Goal: Task Accomplishment & Management: Complete application form

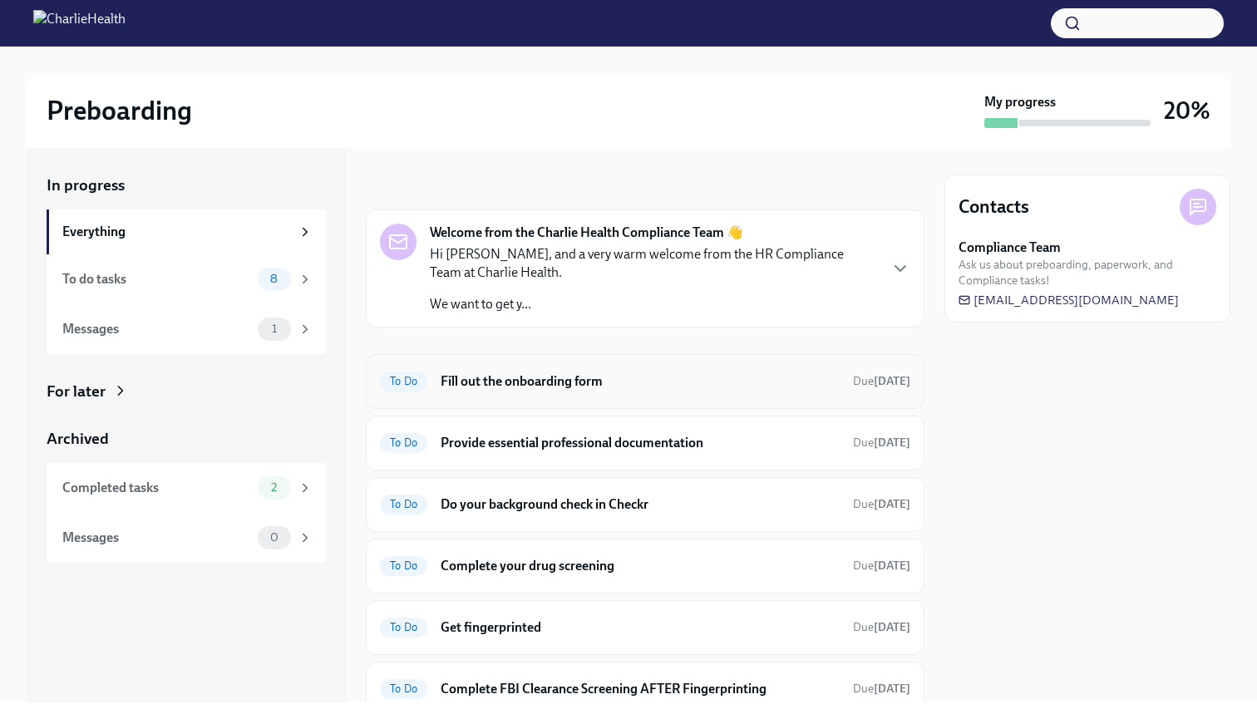
scroll to position [69, 0]
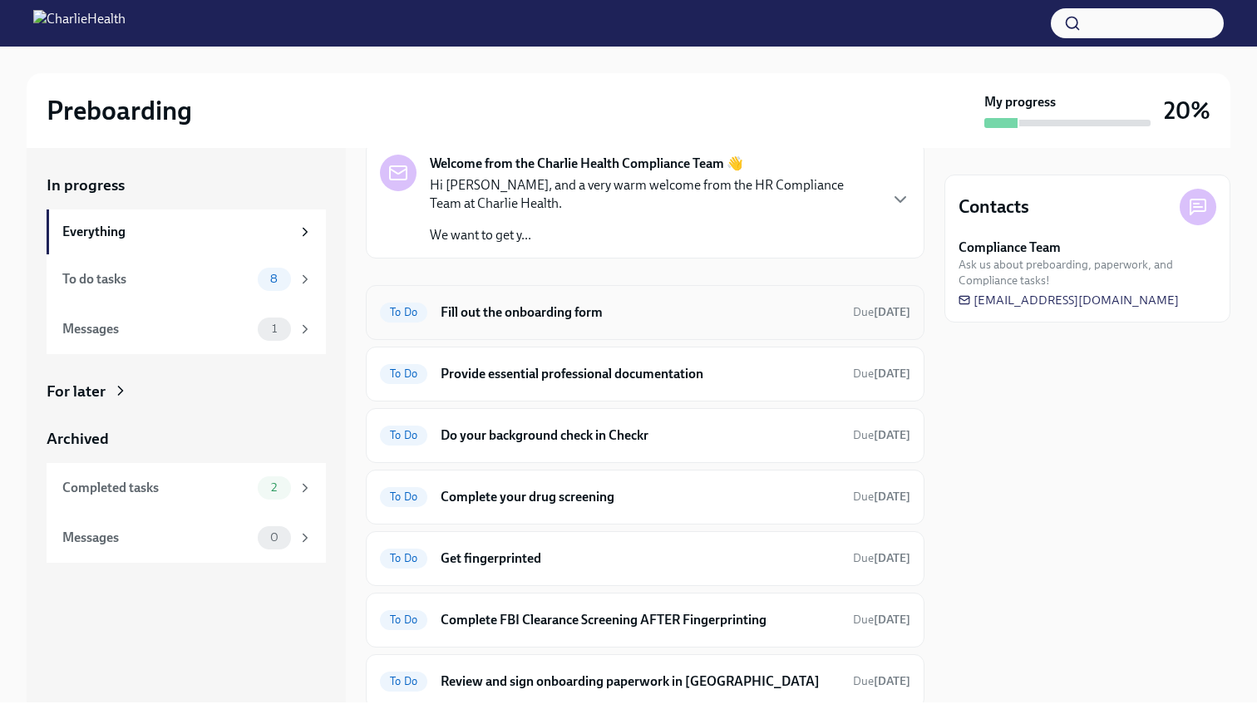
click at [637, 316] on h6 "Fill out the onboarding form" at bounding box center [640, 312] width 399 height 18
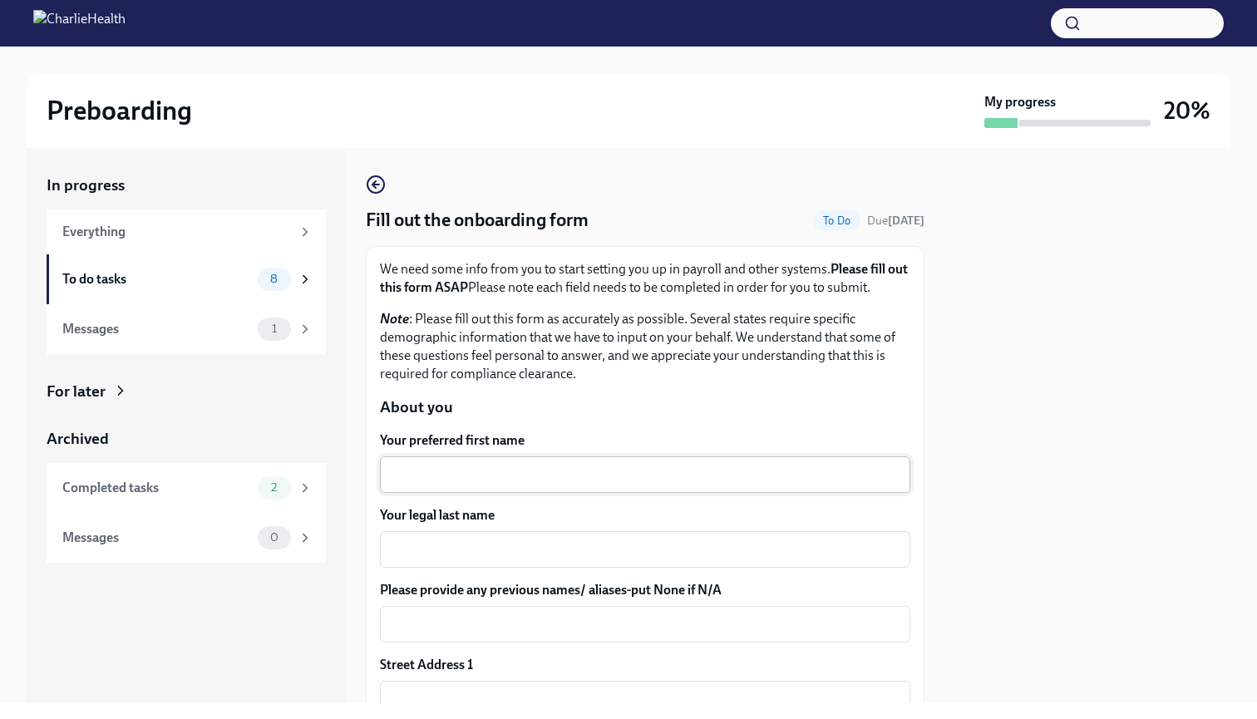
click at [560, 462] on div "x ​" at bounding box center [645, 474] width 530 height 37
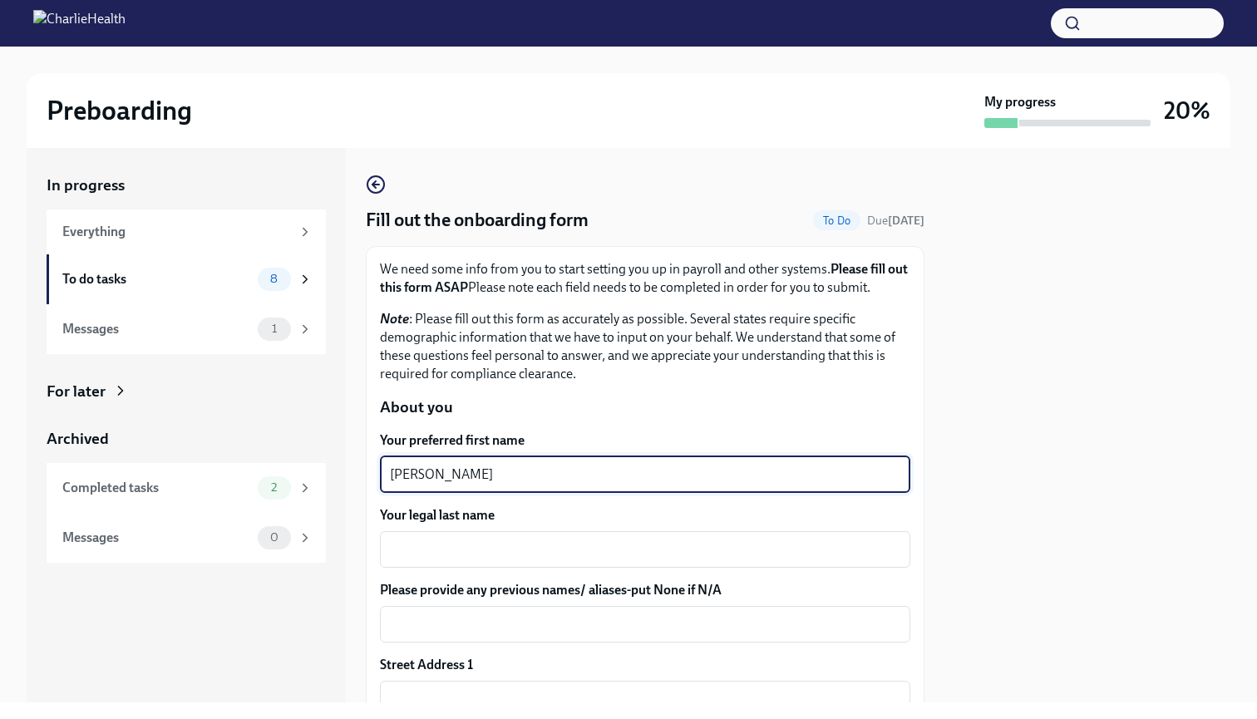
type textarea "Abigail"
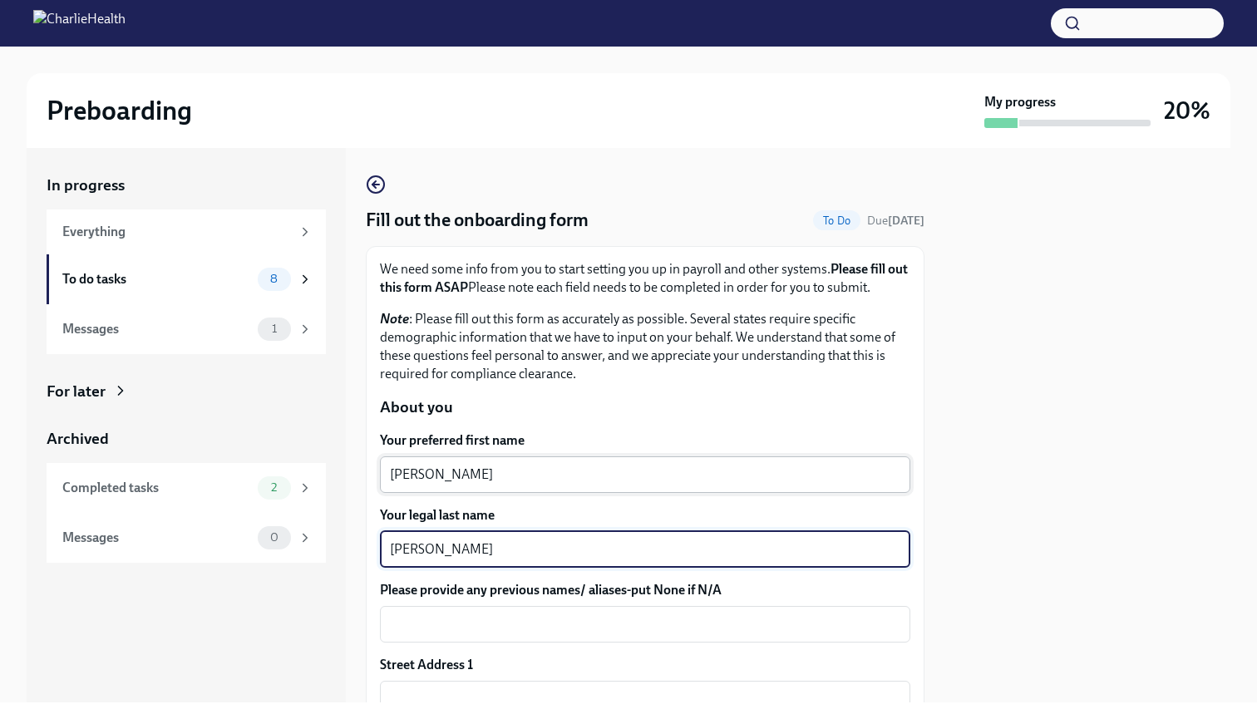
type textarea "Ilar-Corpuz"
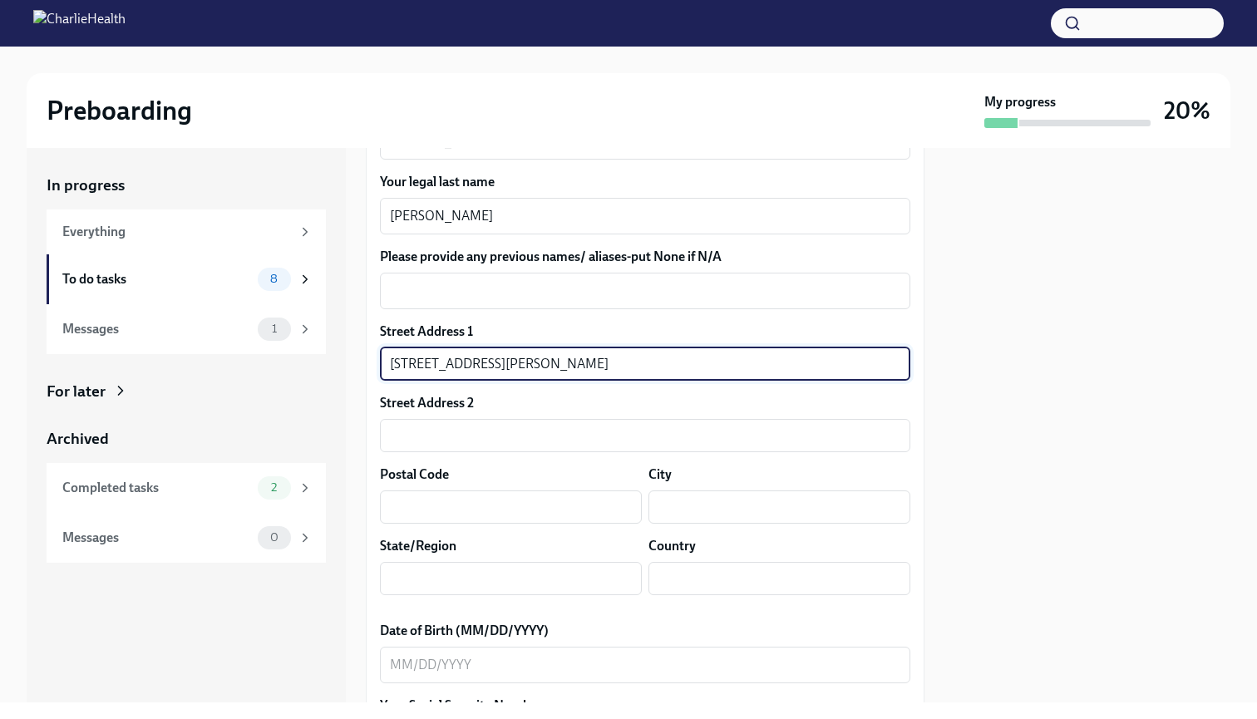
scroll to position [358, 0]
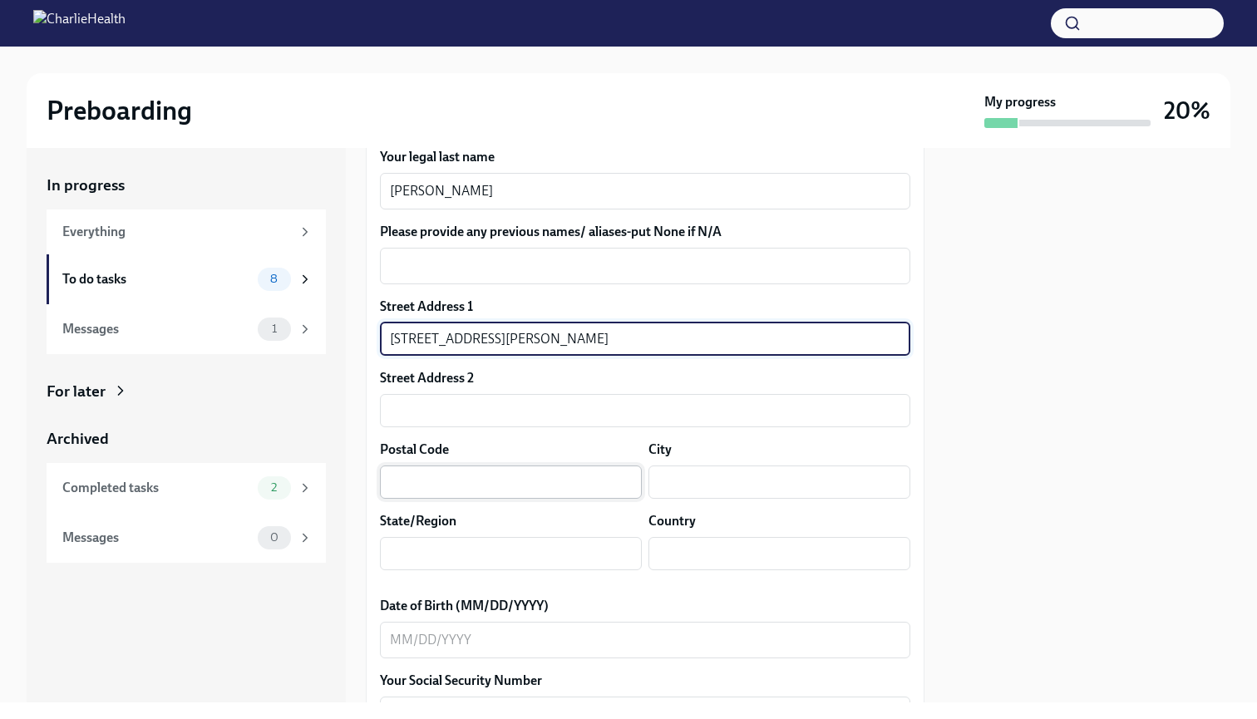
type input "6821 Udall Pl SE #K104"
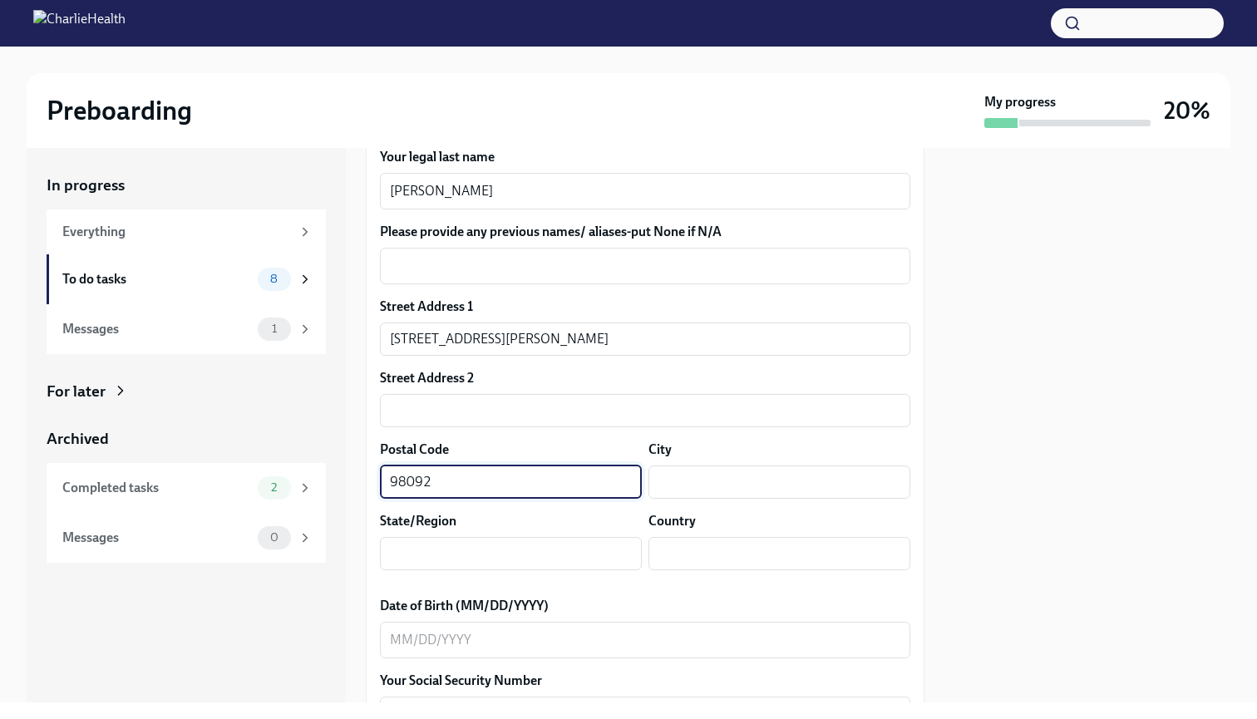
type input "98092"
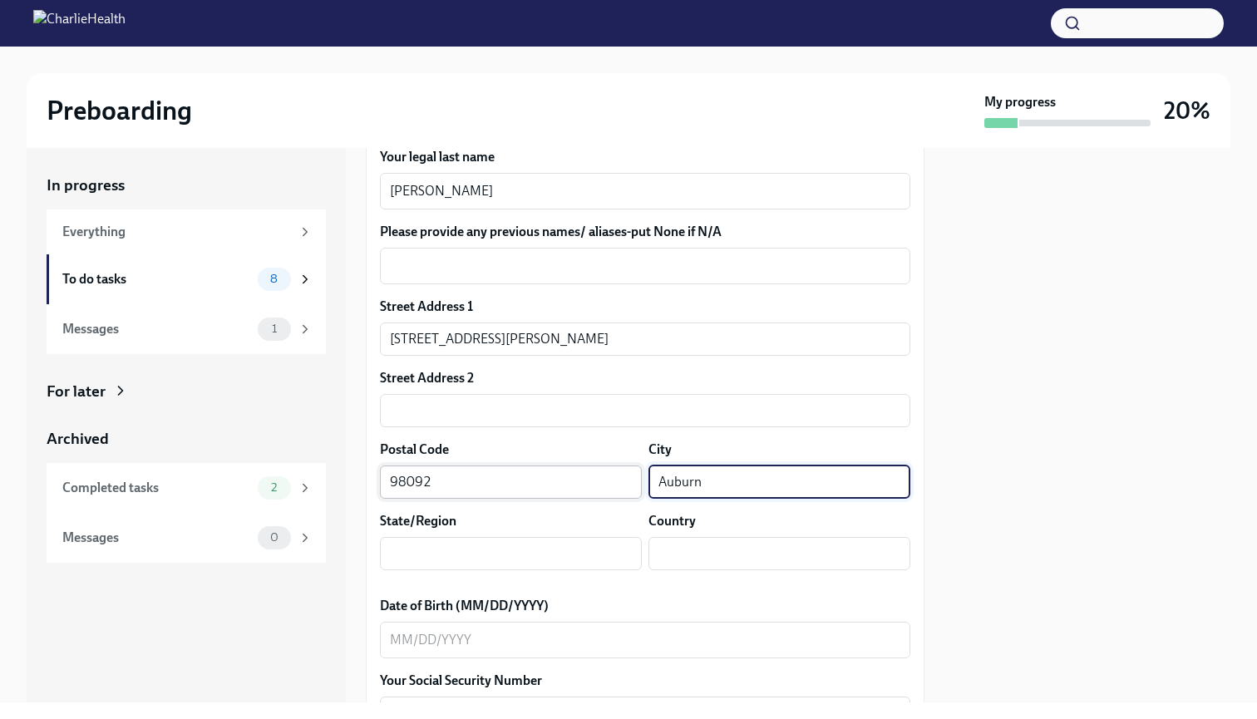
type input "Auburn"
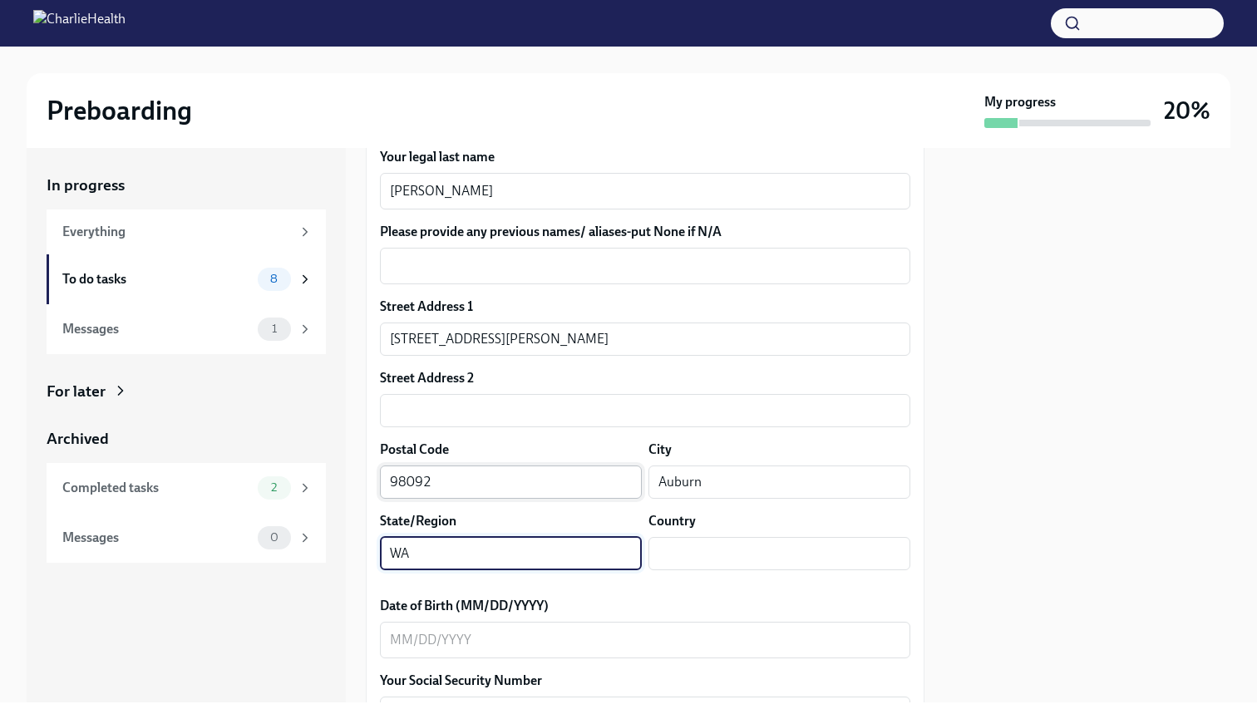
type input "WA"
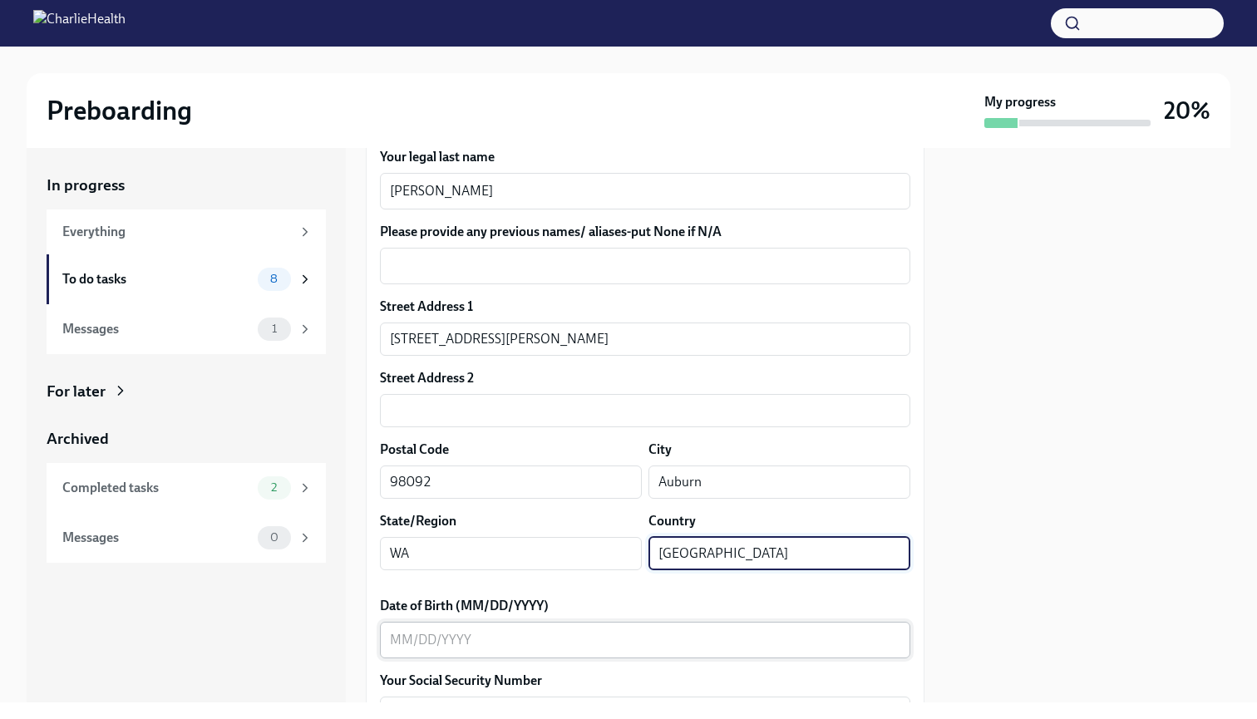
type input "USA"
click at [506, 649] on textarea "Date of Birth (MM/DD/YYYY)" at bounding box center [645, 640] width 510 height 20
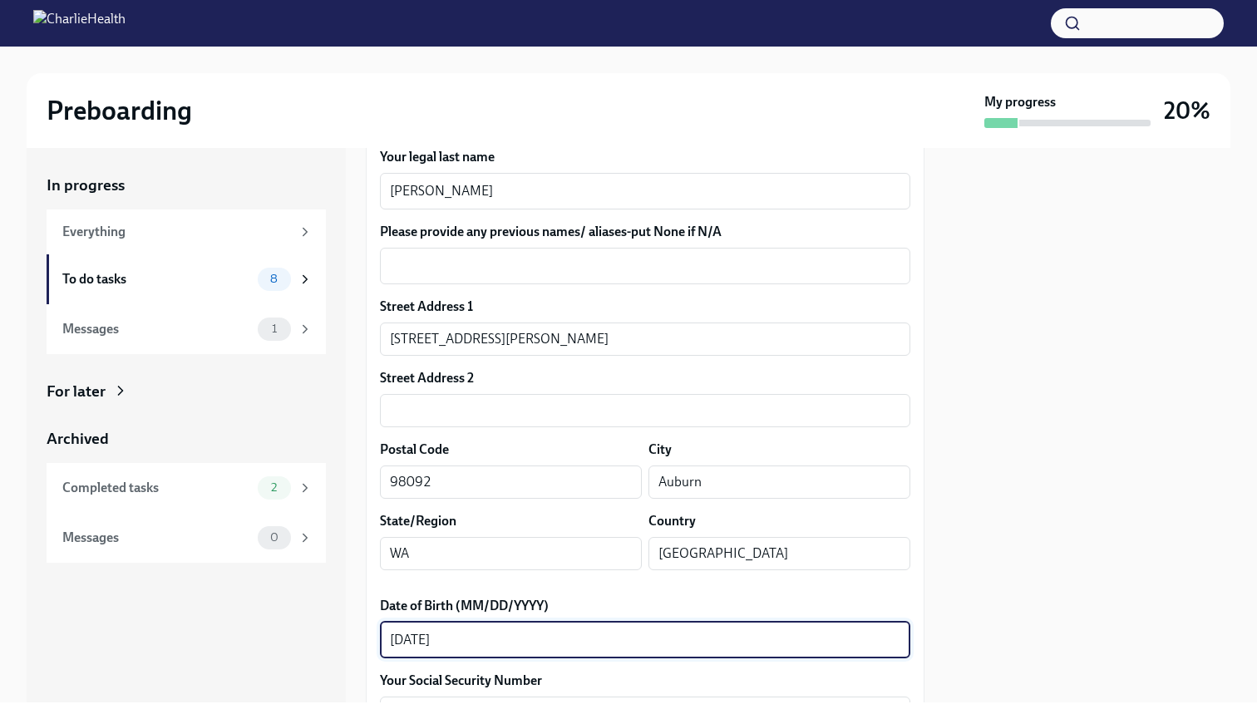
type textarea "07/01/1998"
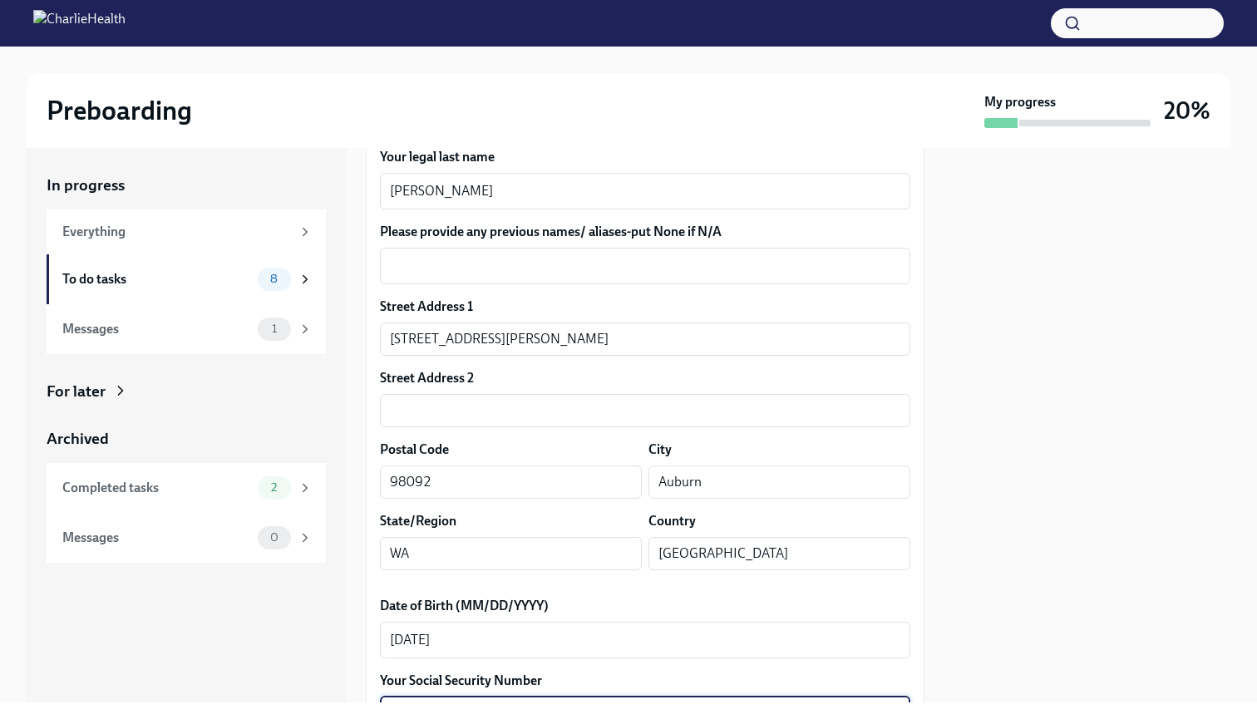
scroll to position [648, 0]
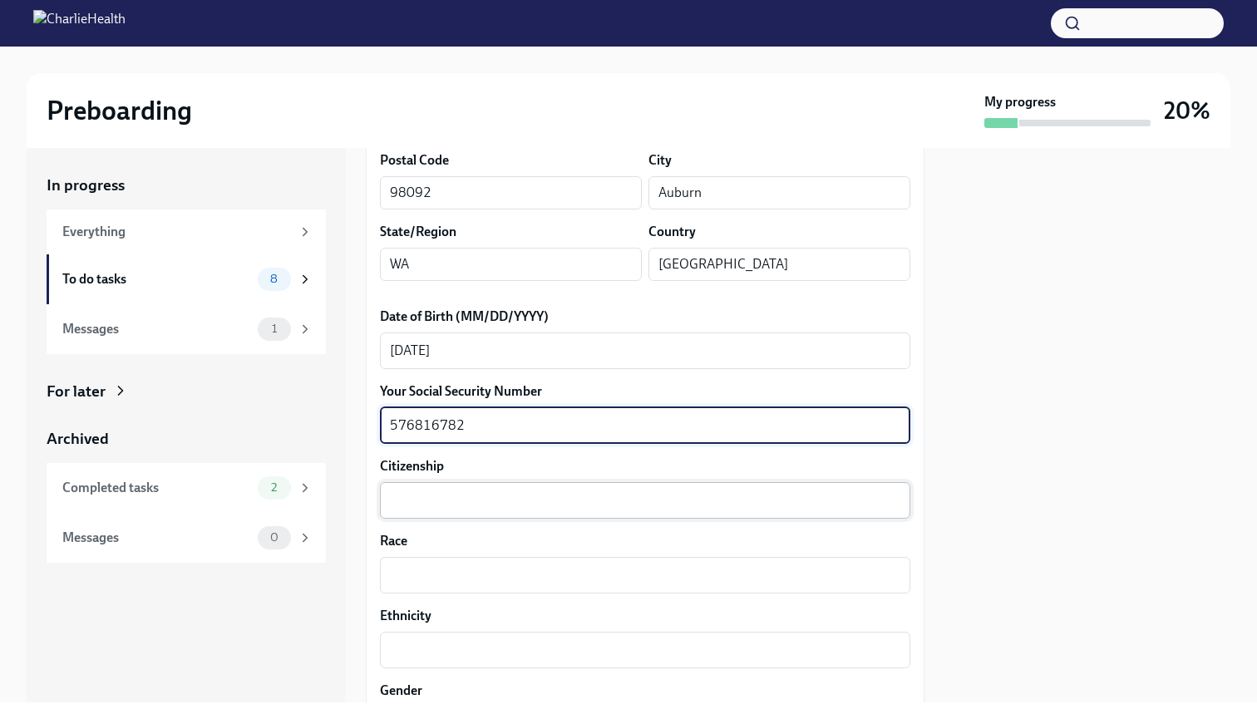
type textarea "576816782"
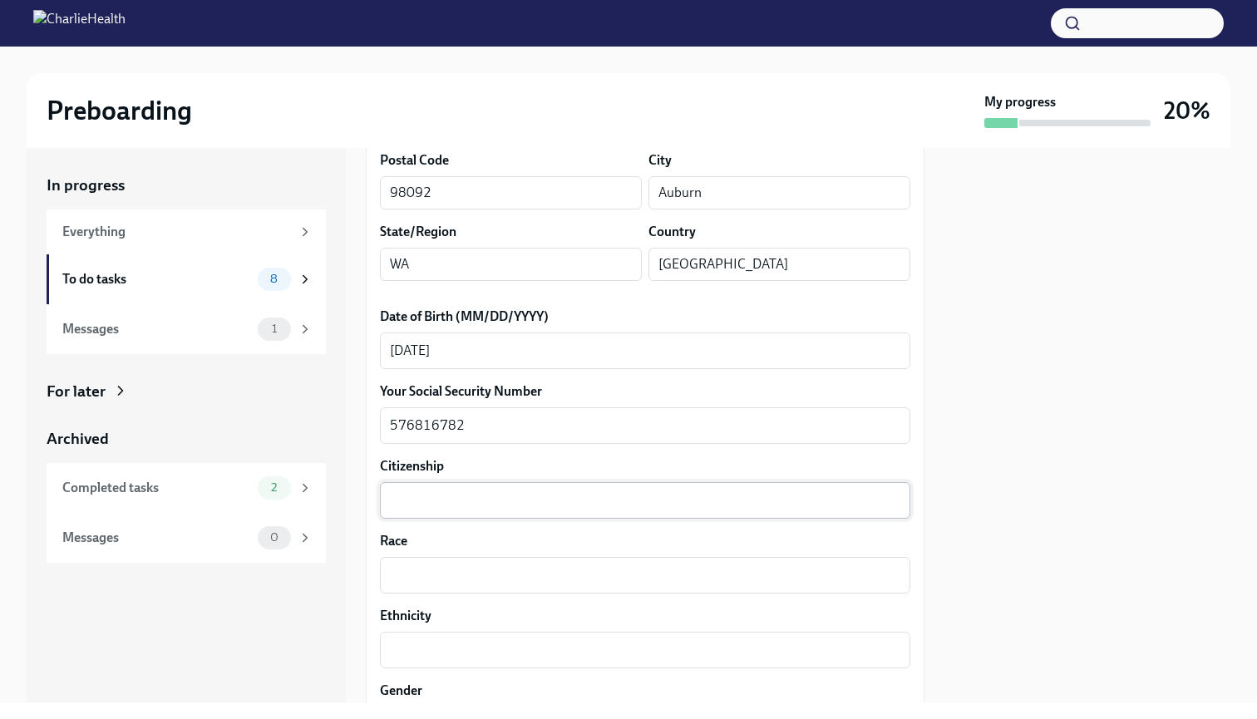
click at [445, 517] on div "x ​" at bounding box center [645, 500] width 530 height 37
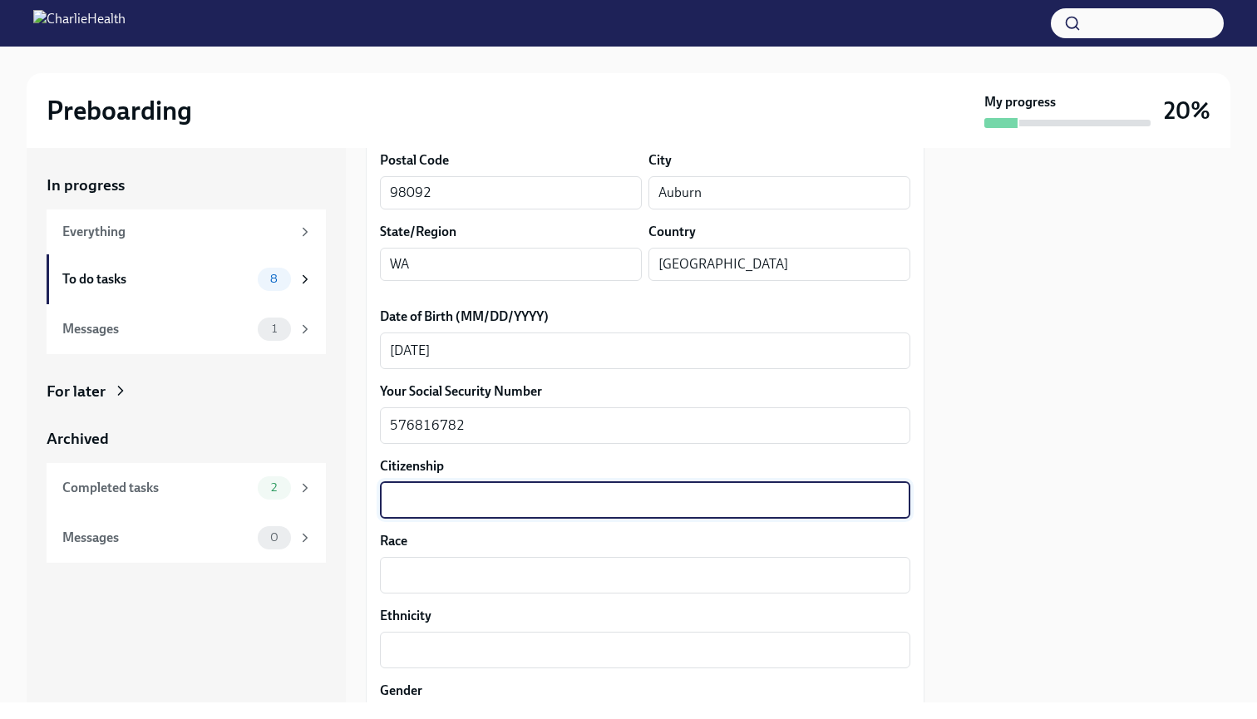
type textarea "S"
type textarea "USA"
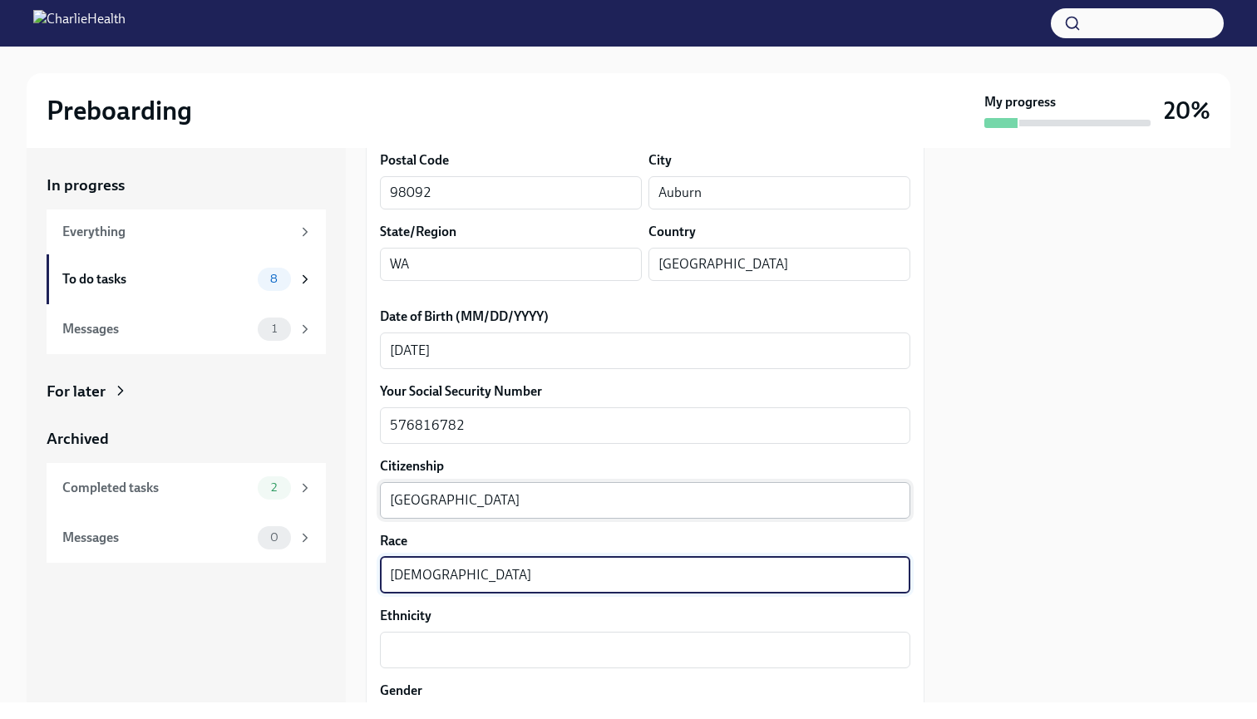
type textarea "Asian"
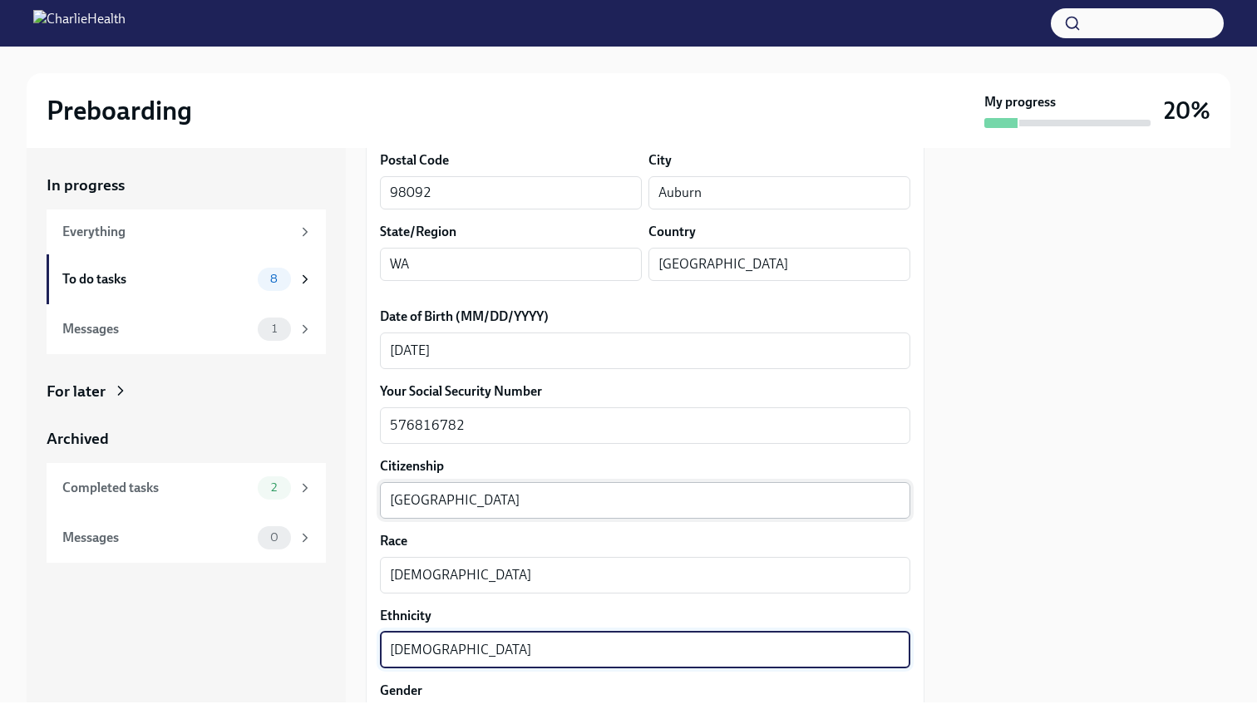
type textarea "Filipino"
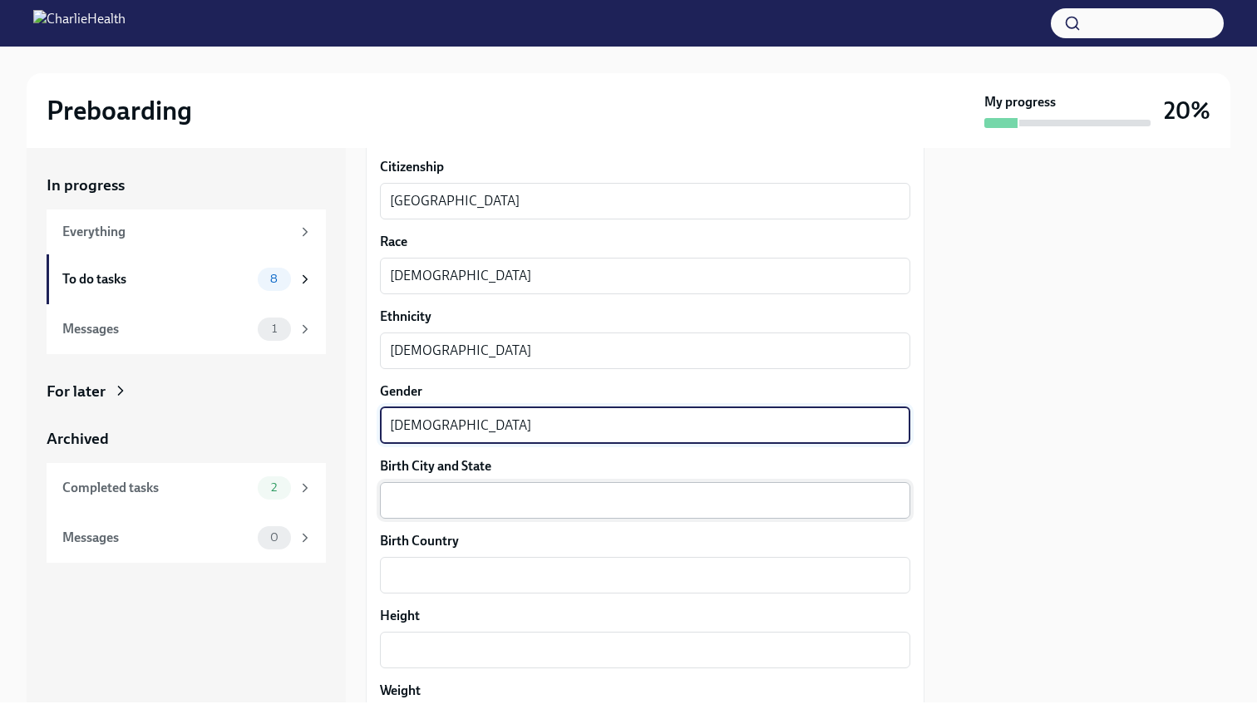
type textarea "Female"
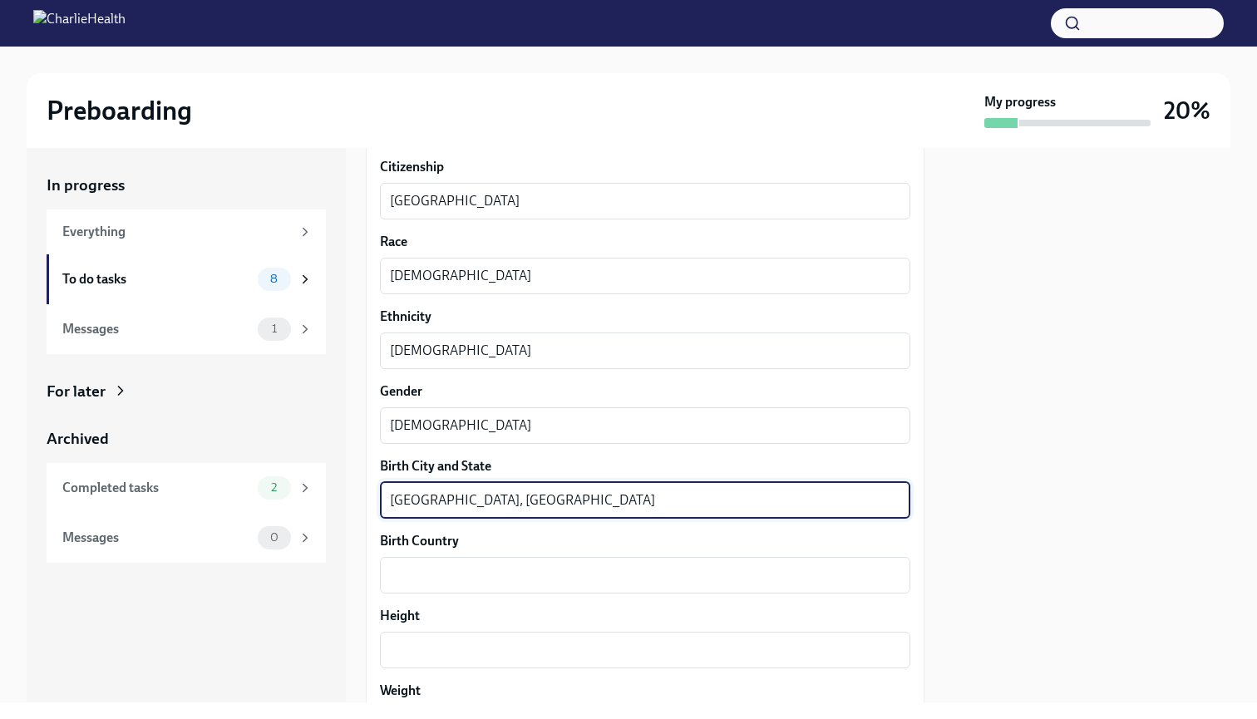
type textarea "Honolulu, HI"
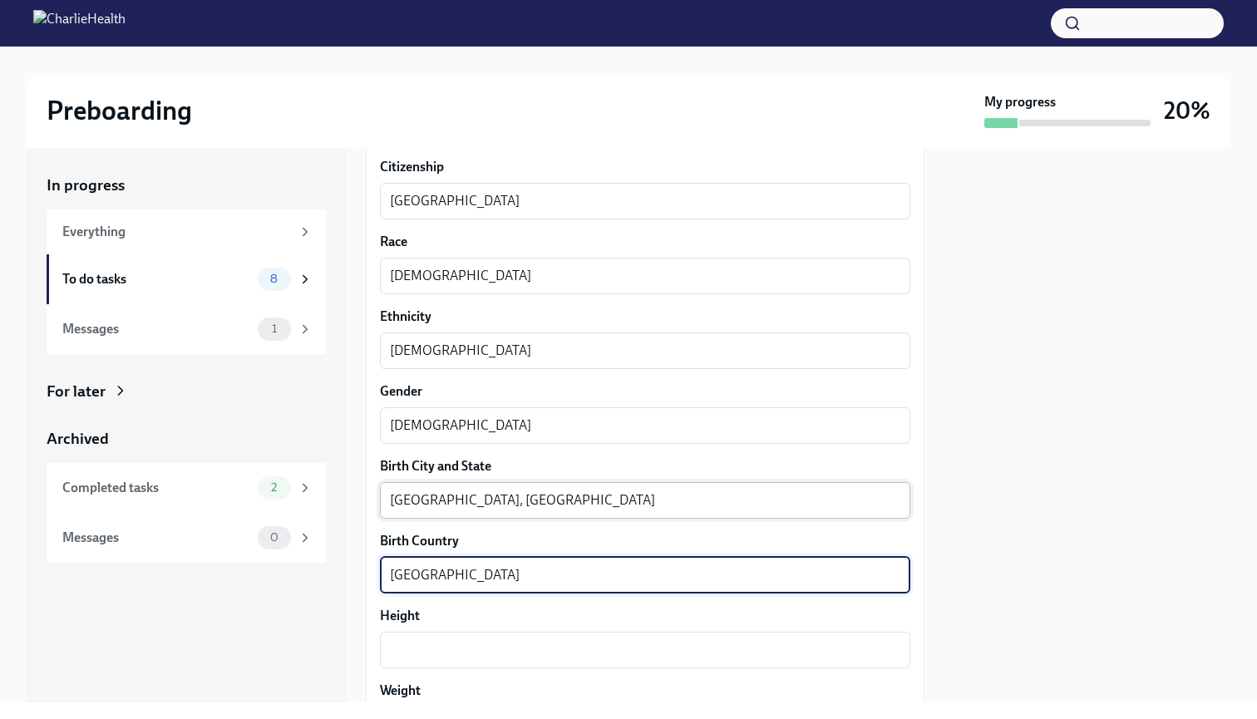
type textarea "USA"
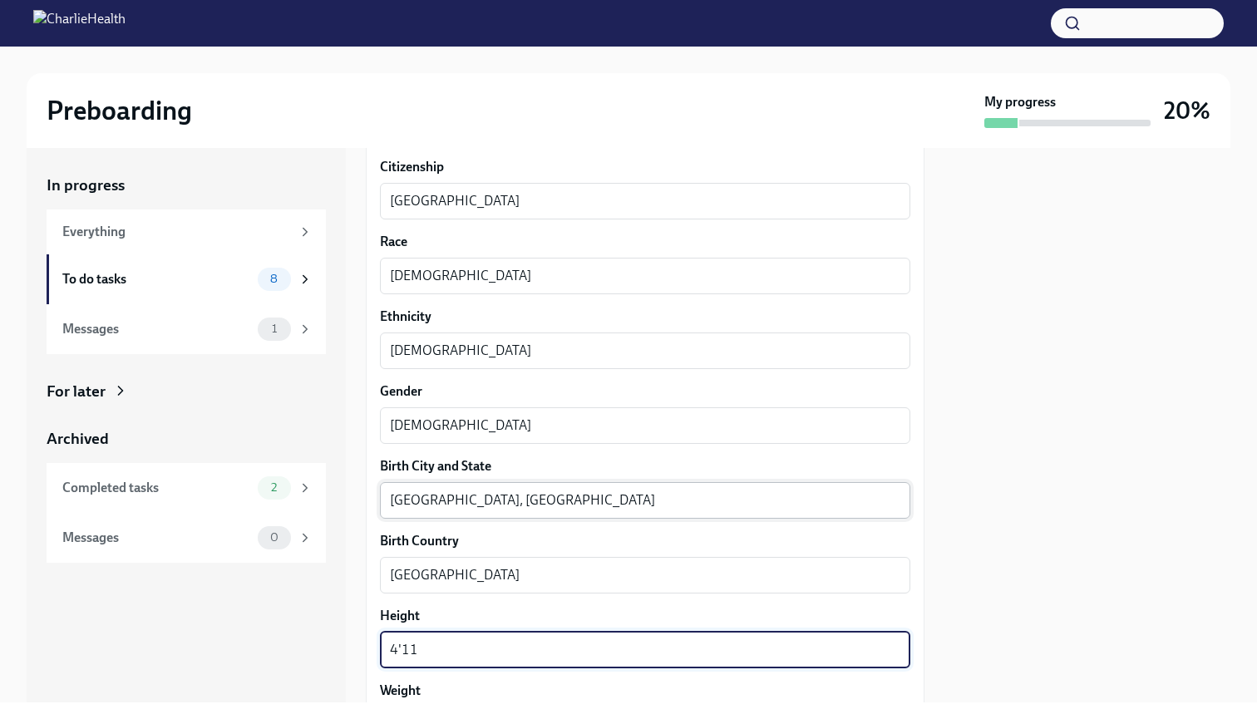
type textarea "4'11"
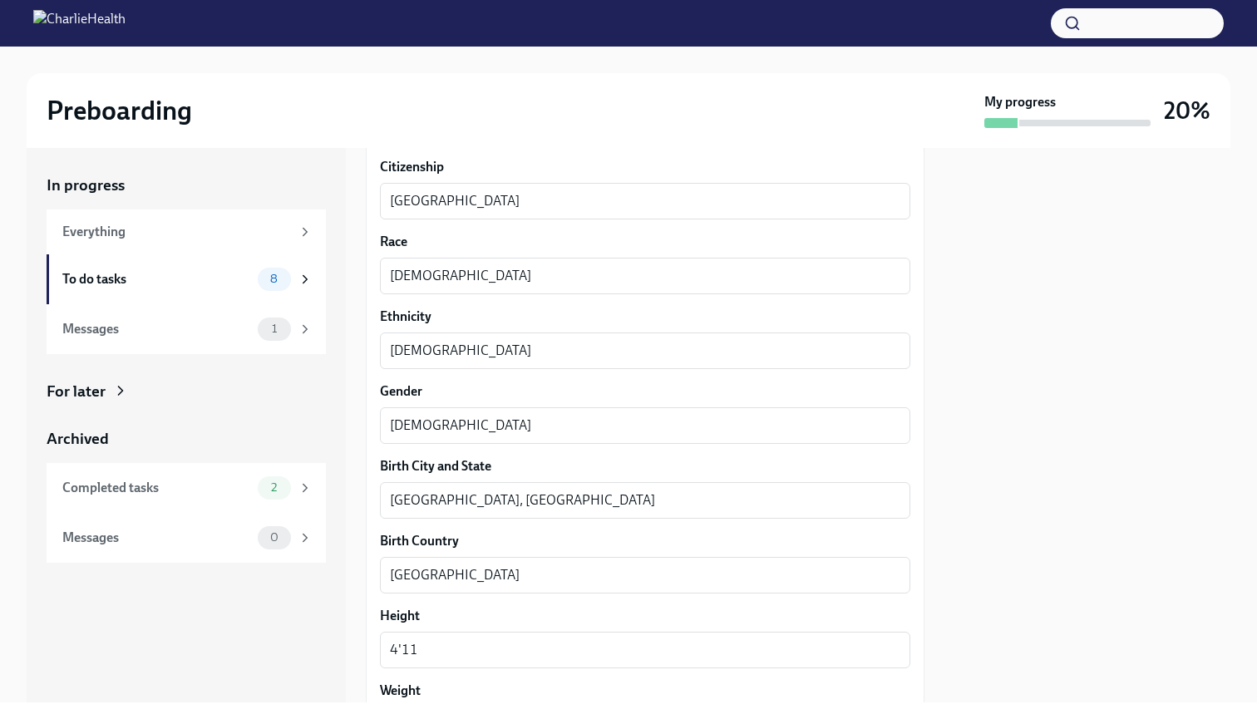
scroll to position [1246, 0]
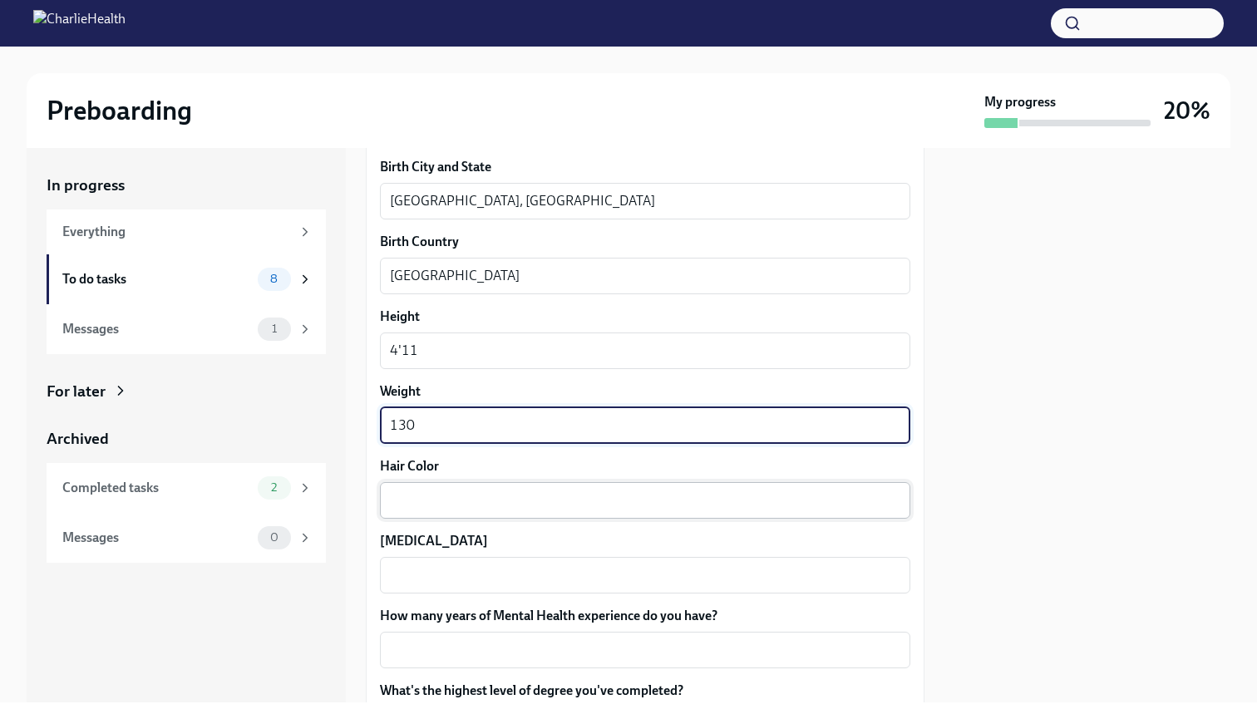
type textarea "130"
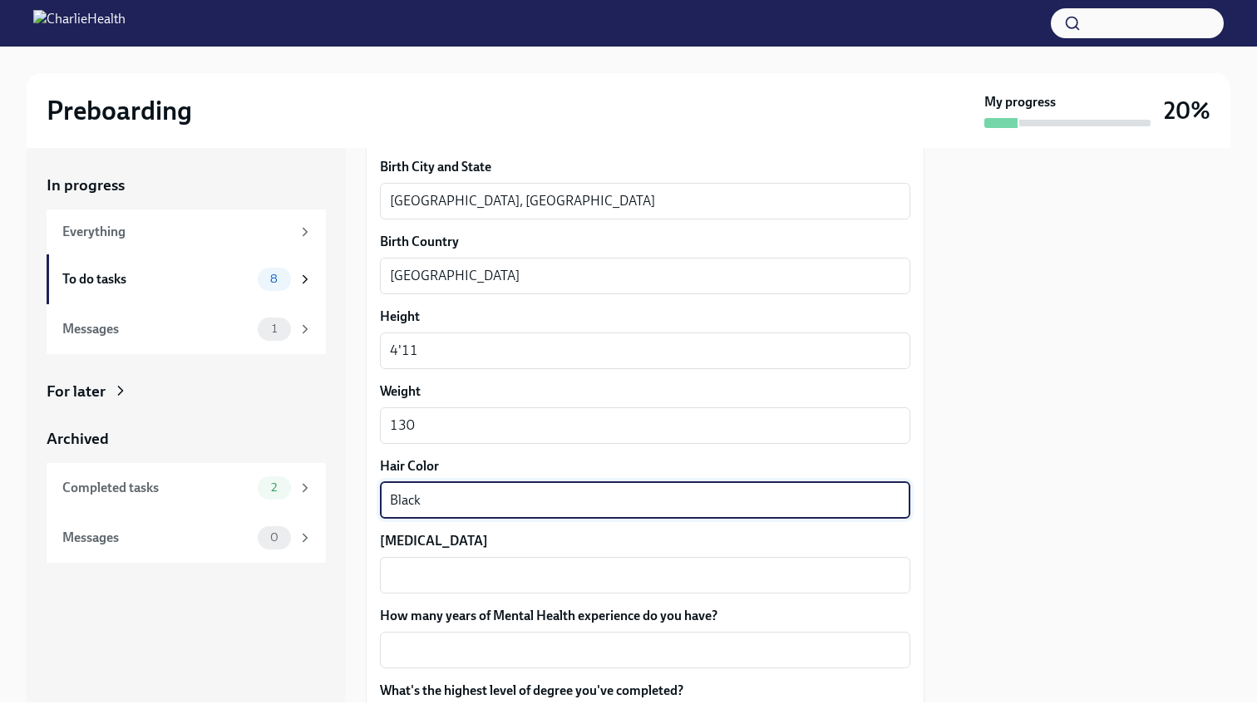
type textarea "Black"
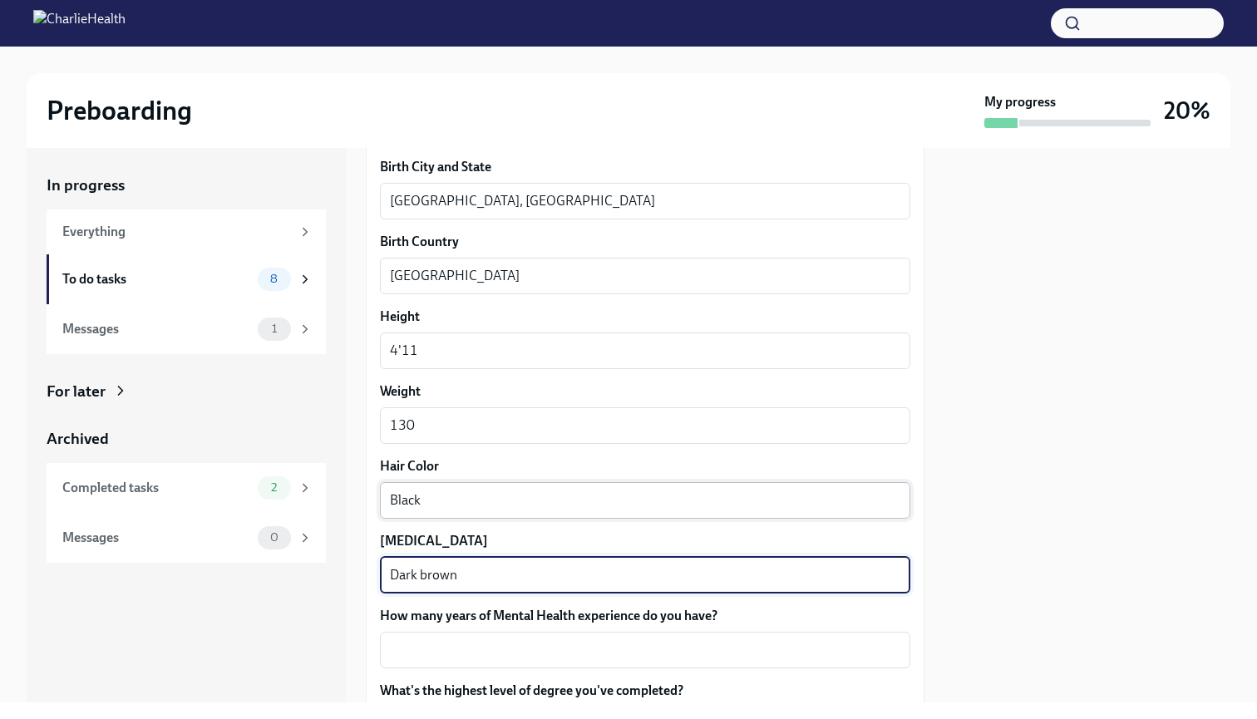
type textarea "Dark brown"
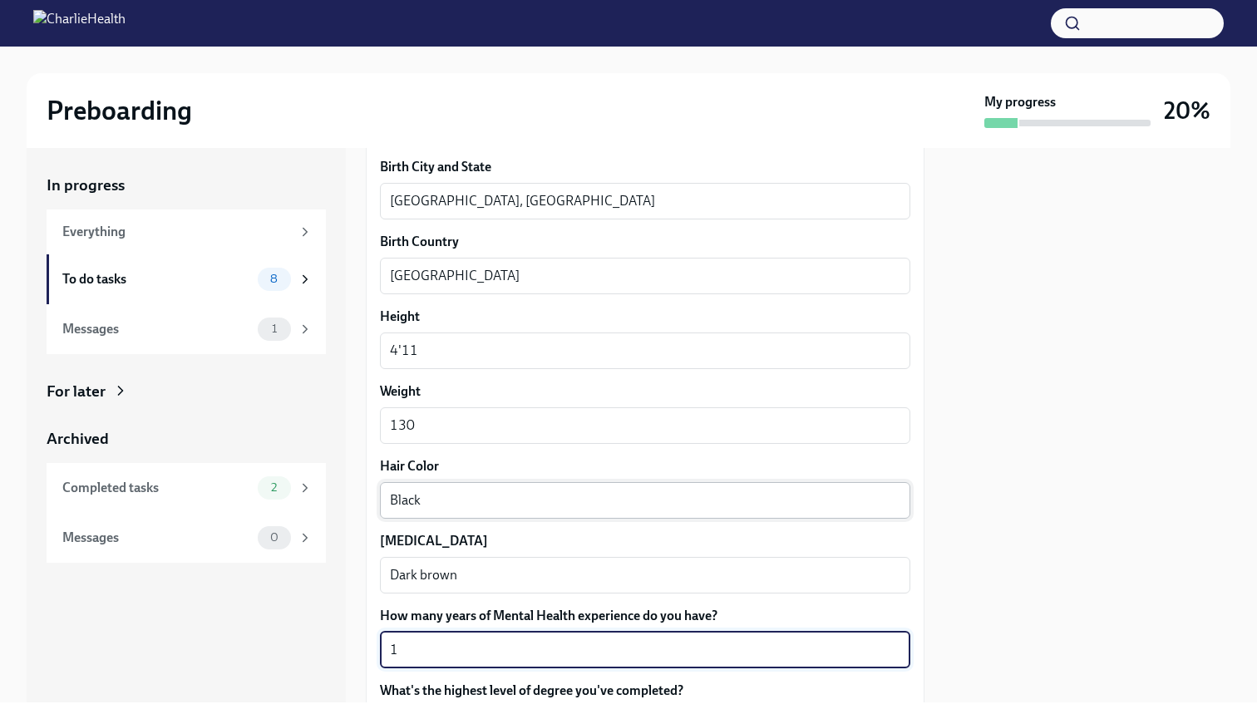
type textarea "1"
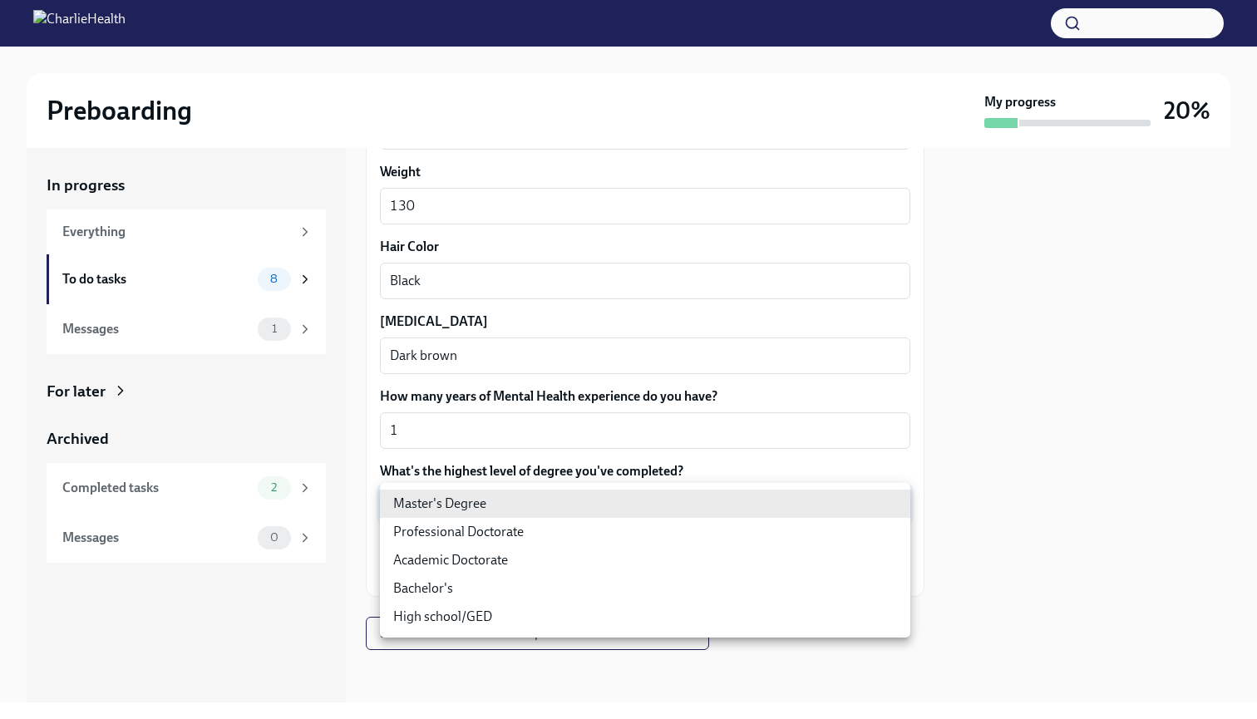
click at [581, 496] on body "Preboarding My progress 20% In progress Everything To do tasks 8 Messages 1 For…" at bounding box center [628, 359] width 1257 height 719
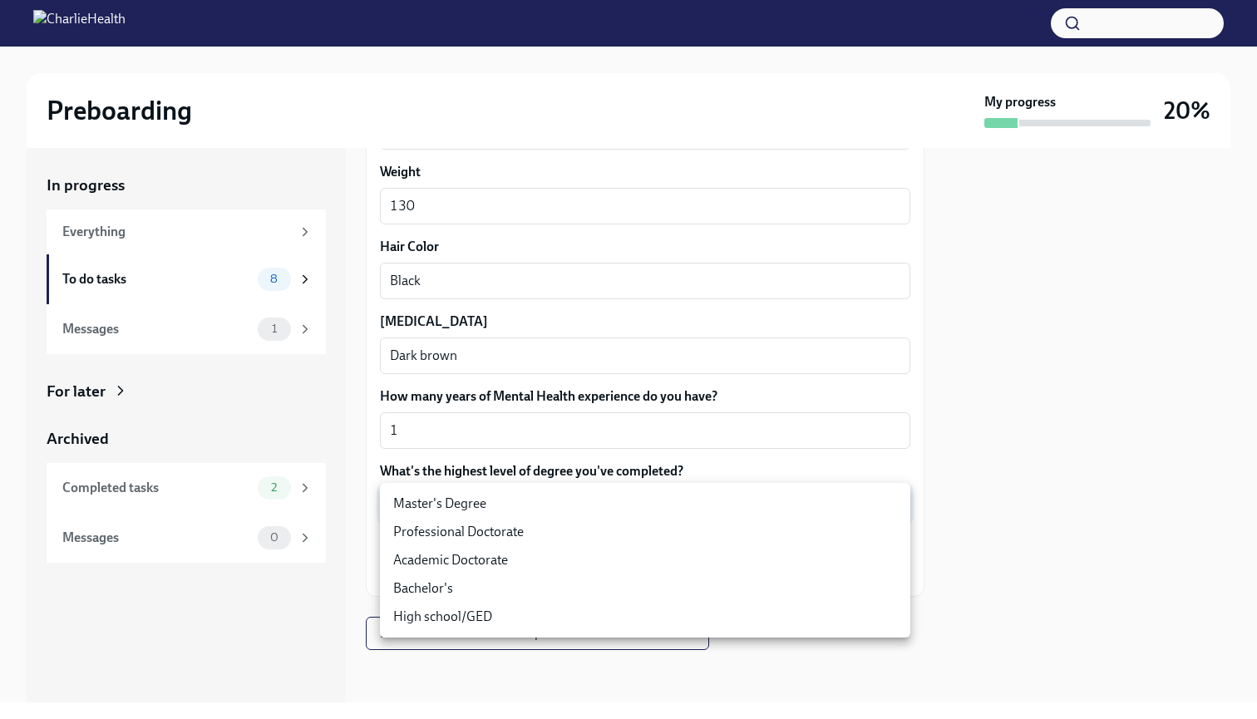
click at [532, 503] on li "Master's Degree" at bounding box center [645, 504] width 530 height 28
type input "2vBr-ghkD"
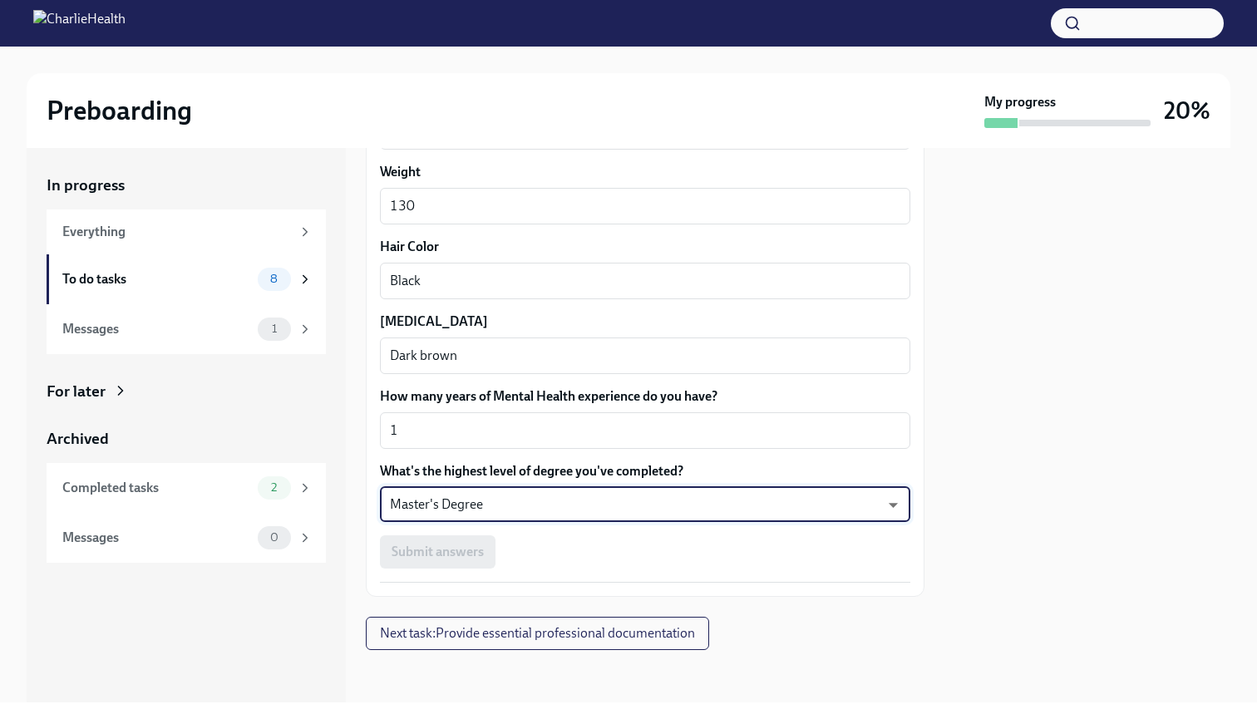
click at [466, 554] on div "Submit answers" at bounding box center [645, 551] width 530 height 33
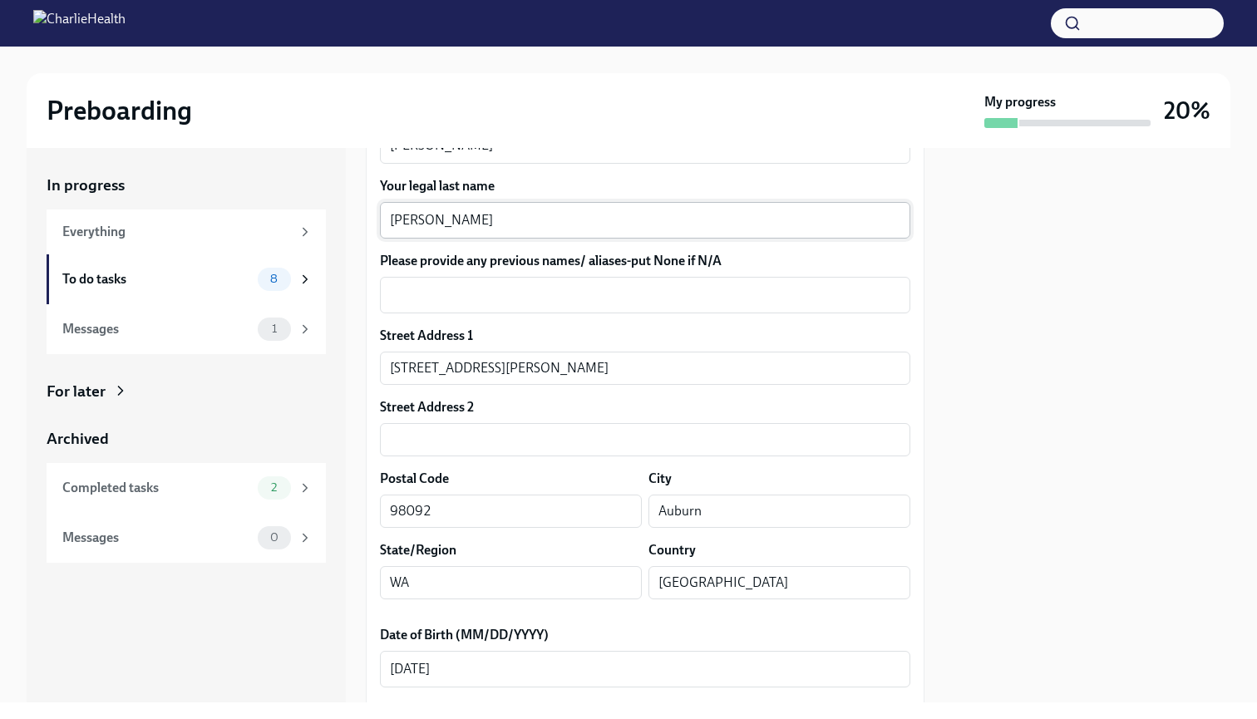
scroll to position [333, 0]
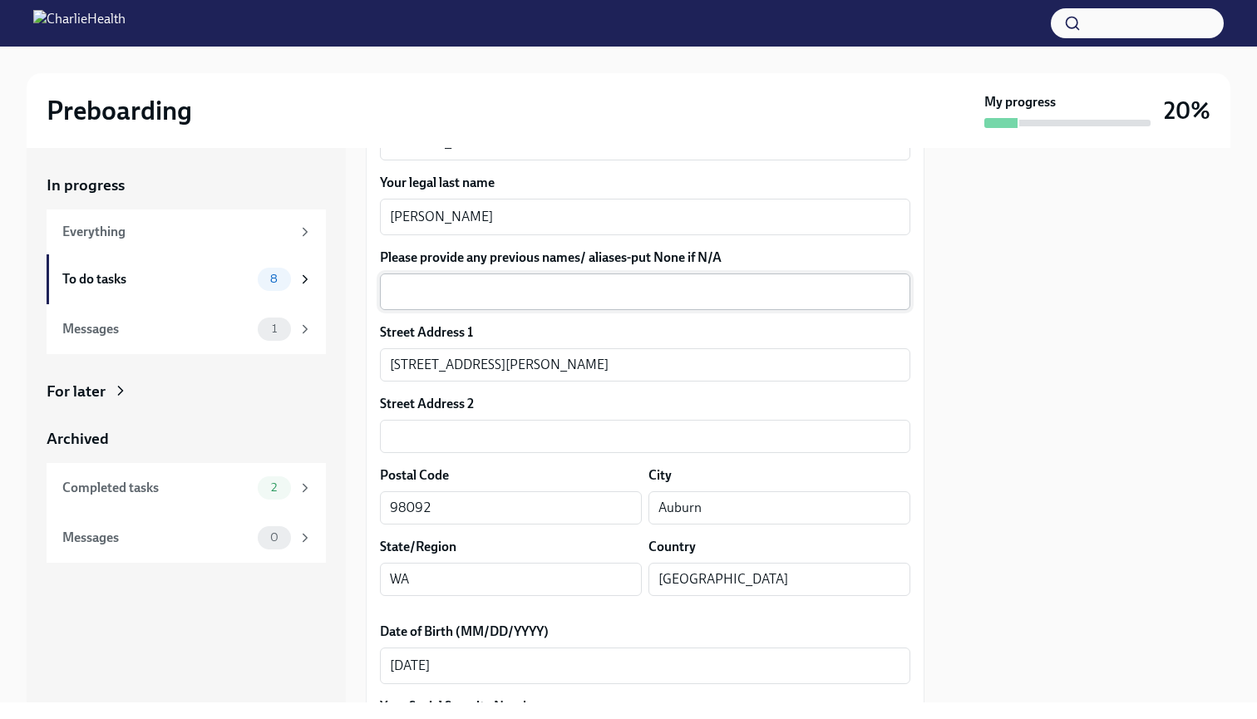
click at [520, 282] on textarea "Please provide any previous names/ aliases-put None if N/A" at bounding box center [645, 292] width 510 height 20
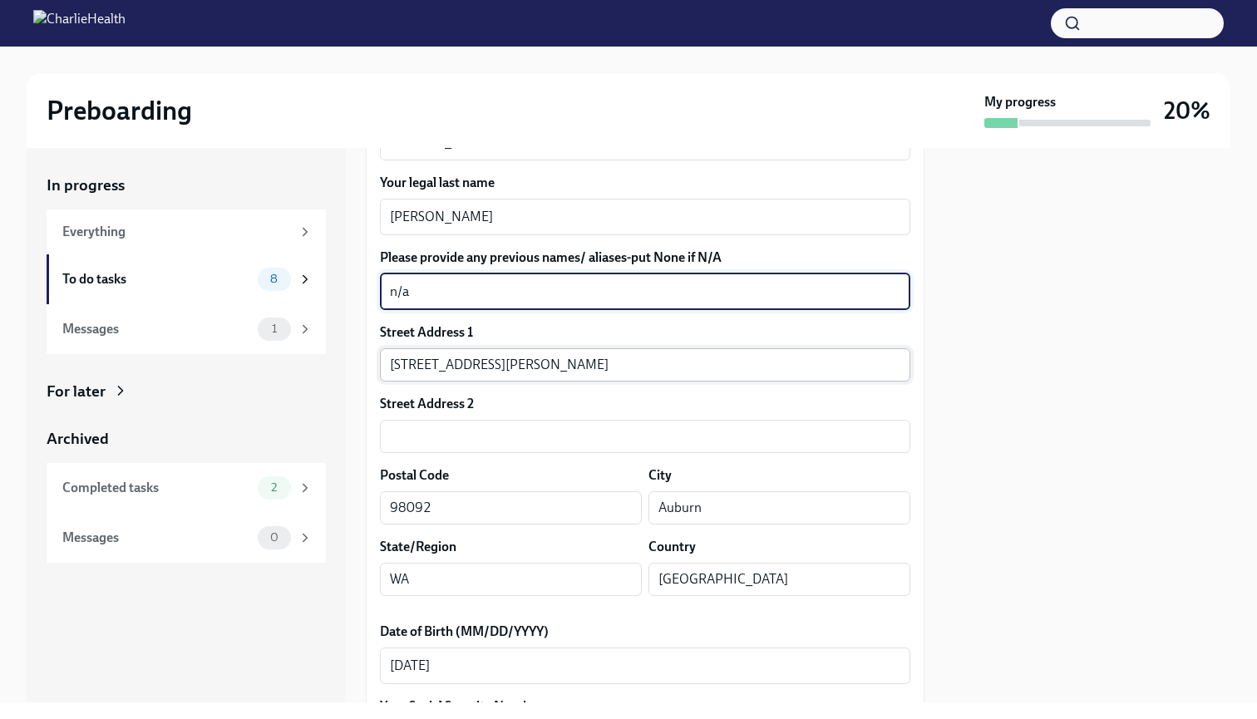
type textarea "n/a"
click at [550, 365] on input "6821 Udall Pl SE #K104" at bounding box center [645, 364] width 530 height 33
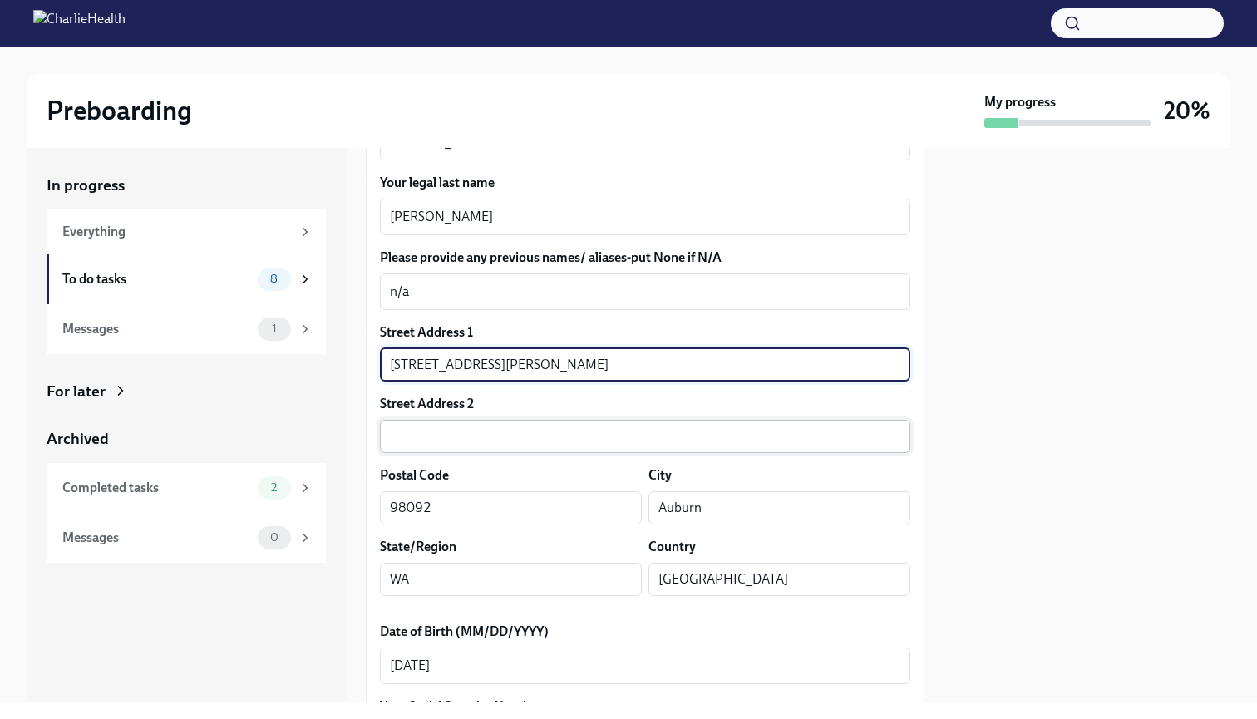
type input "6821 Udall Pl SE"
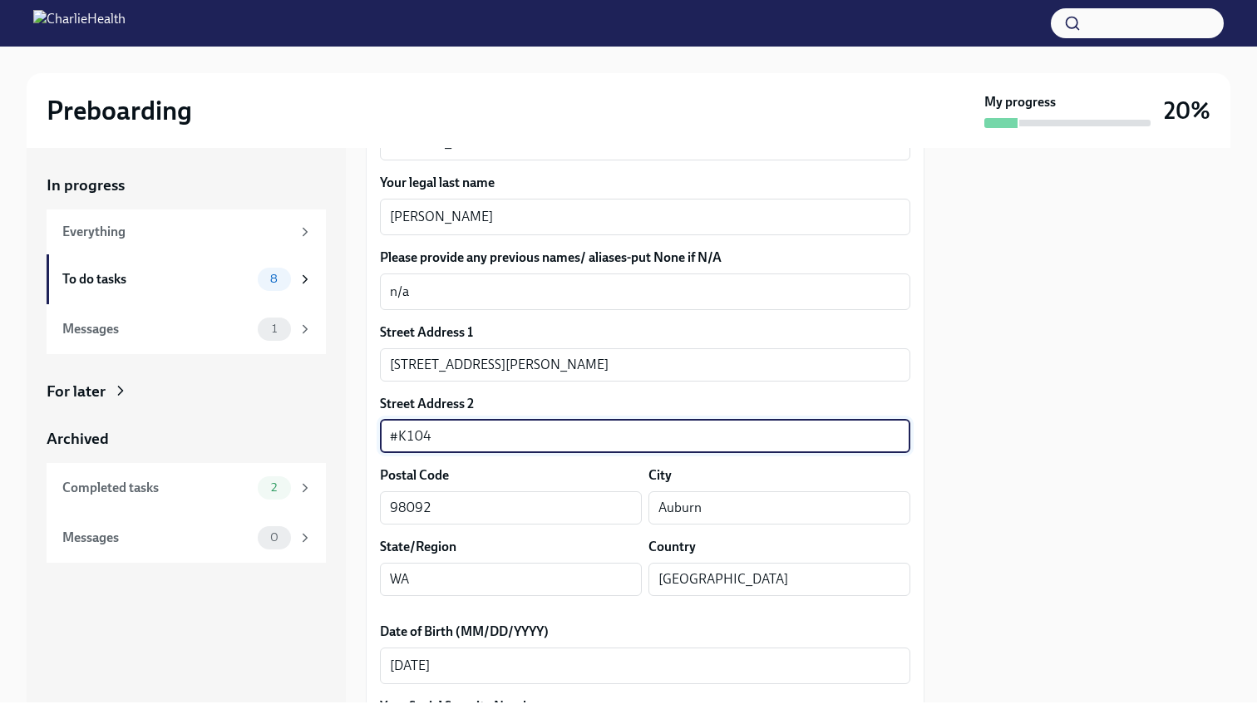
type input "#K104"
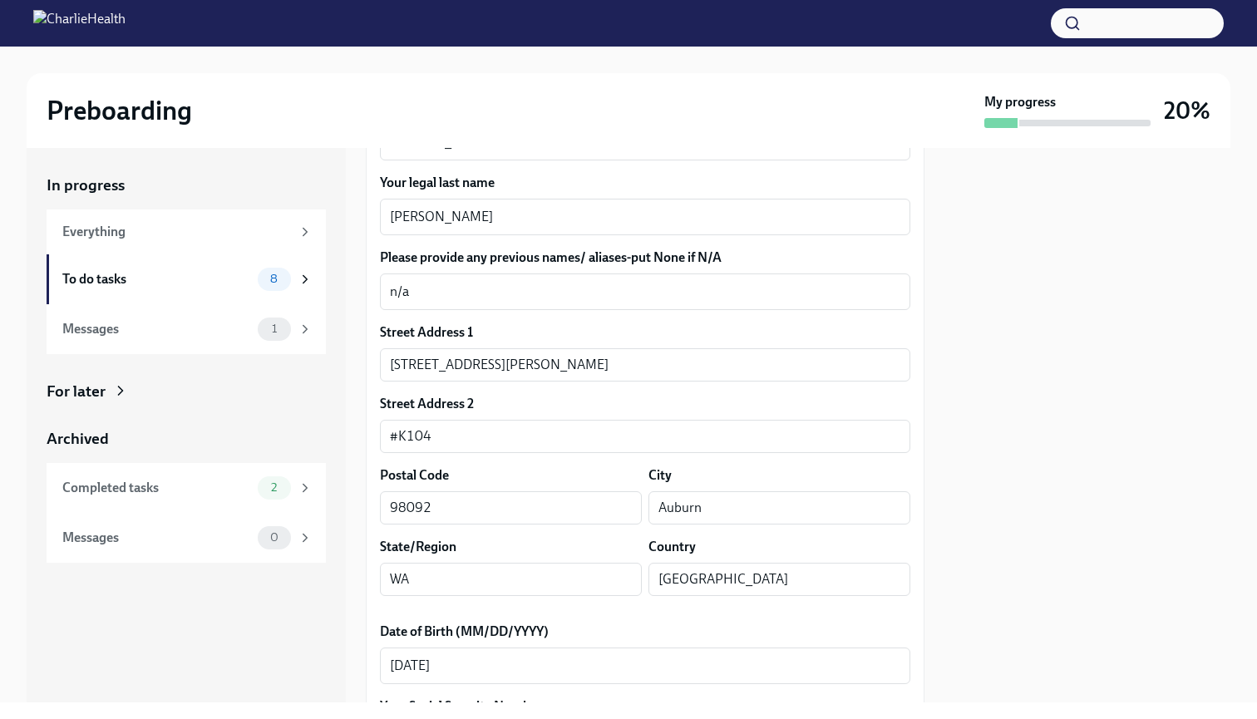
click at [1155, 372] on div at bounding box center [1087, 425] width 286 height 555
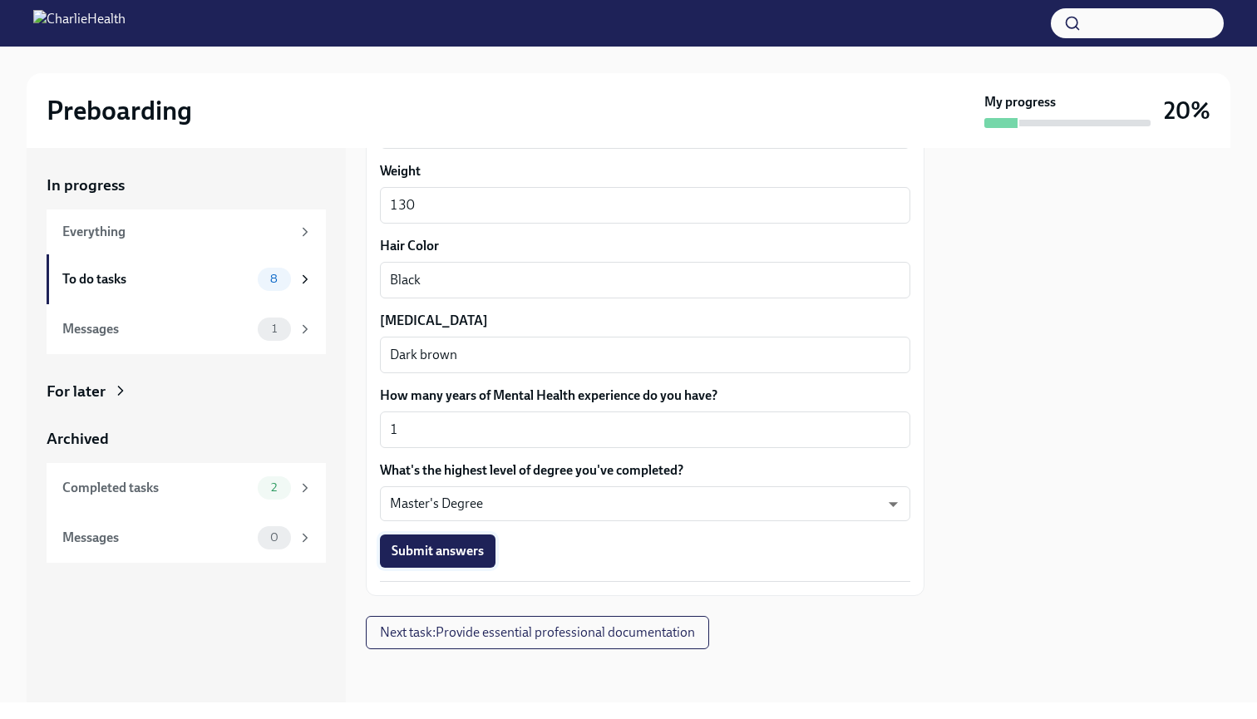
scroll to position [1466, 0]
click at [478, 545] on span "Submit answers" at bounding box center [438, 552] width 92 height 17
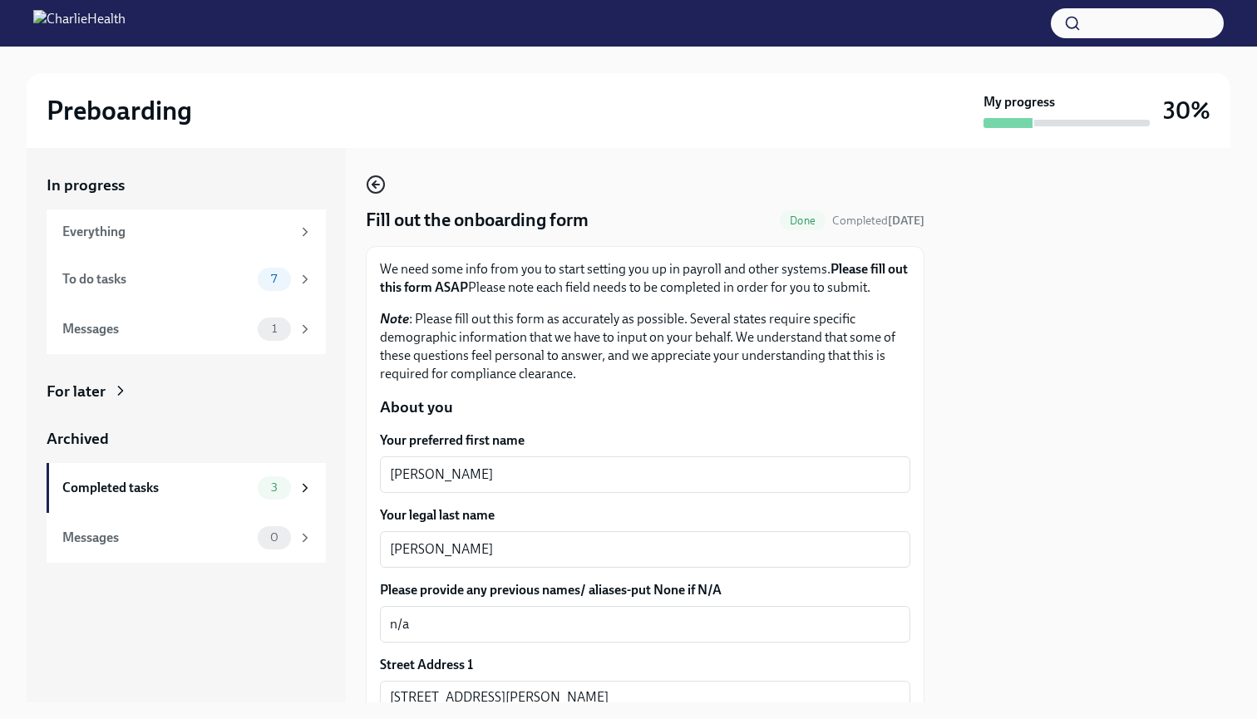
click at [377, 187] on icon "button" at bounding box center [376, 185] width 20 height 20
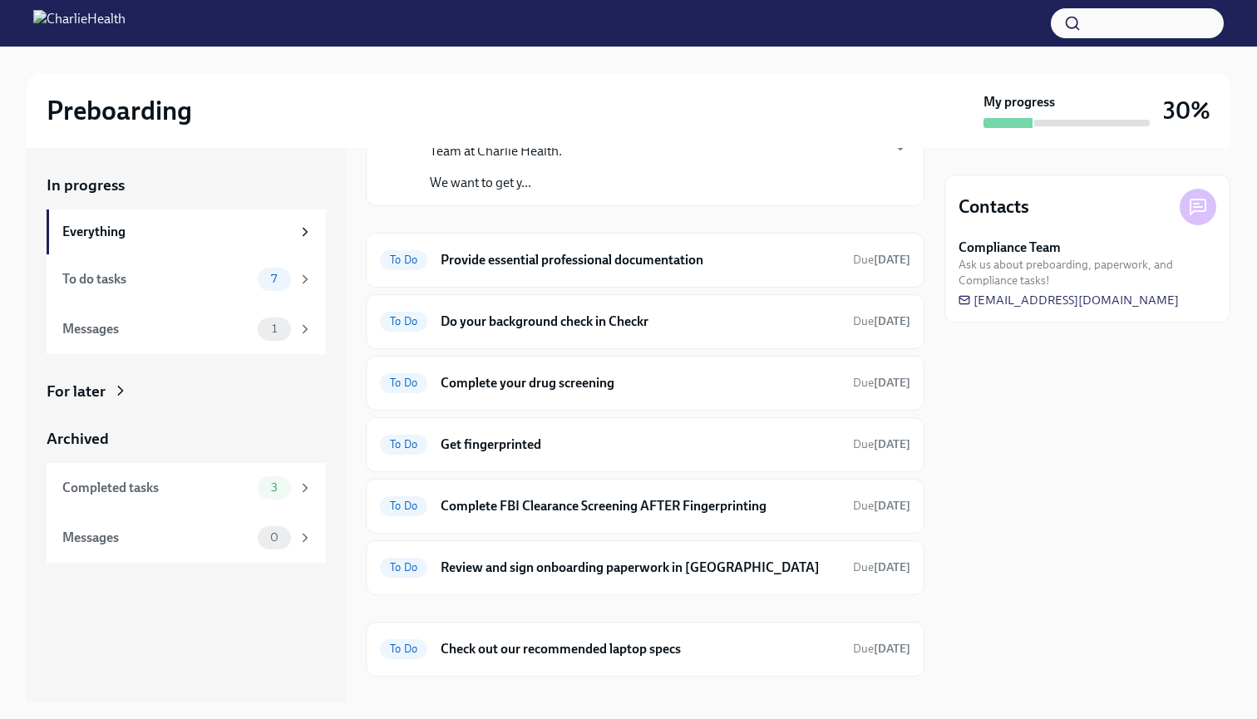
scroll to position [127, 0]
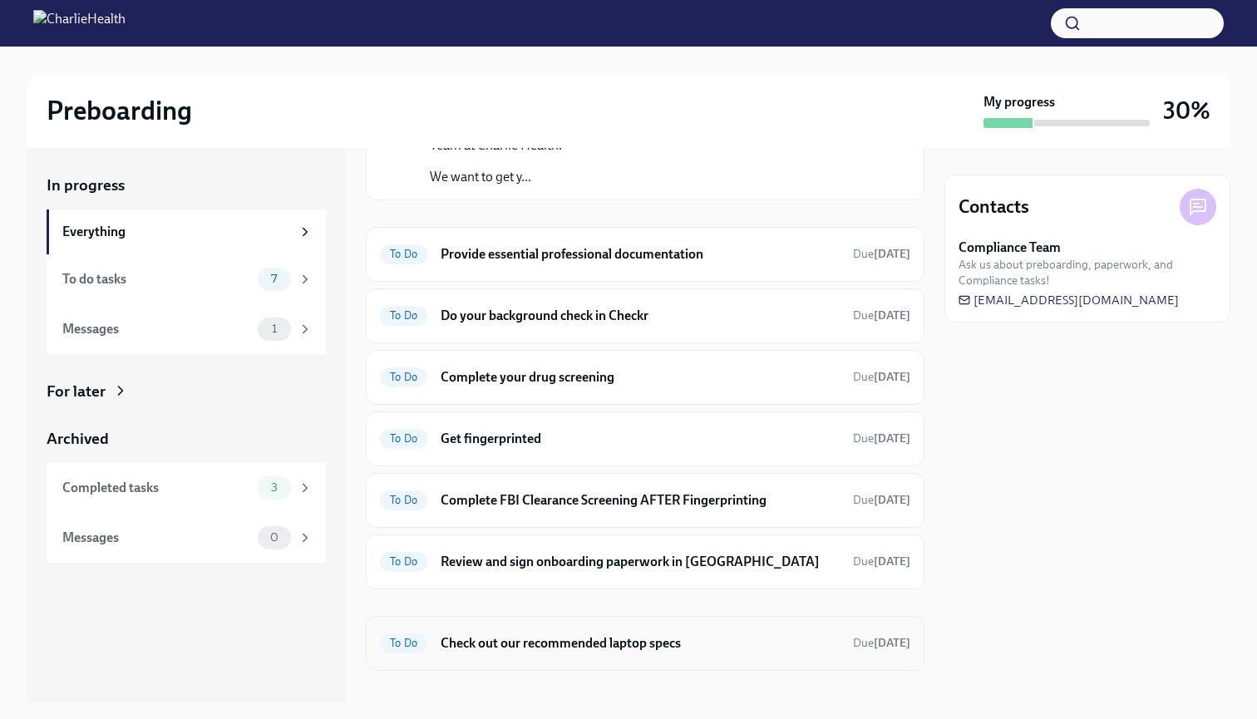
click at [735, 632] on div "To Do Check out our recommended laptop specs Due tomorrow" at bounding box center [645, 643] width 530 height 27
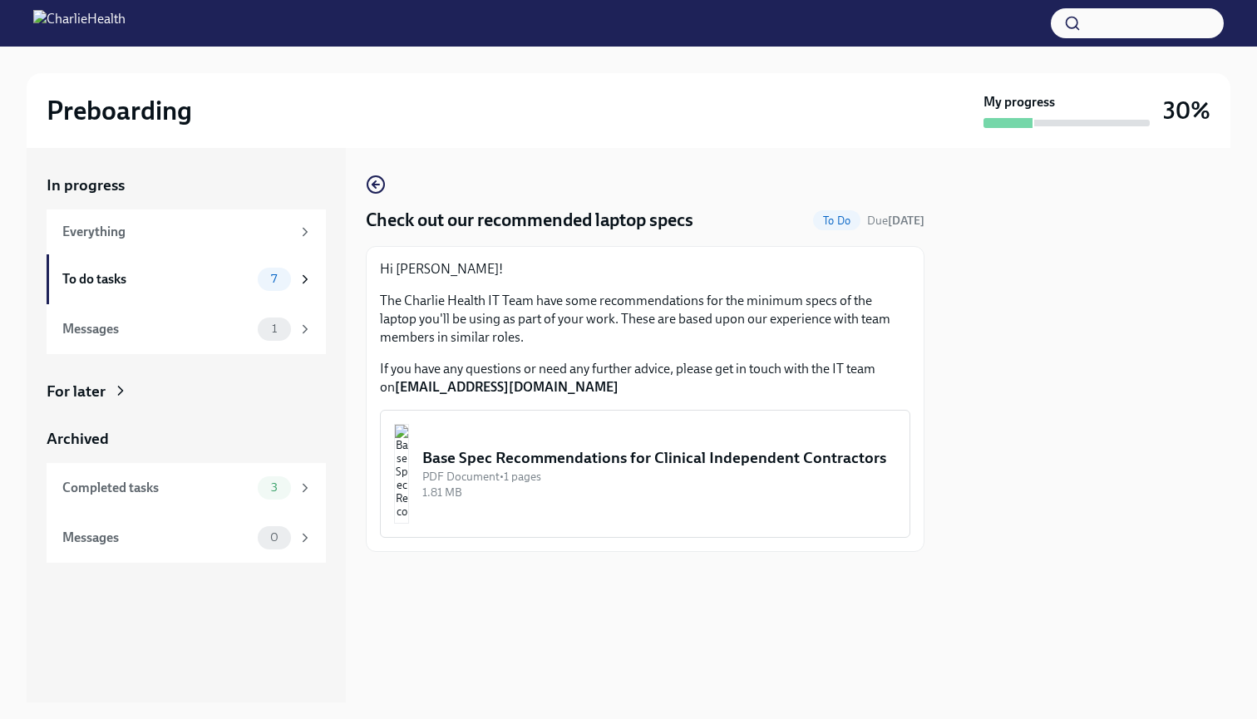
click at [713, 483] on div "PDF Document • 1 pages" at bounding box center [659, 477] width 474 height 16
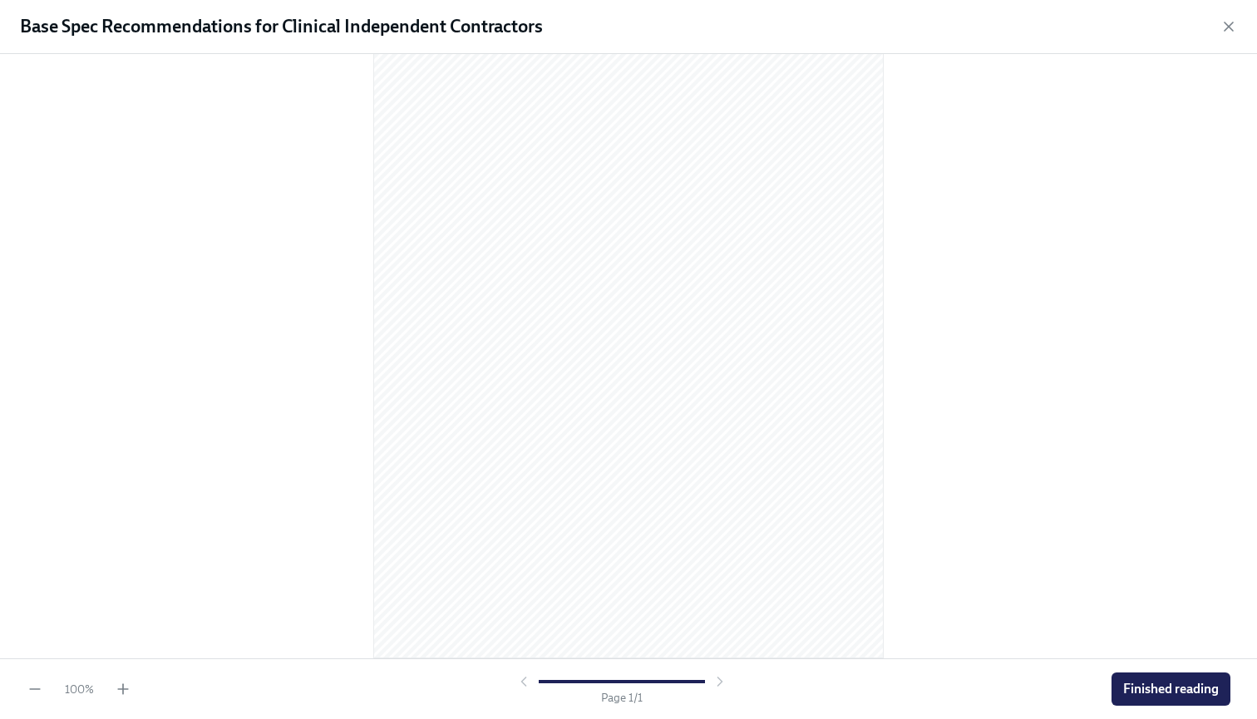
scroll to position [82, 0]
click at [1138, 687] on span "Finished reading" at bounding box center [1171, 689] width 96 height 17
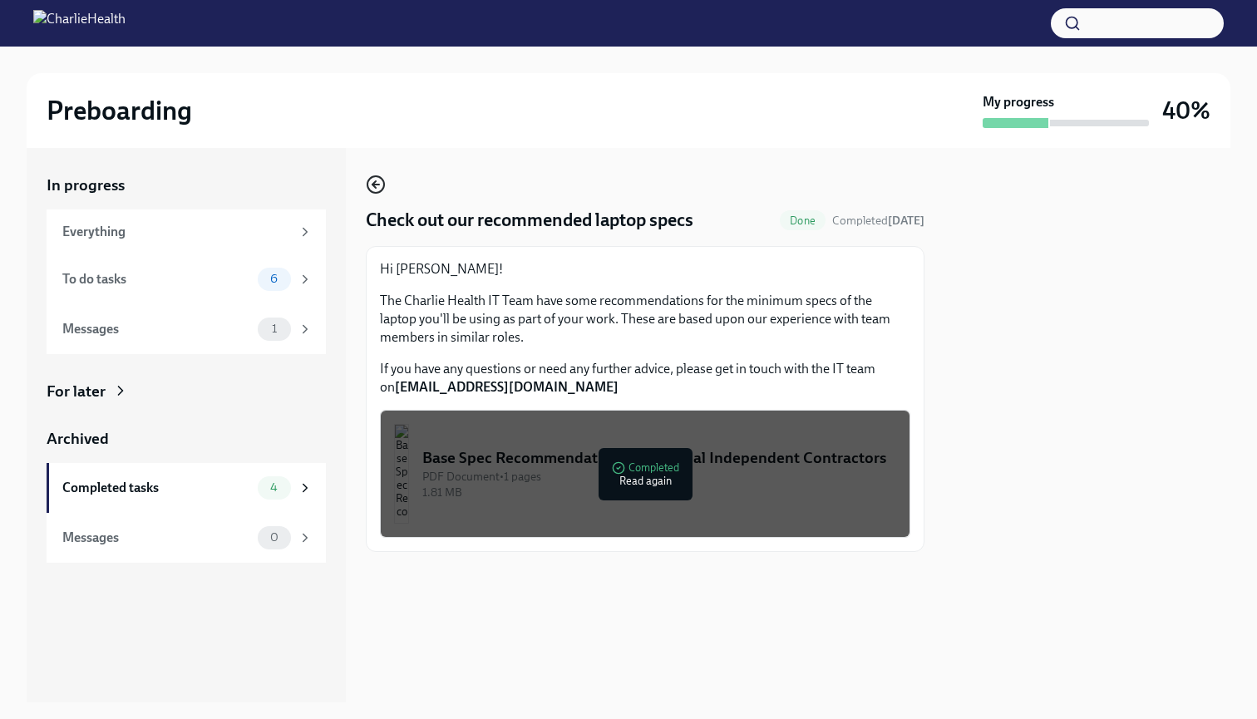
click at [374, 188] on icon "button" at bounding box center [376, 185] width 20 height 20
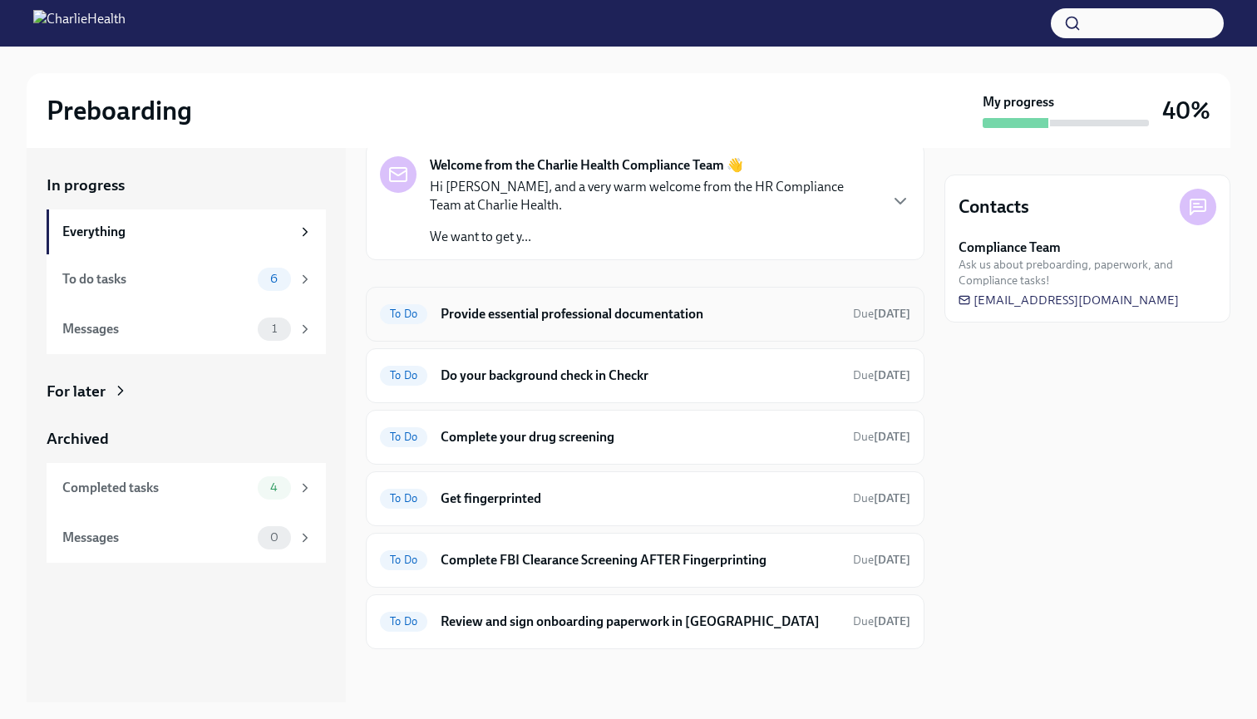
scroll to position [67, 0]
click at [709, 303] on div "To Do Provide essential professional documentation Due tomorrow" at bounding box center [645, 315] width 530 height 27
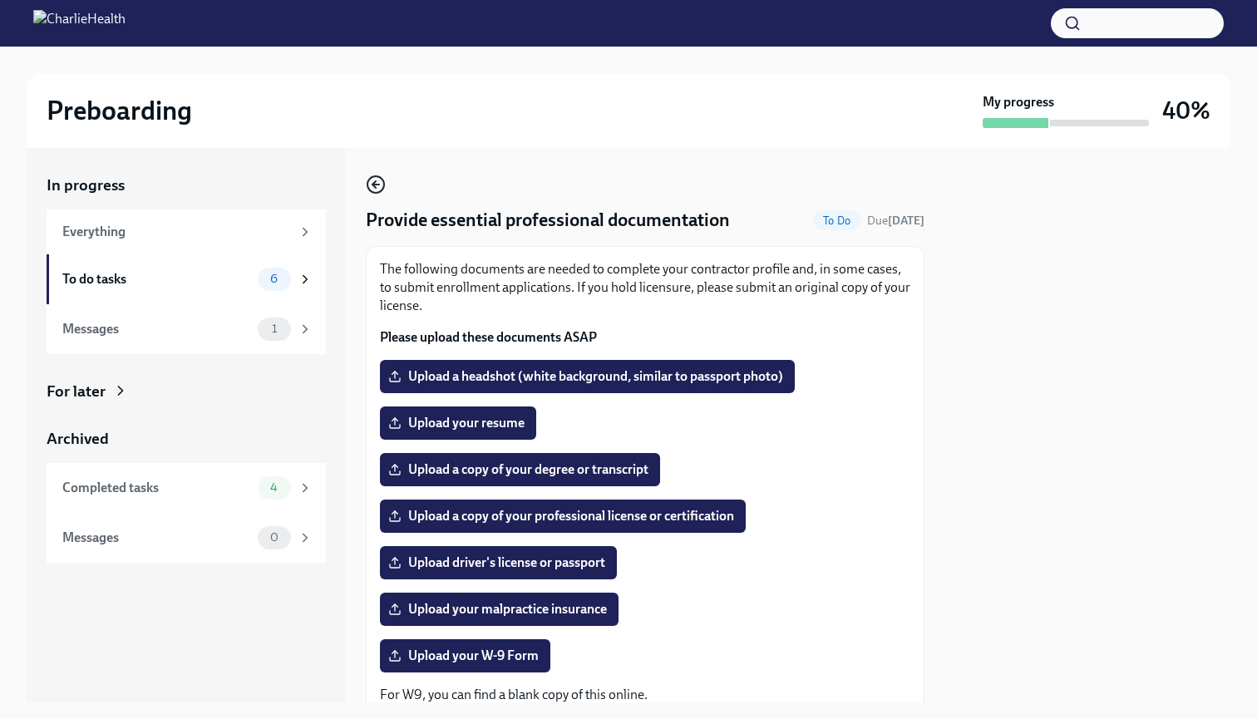
click at [377, 182] on icon "button" at bounding box center [376, 185] width 20 height 20
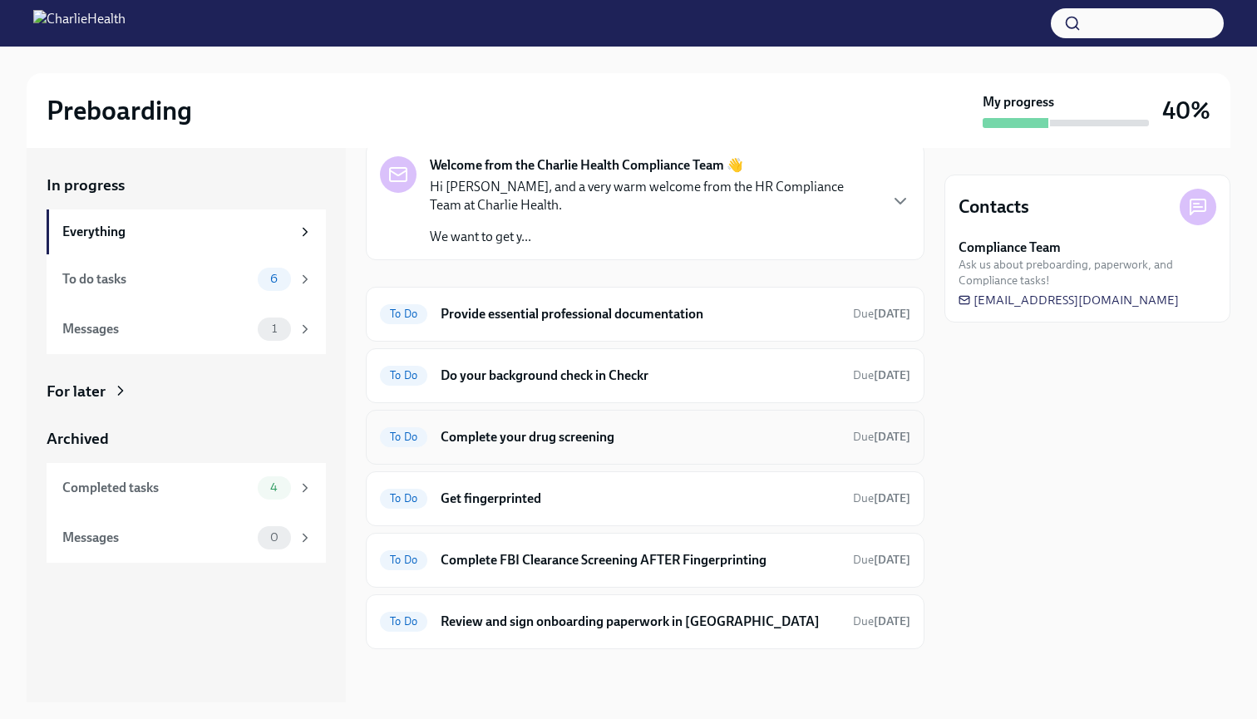
scroll to position [67, 0]
click at [705, 388] on div "To Do Do your background check in Checkr Due 3 days ago" at bounding box center [645, 376] width 530 height 27
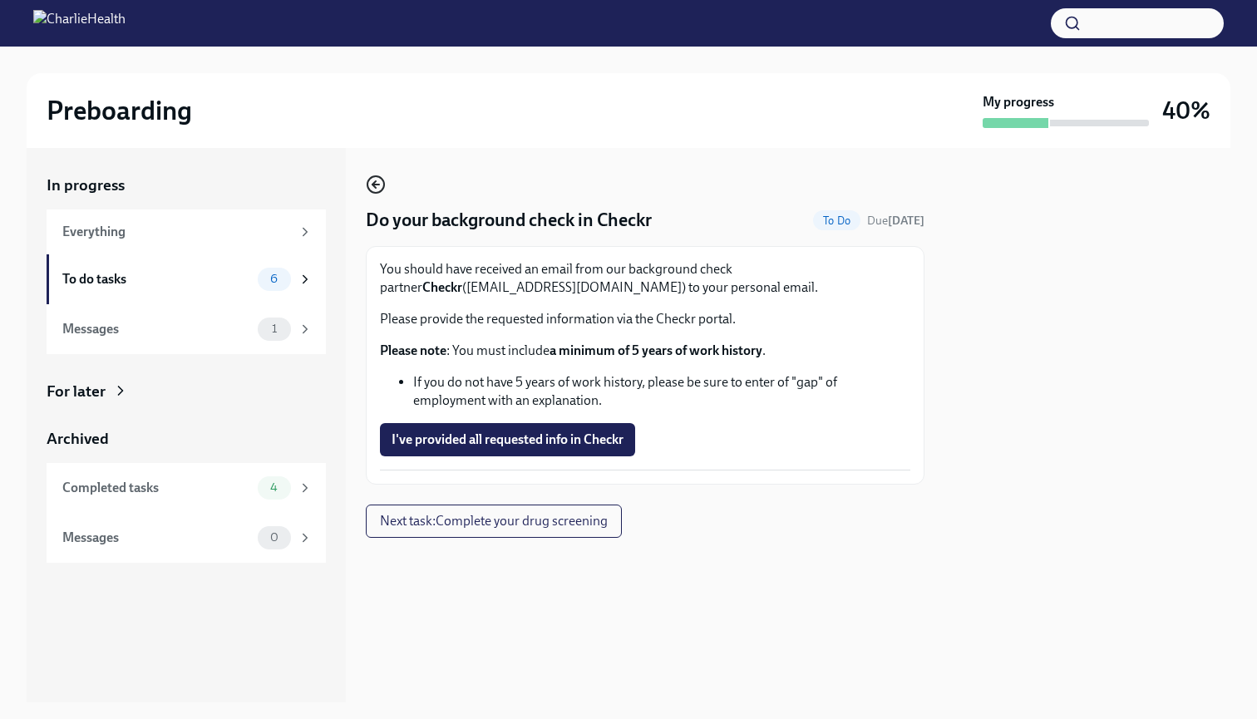
click at [373, 180] on icon "button" at bounding box center [376, 185] width 20 height 20
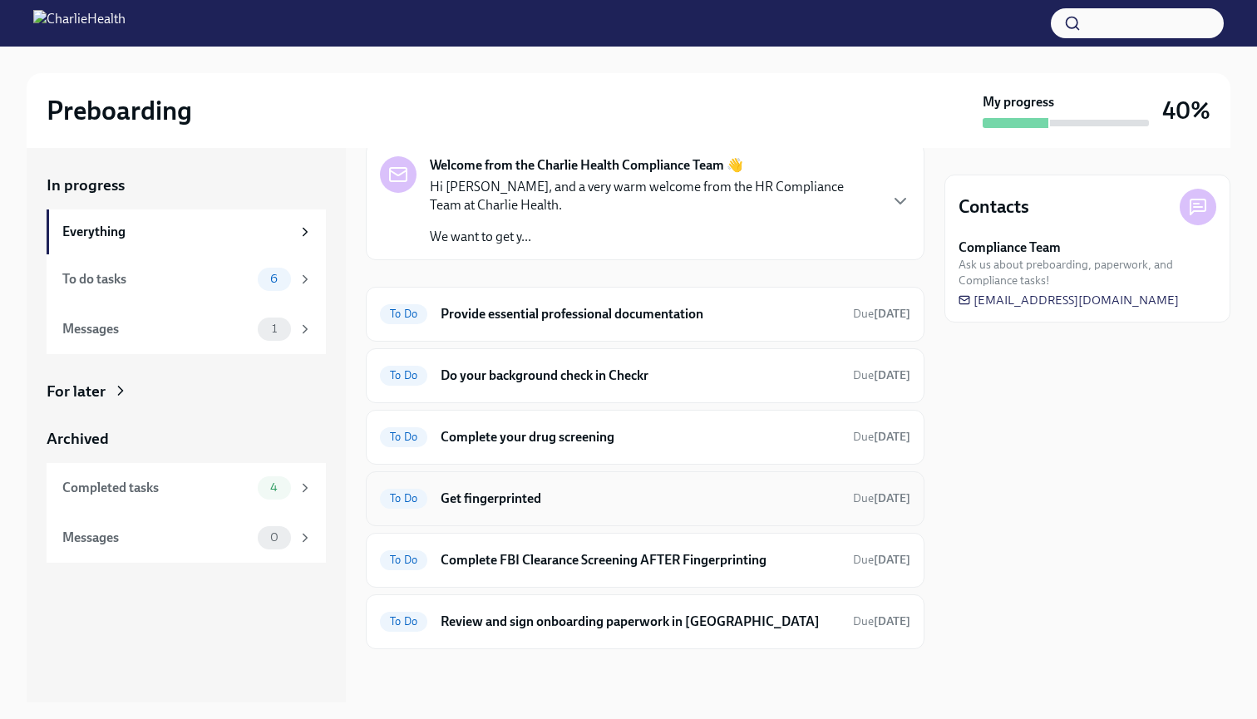
scroll to position [67, 0]
click at [710, 502] on h6 "Get fingerprinted" at bounding box center [640, 500] width 399 height 18
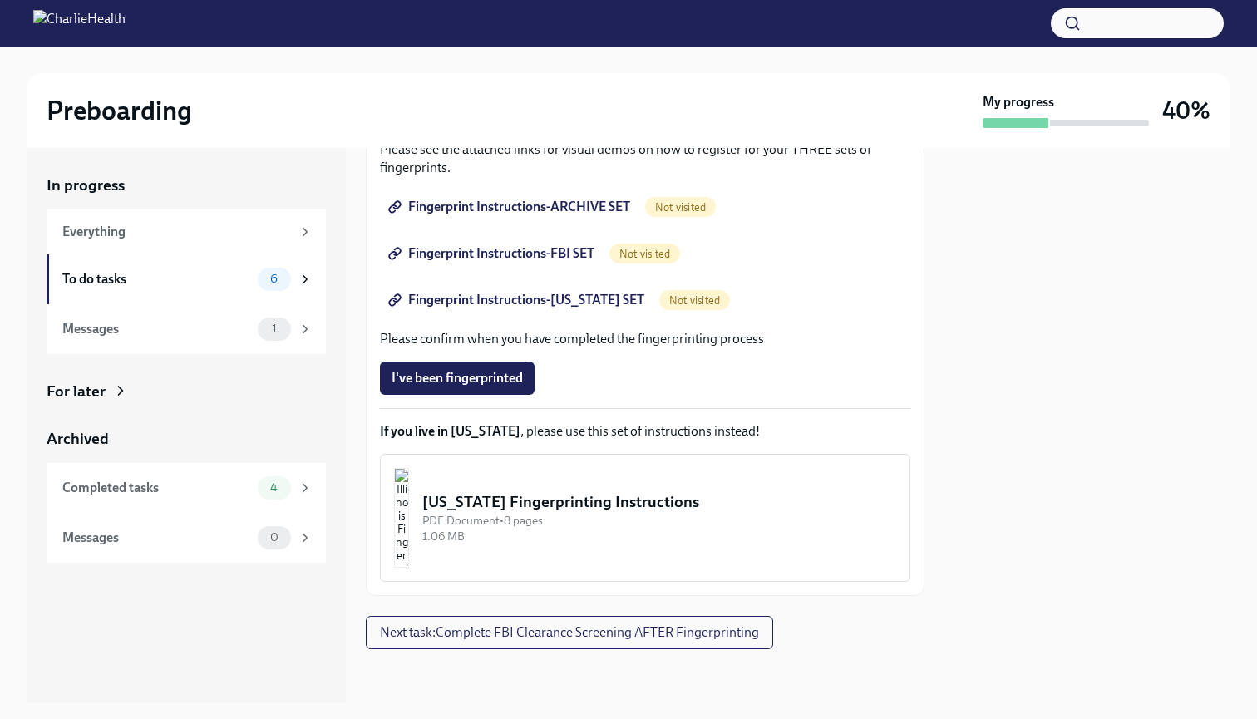
scroll to position [306, 0]
click at [409, 504] on img "button" at bounding box center [401, 518] width 15 height 100
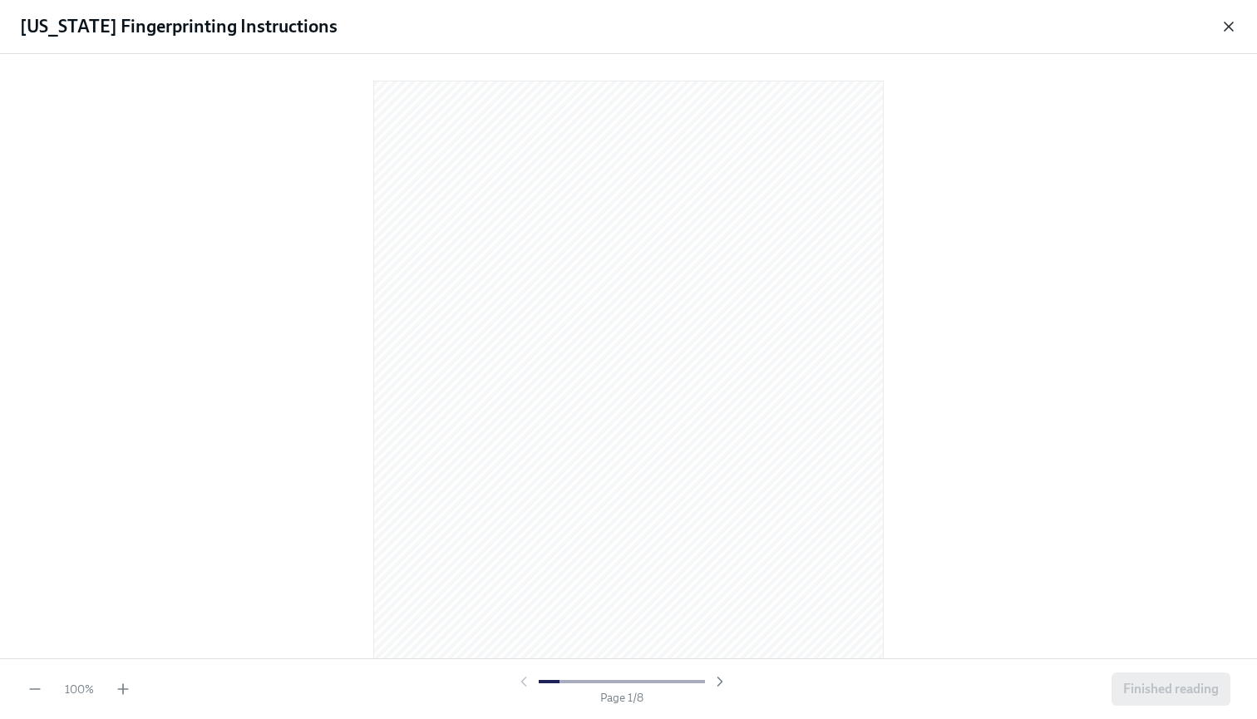
click at [1230, 31] on icon "button" at bounding box center [1228, 26] width 17 height 17
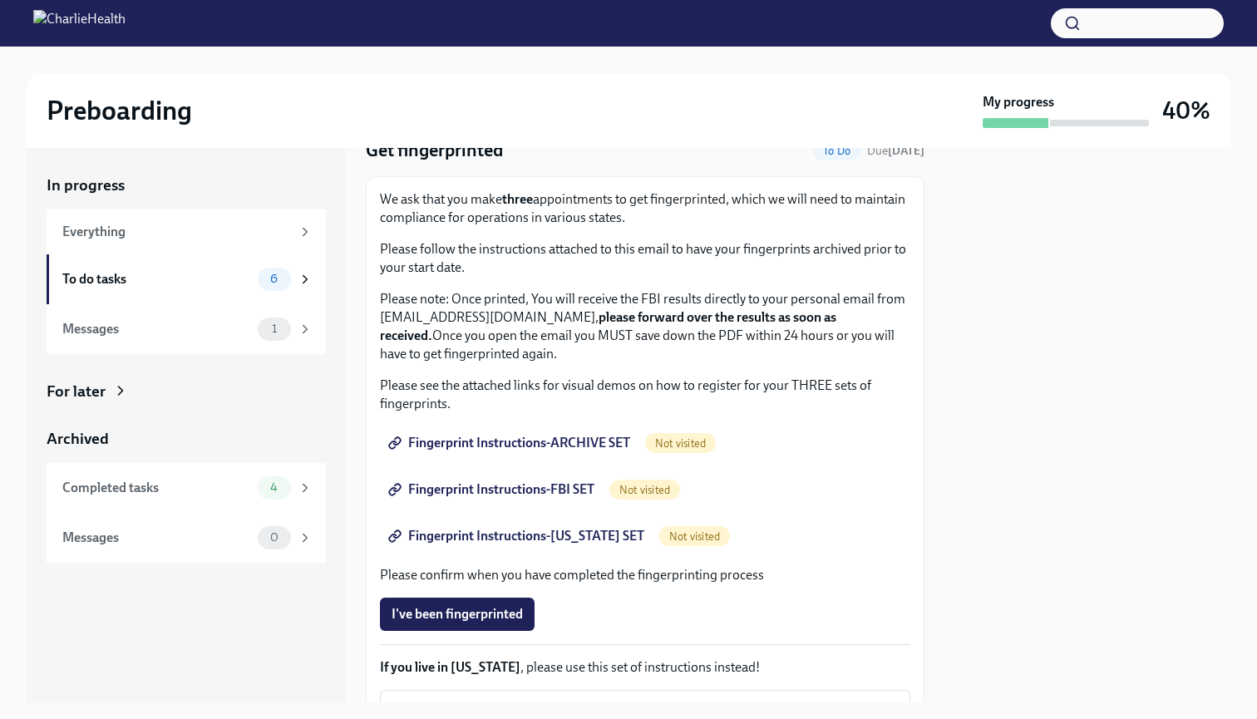
scroll to position [50, 0]
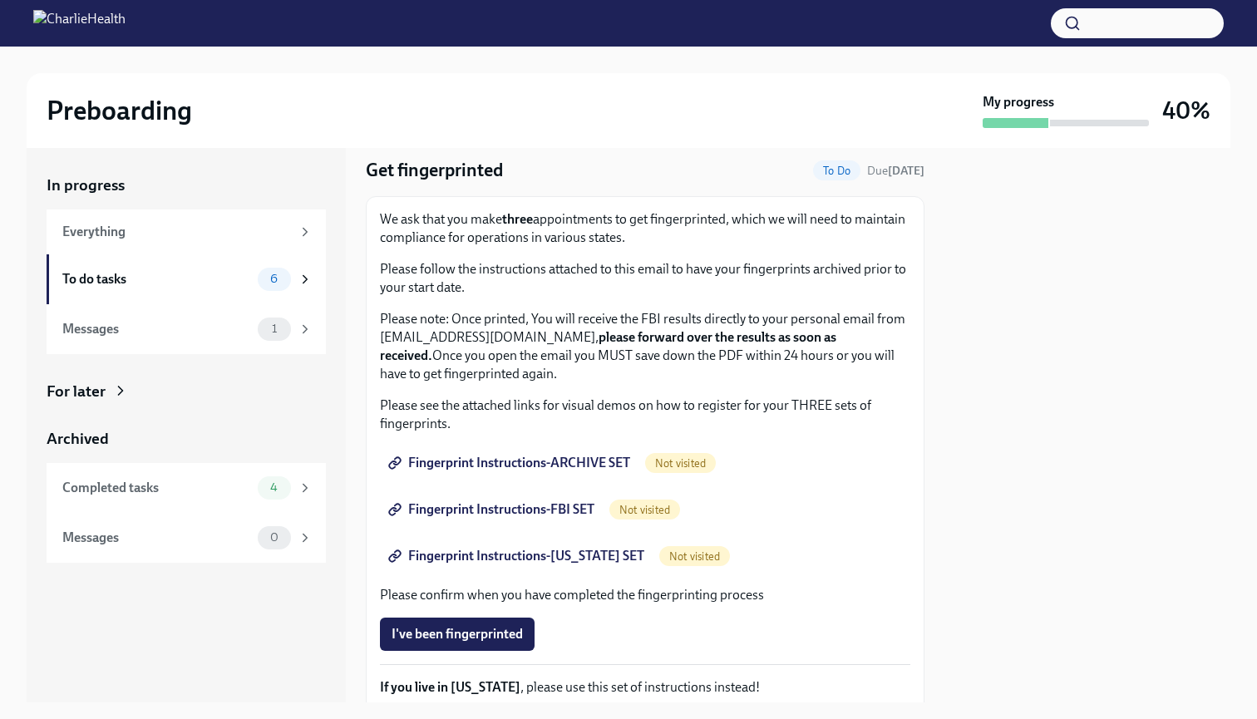
click at [510, 465] on span "Fingerprint Instructions-ARCHIVE SET" at bounding box center [511, 463] width 239 height 17
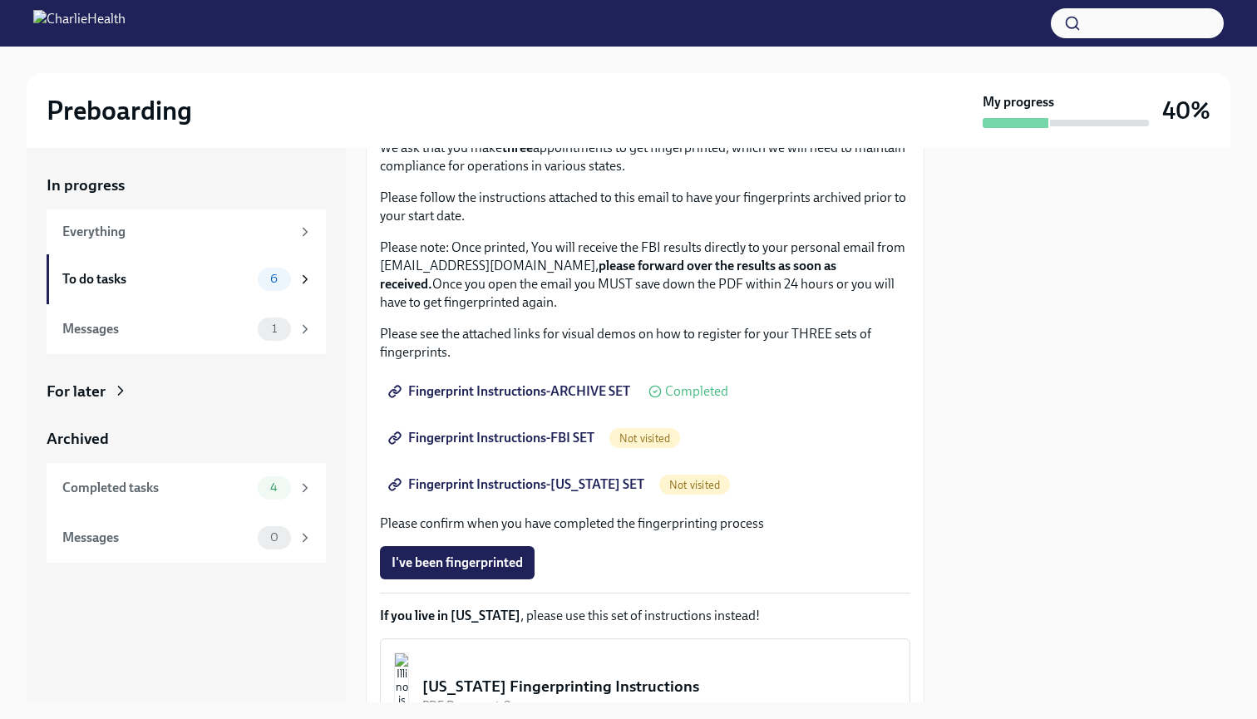
scroll to position [129, 0]
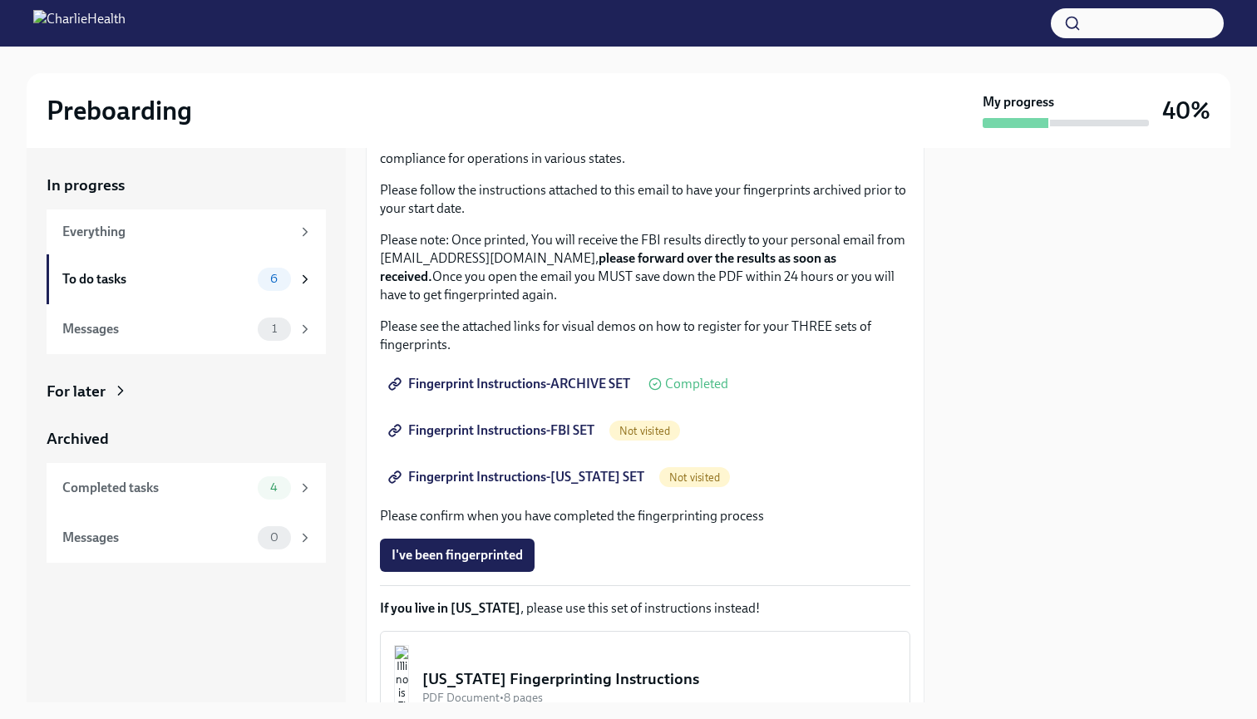
click at [552, 429] on span "Fingerprint Instructions-FBI SET" at bounding box center [493, 430] width 203 height 17
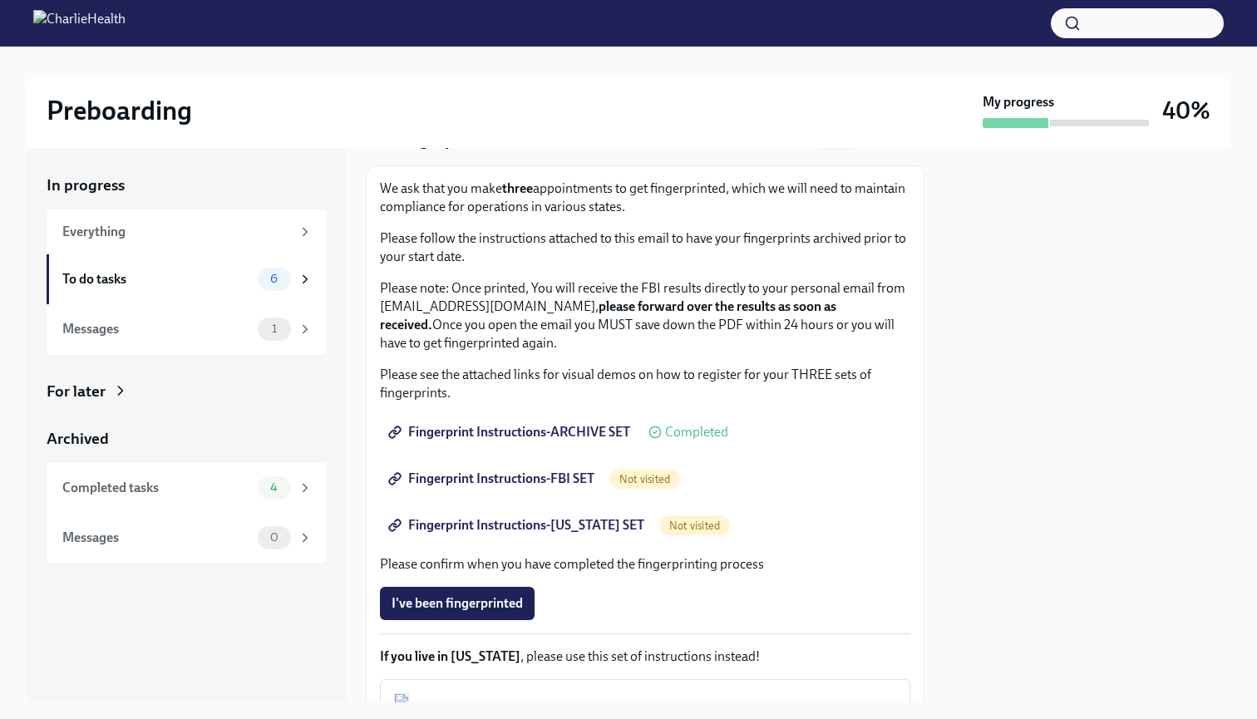
scroll to position [114, 0]
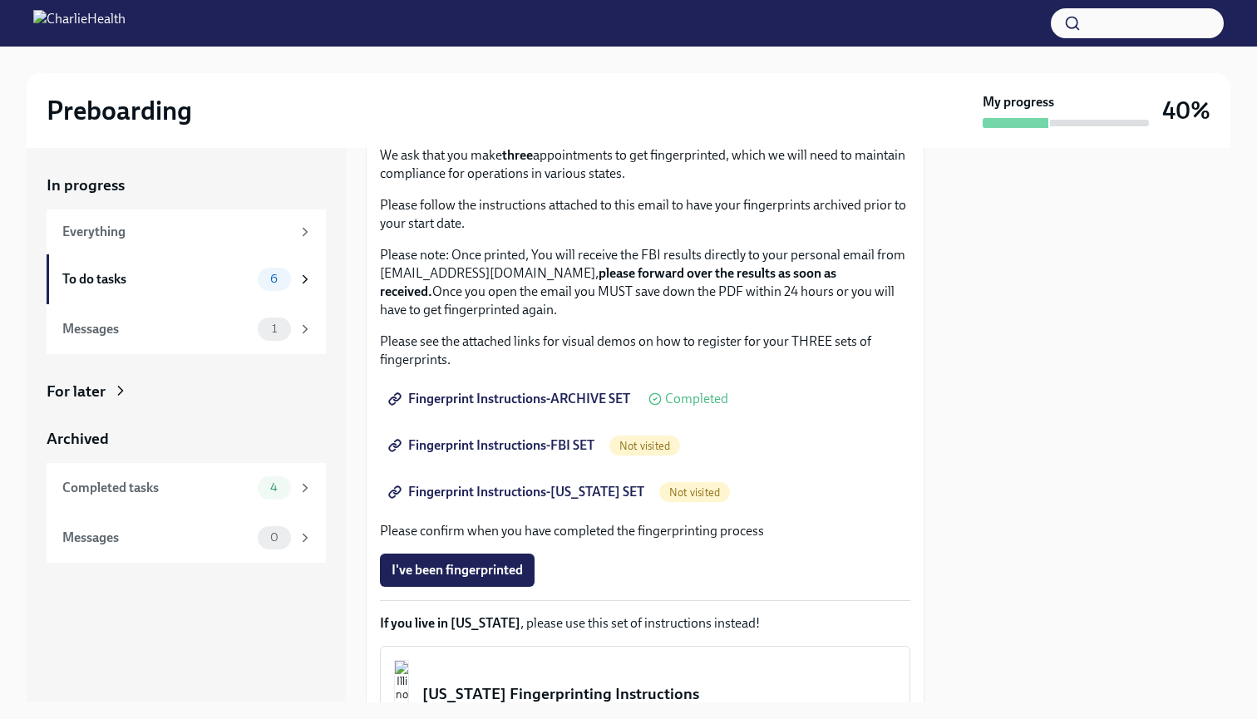
click at [642, 442] on span "Not visited" at bounding box center [644, 446] width 71 height 12
click at [544, 443] on span "Fingerprint Instructions-FBI SET" at bounding box center [493, 445] width 203 height 17
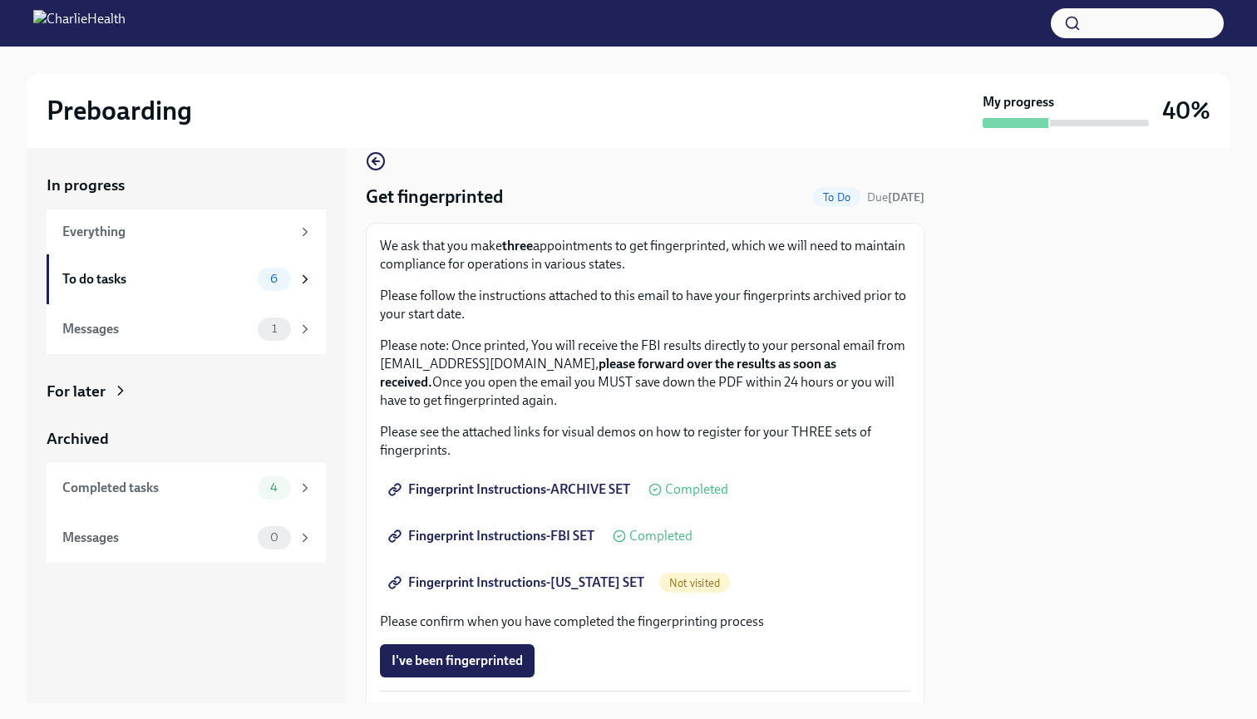
scroll to position [27, 0]
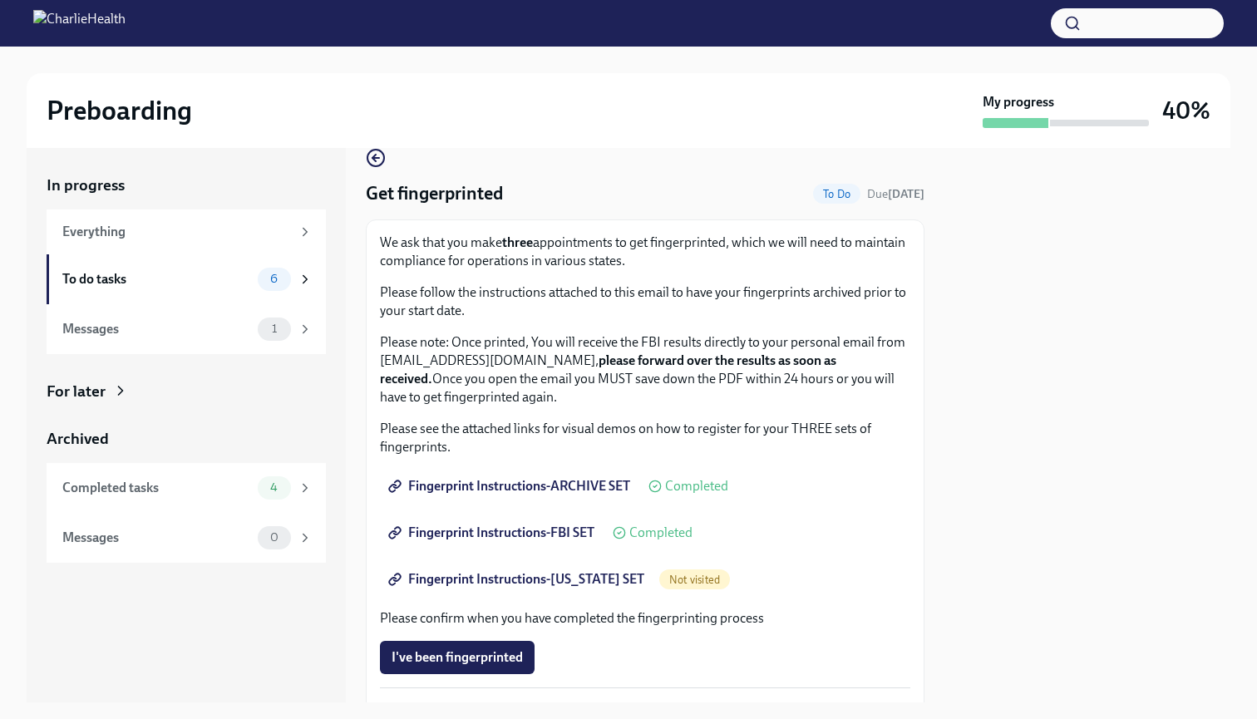
click at [548, 577] on span "Fingerprint Instructions-FLORIDA SET" at bounding box center [518, 579] width 253 height 17
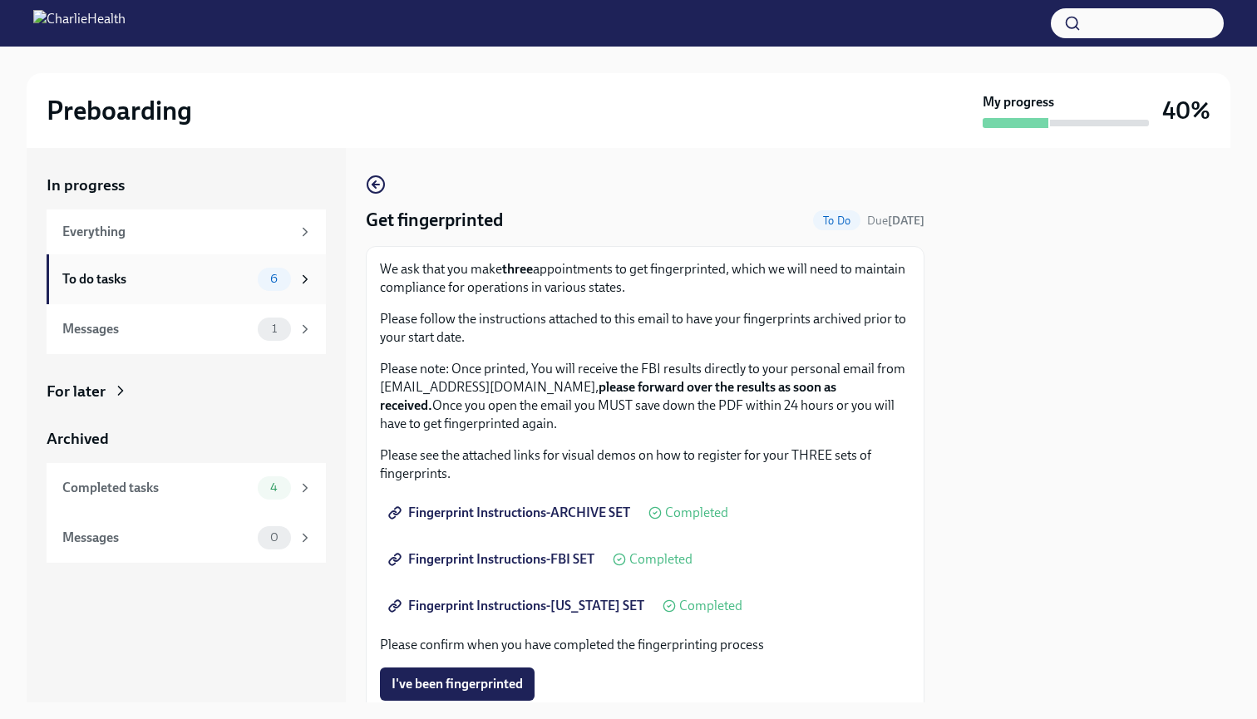
scroll to position [0, 0]
click at [378, 181] on icon "button" at bounding box center [376, 185] width 20 height 20
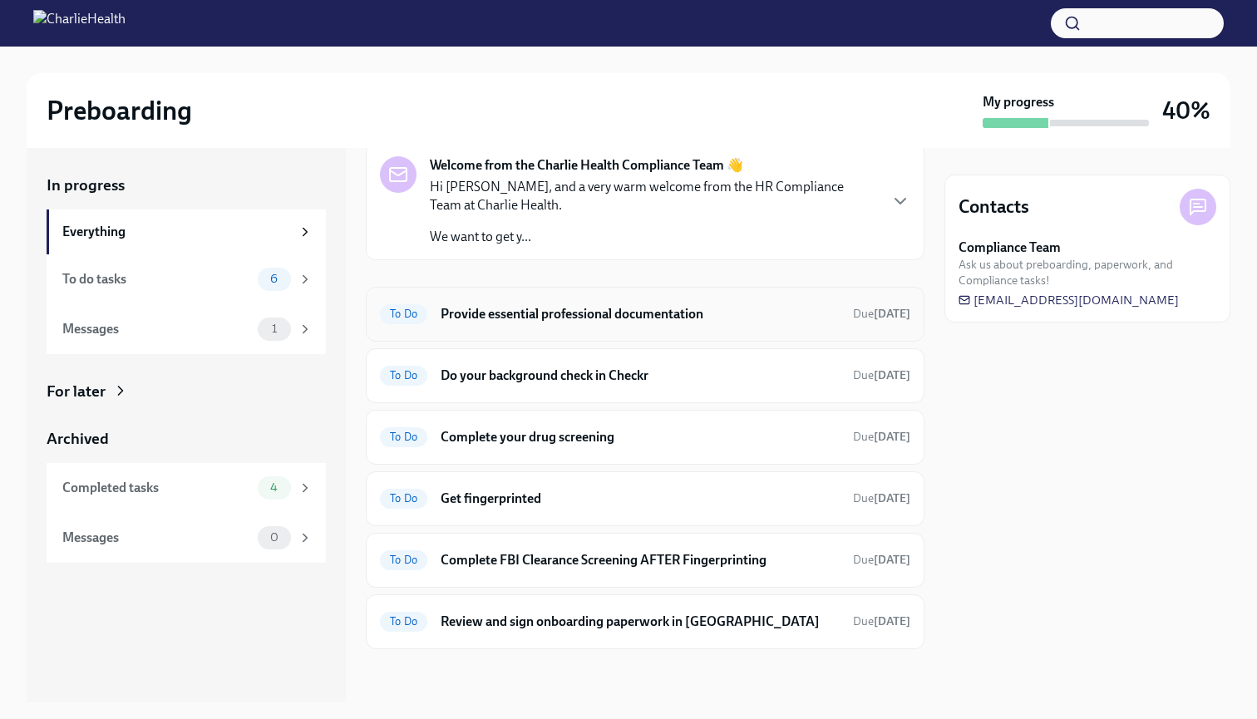
scroll to position [54, 0]
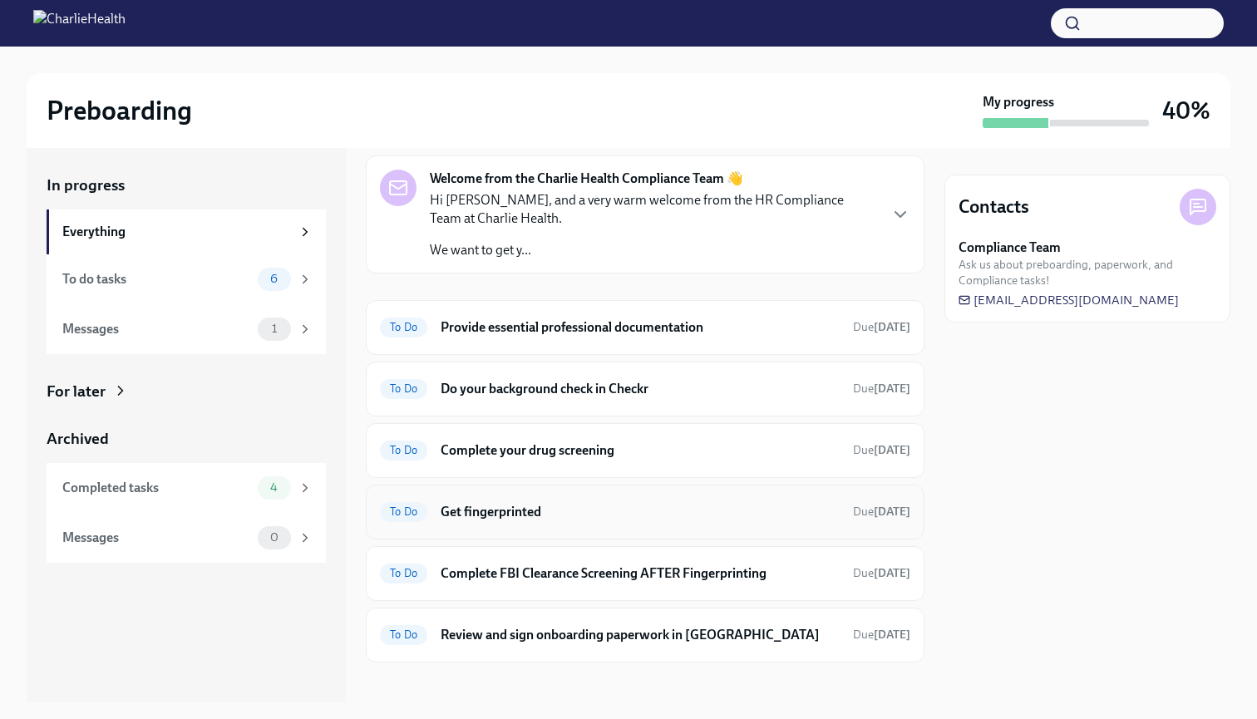
click at [553, 520] on div "To Do Get fingerprinted Due tomorrow" at bounding box center [645, 512] width 530 height 27
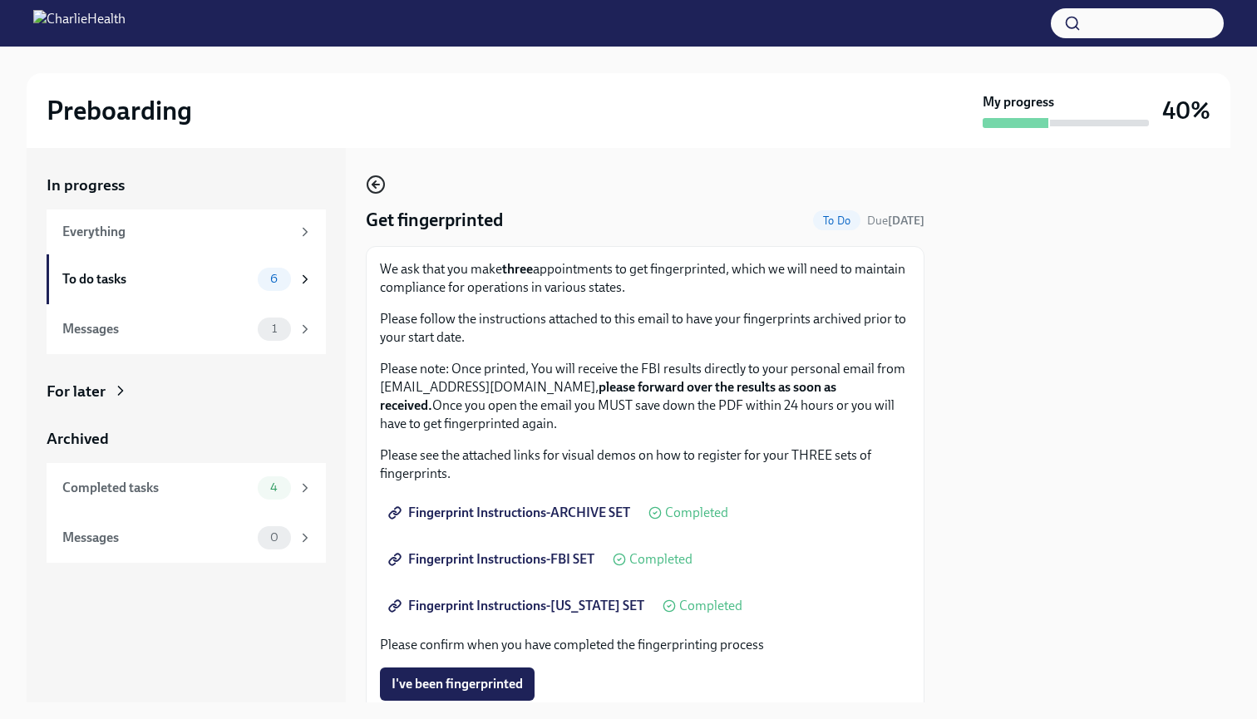
click at [375, 186] on icon "button" at bounding box center [373, 184] width 3 height 7
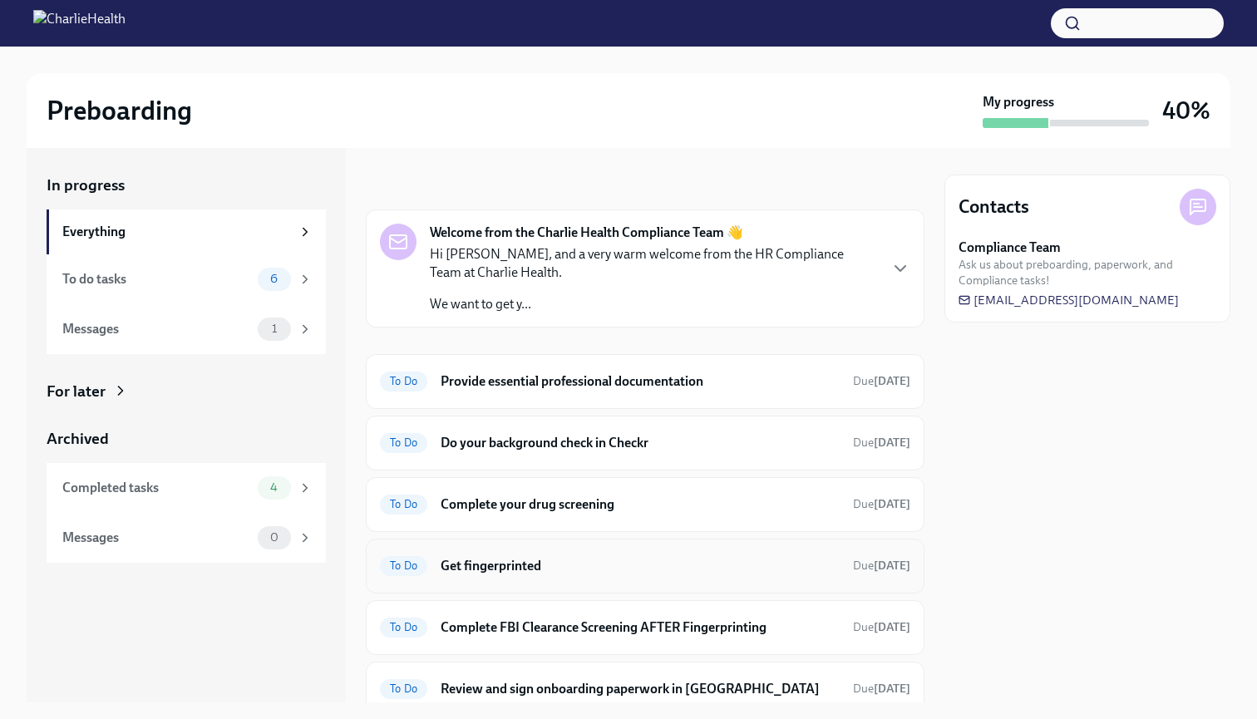
scroll to position [41, 0]
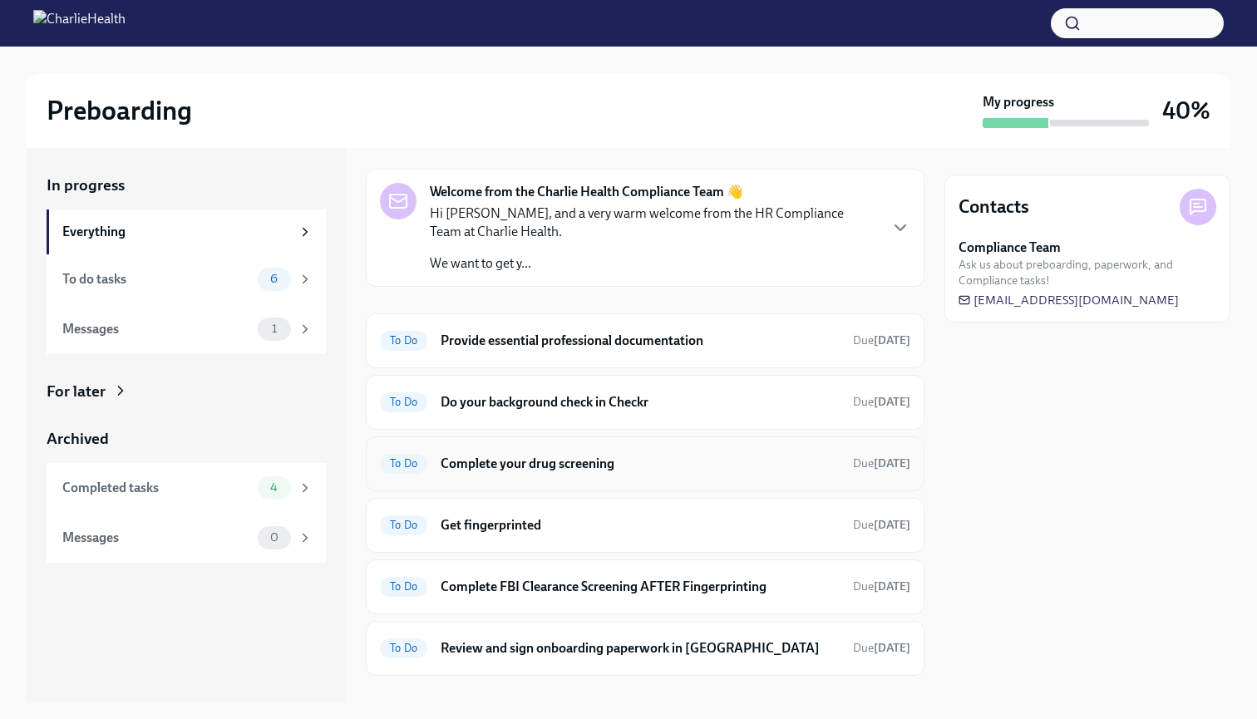
click at [589, 470] on h6 "Complete your drug screening" at bounding box center [640, 464] width 399 height 18
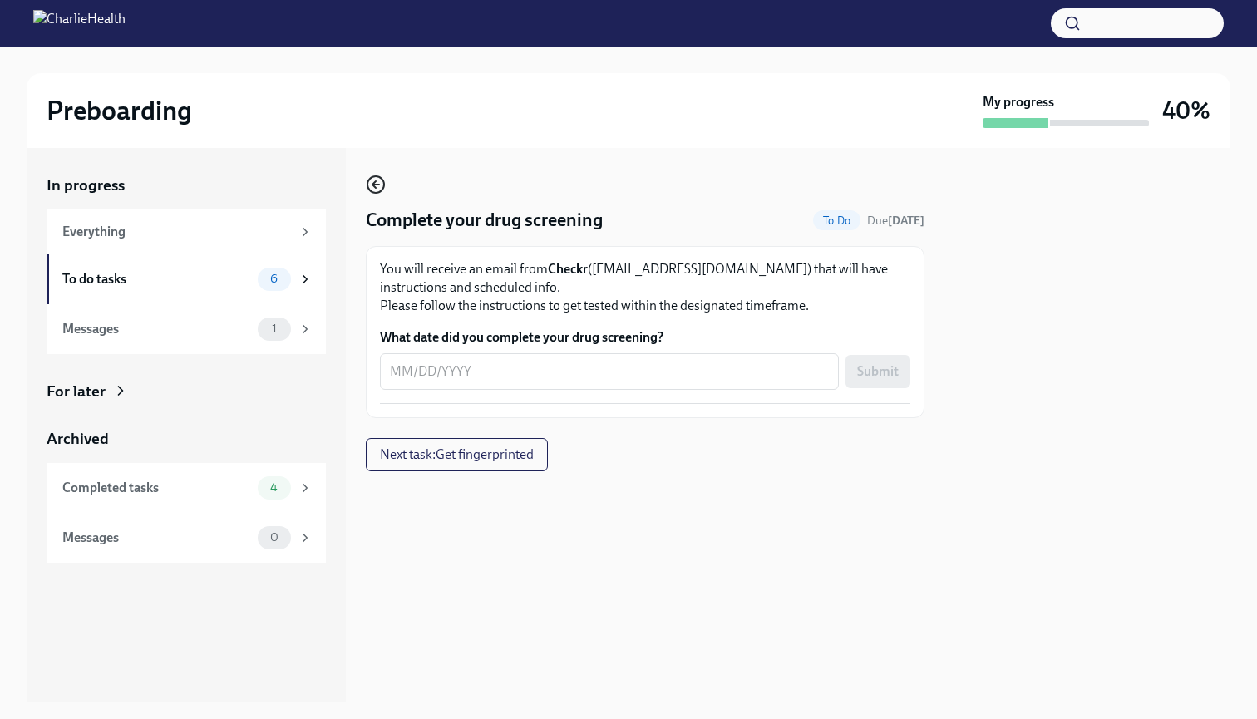
click at [377, 187] on icon "button" at bounding box center [376, 185] width 20 height 20
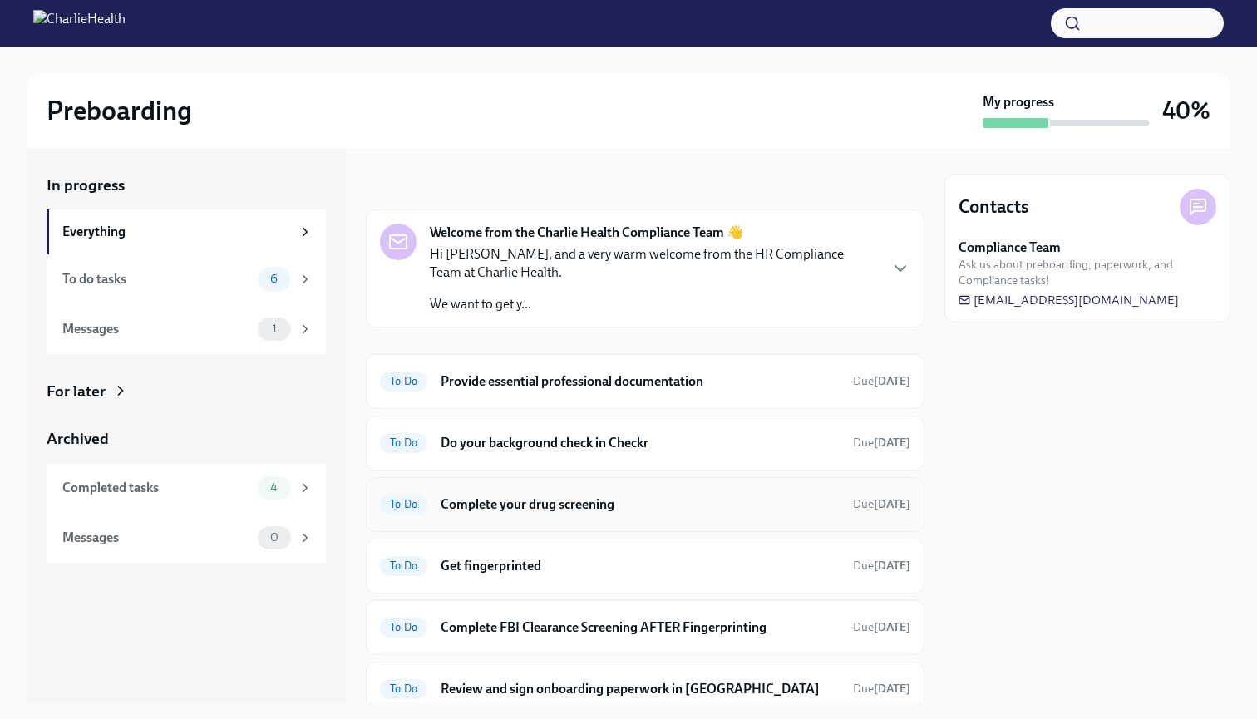
click at [570, 510] on h6 "Complete your drug screening" at bounding box center [640, 504] width 399 height 18
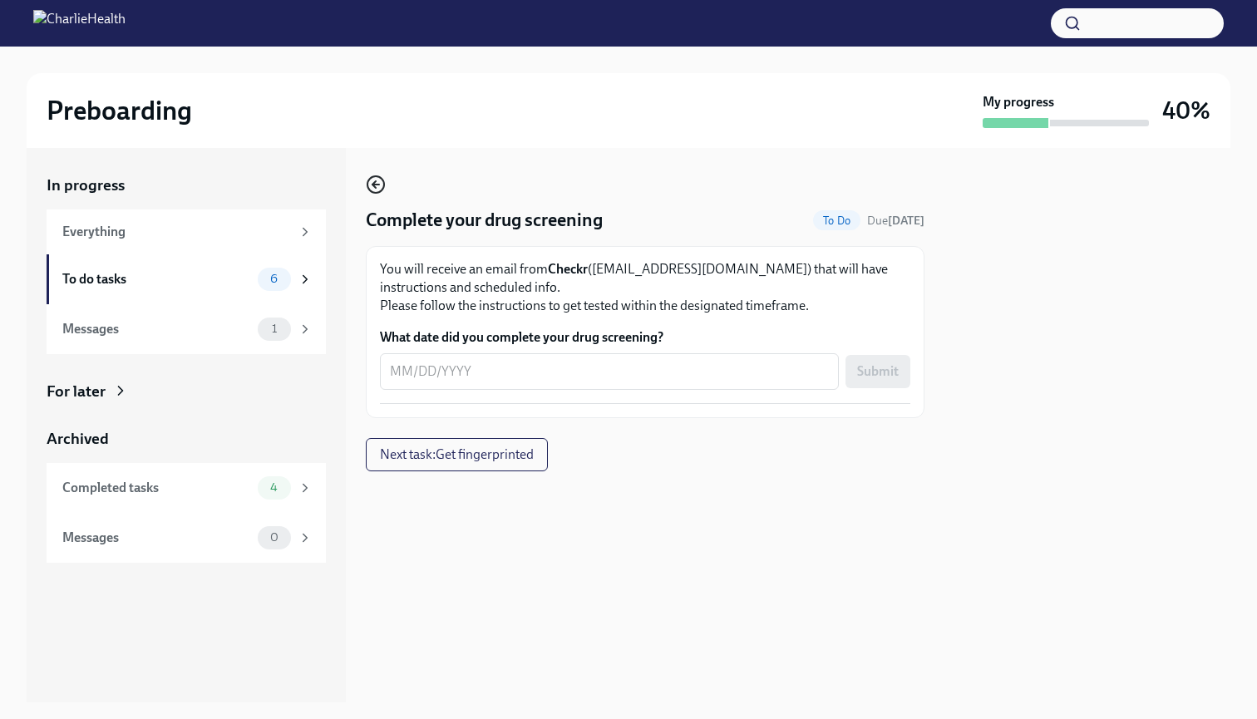
click at [377, 181] on icon "button" at bounding box center [376, 185] width 20 height 20
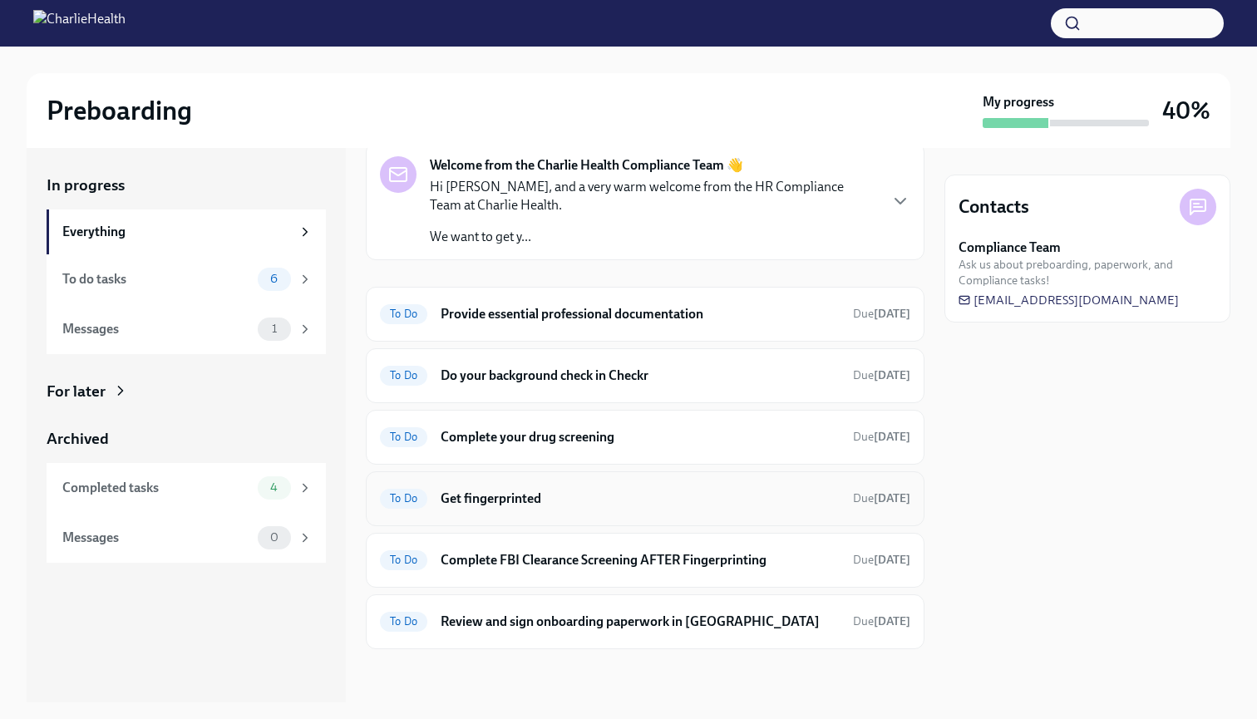
scroll to position [67, 0]
click at [632, 624] on h6 "Review and sign onboarding paperwork in UKG" at bounding box center [640, 623] width 399 height 18
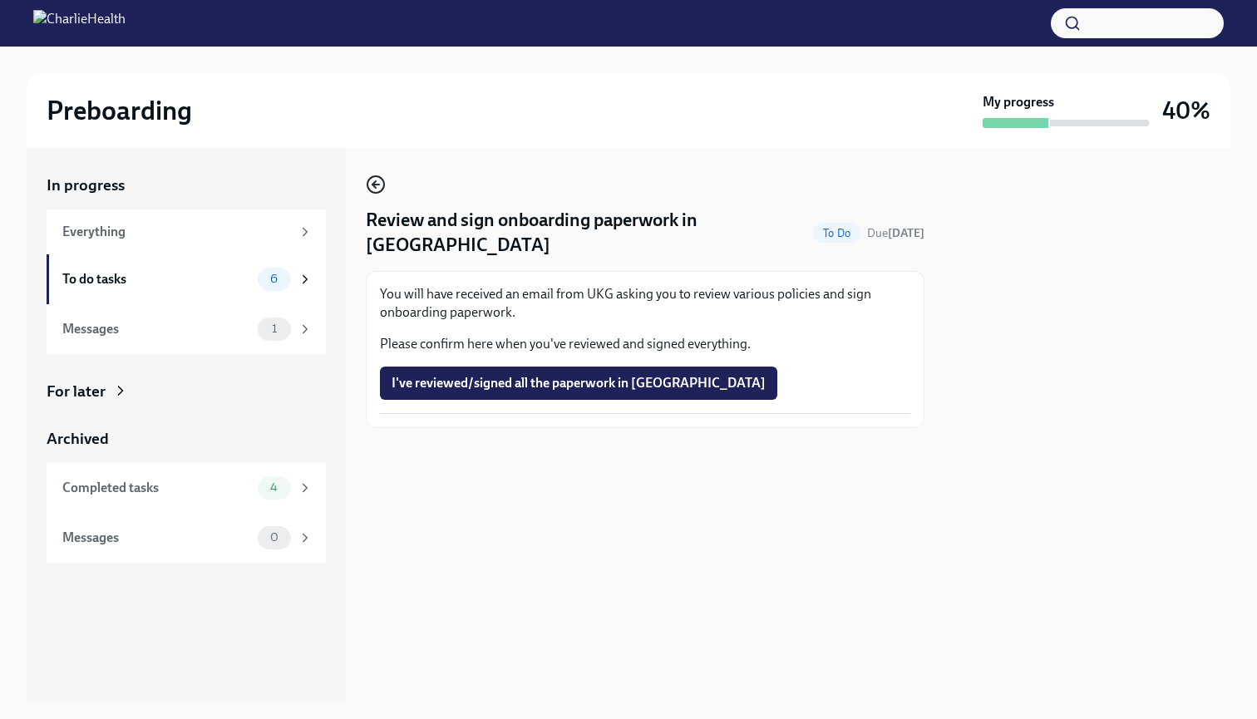
click at [382, 187] on icon "button" at bounding box center [376, 185] width 20 height 20
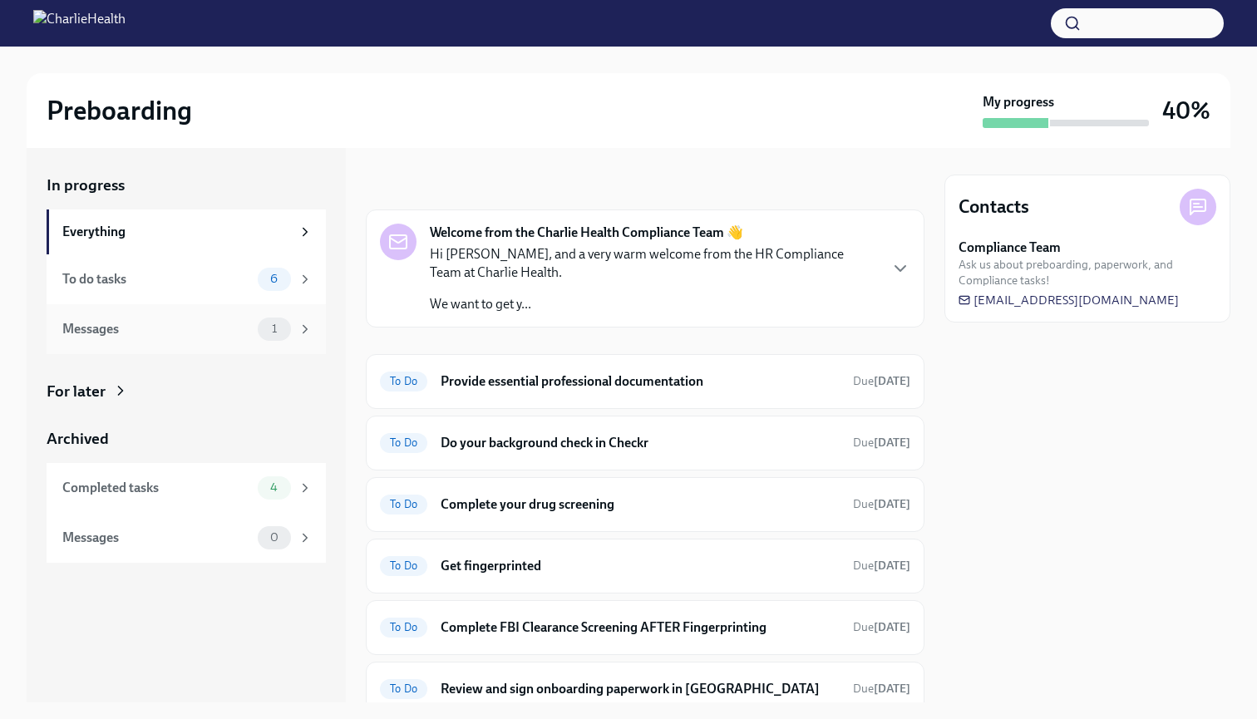
click at [235, 338] on div "Messages 1" at bounding box center [187, 329] width 250 height 23
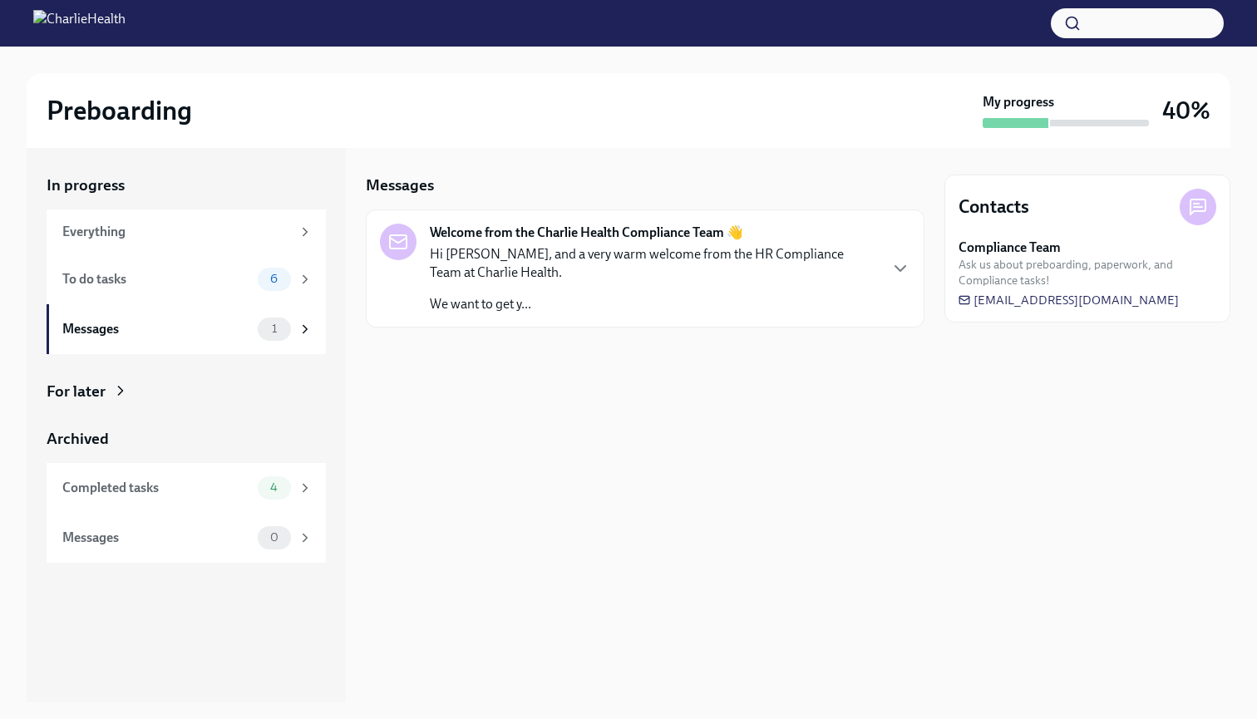
click at [545, 252] on p "Hi [PERSON_NAME], and a very warm welcome from the HR Compliance Team at Charli…" at bounding box center [653, 263] width 447 height 37
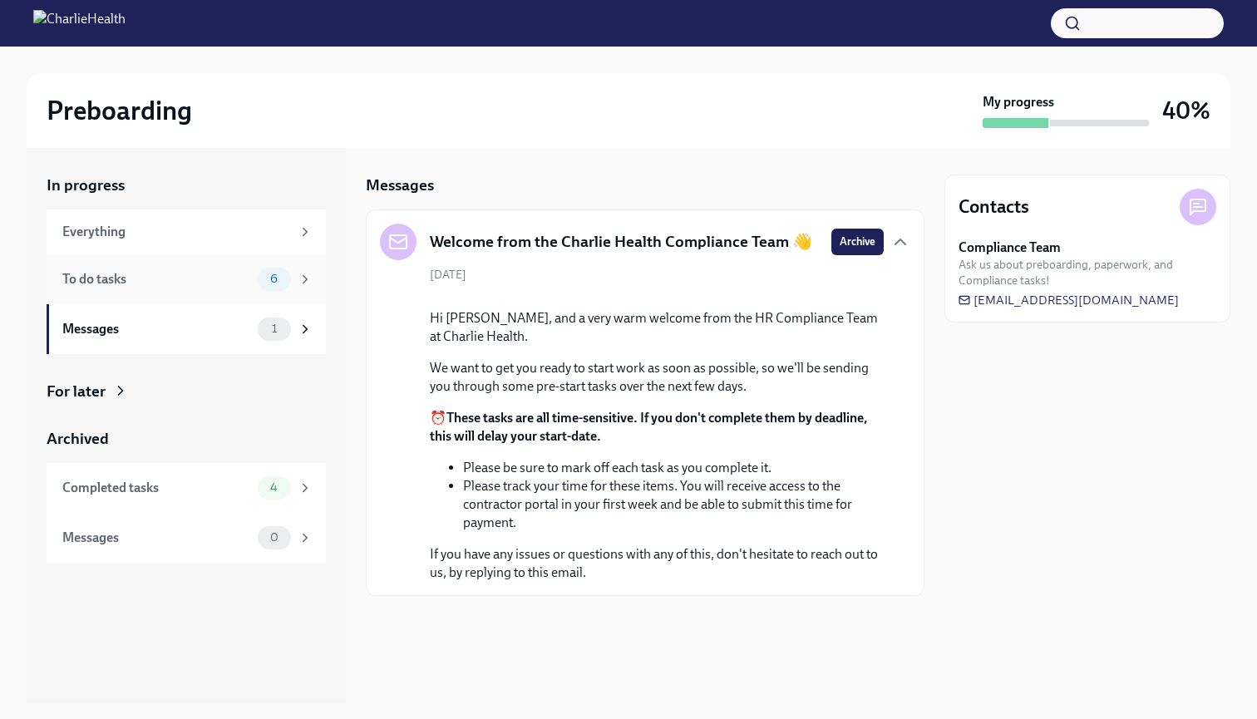
click at [259, 286] on div "6" at bounding box center [285, 279] width 55 height 23
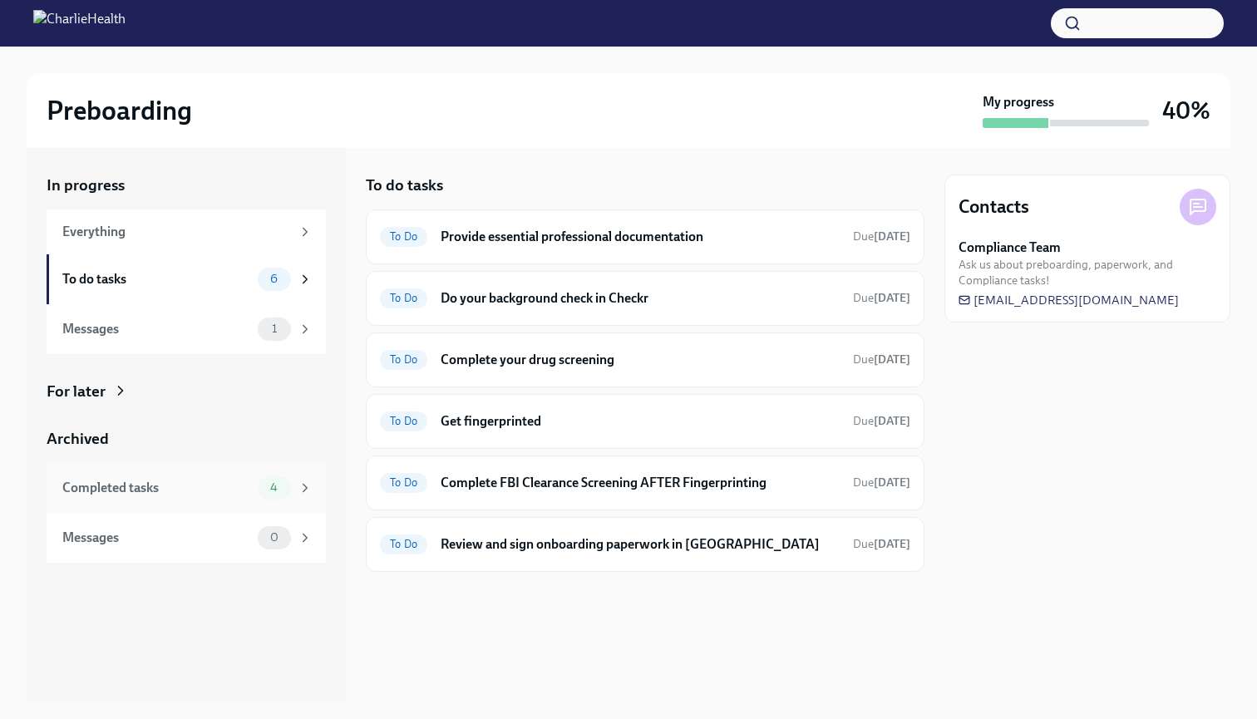
click at [259, 493] on div "4" at bounding box center [285, 487] width 55 height 23
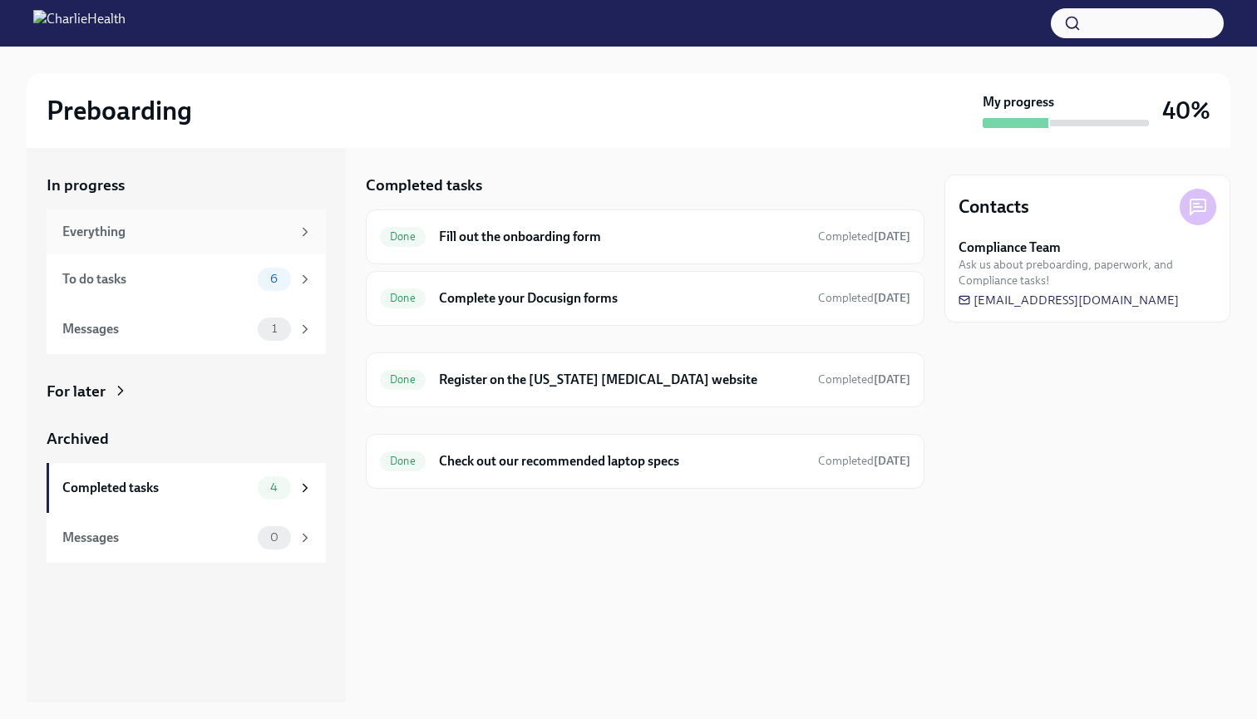
click at [202, 224] on div "Everything" at bounding box center [176, 232] width 229 height 18
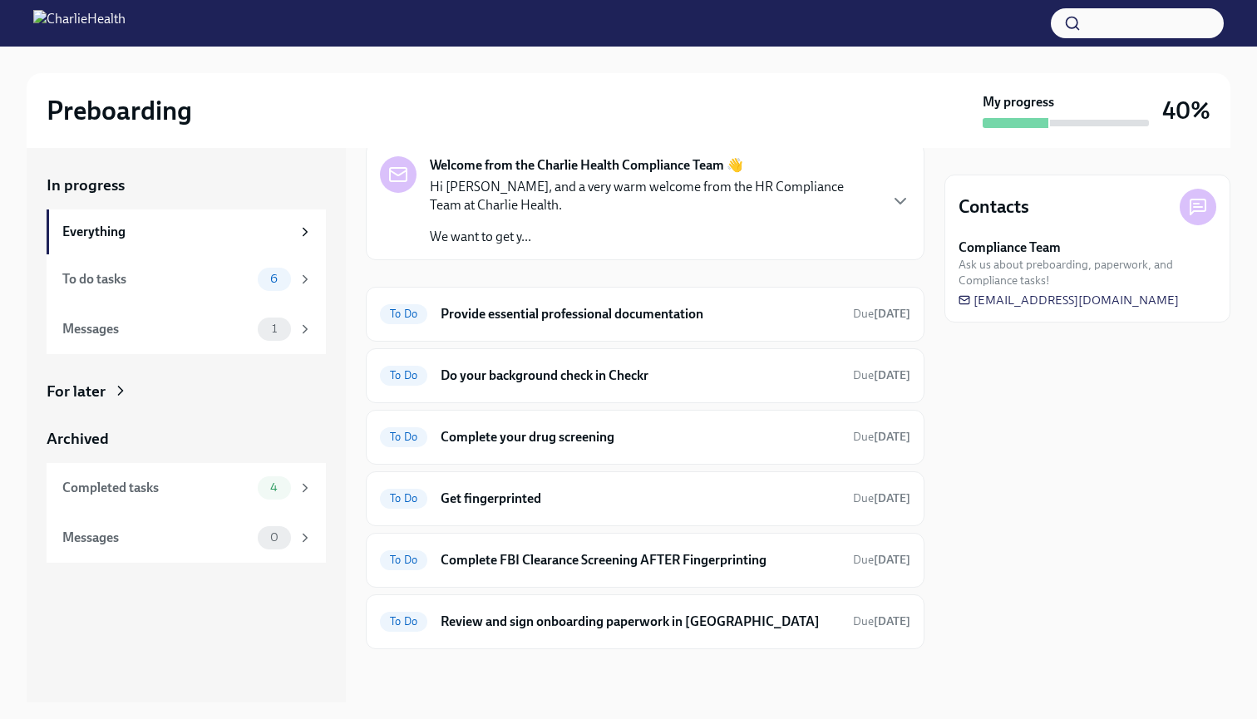
scroll to position [67, 0]
click at [548, 385] on div "To Do Do your background check in Checkr Due 3 days ago" at bounding box center [645, 376] width 530 height 27
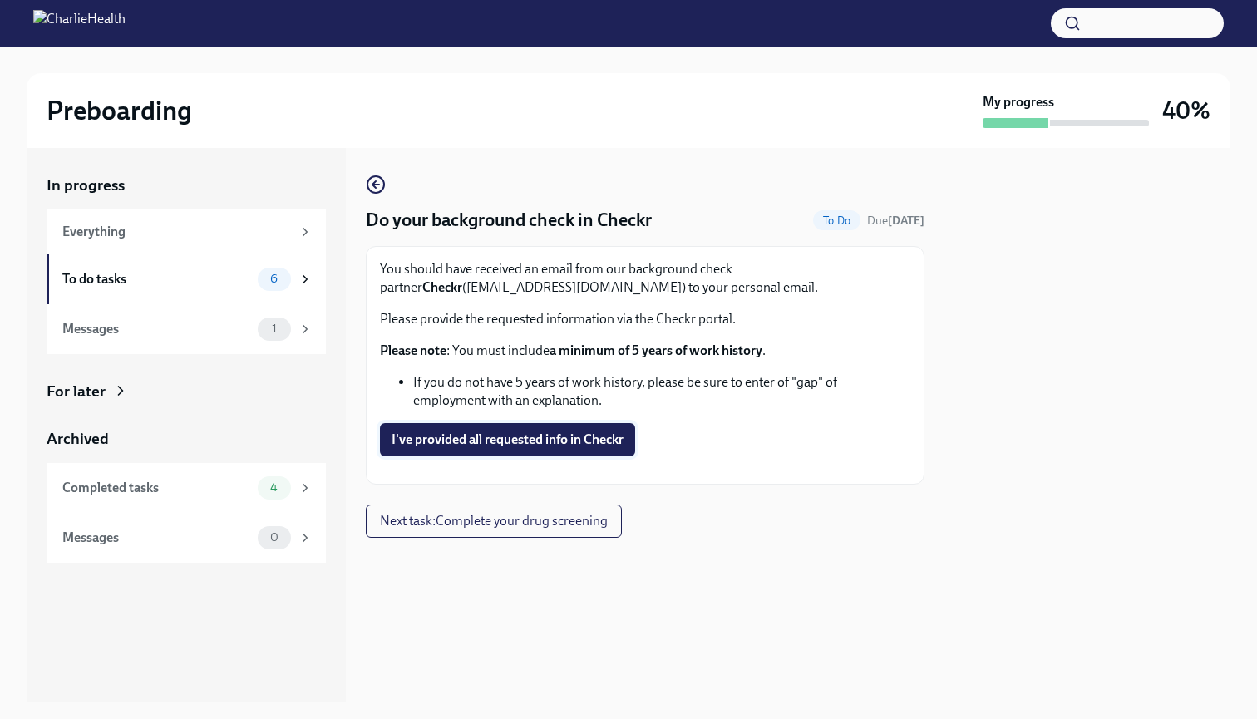
click at [560, 436] on span "I've provided all requested info in Checkr" at bounding box center [508, 439] width 232 height 17
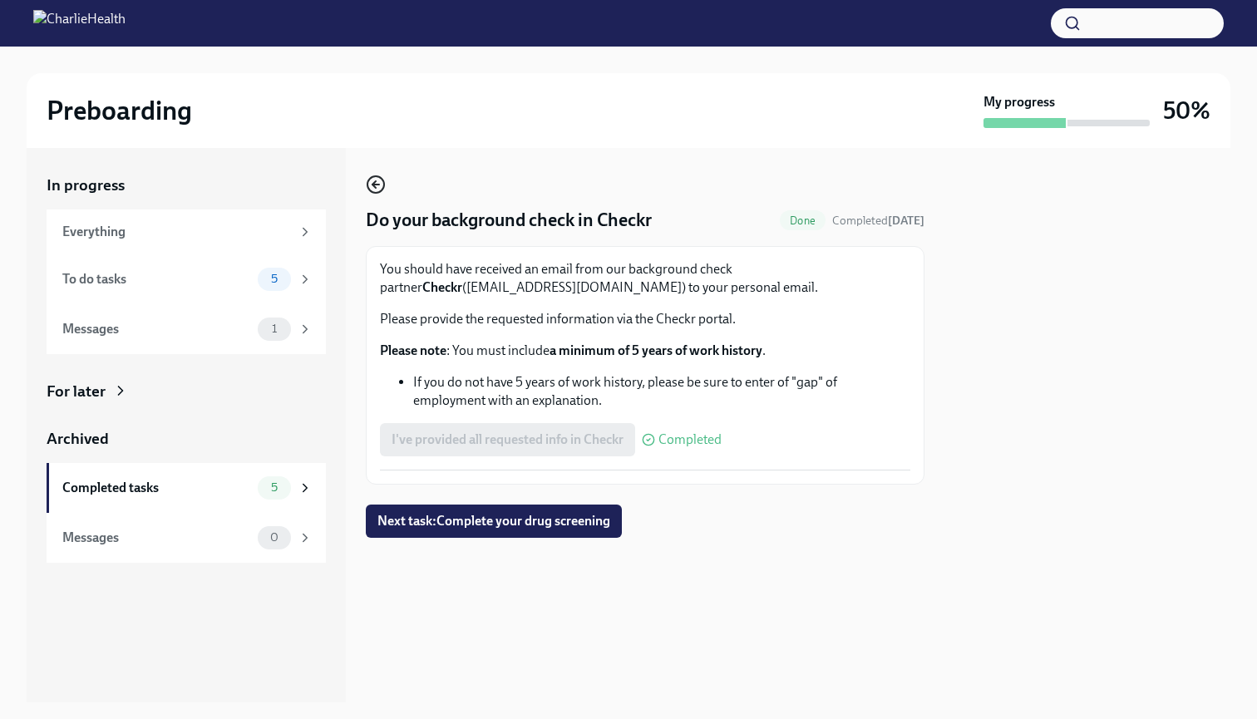
click at [385, 186] on icon "button" at bounding box center [376, 185] width 20 height 20
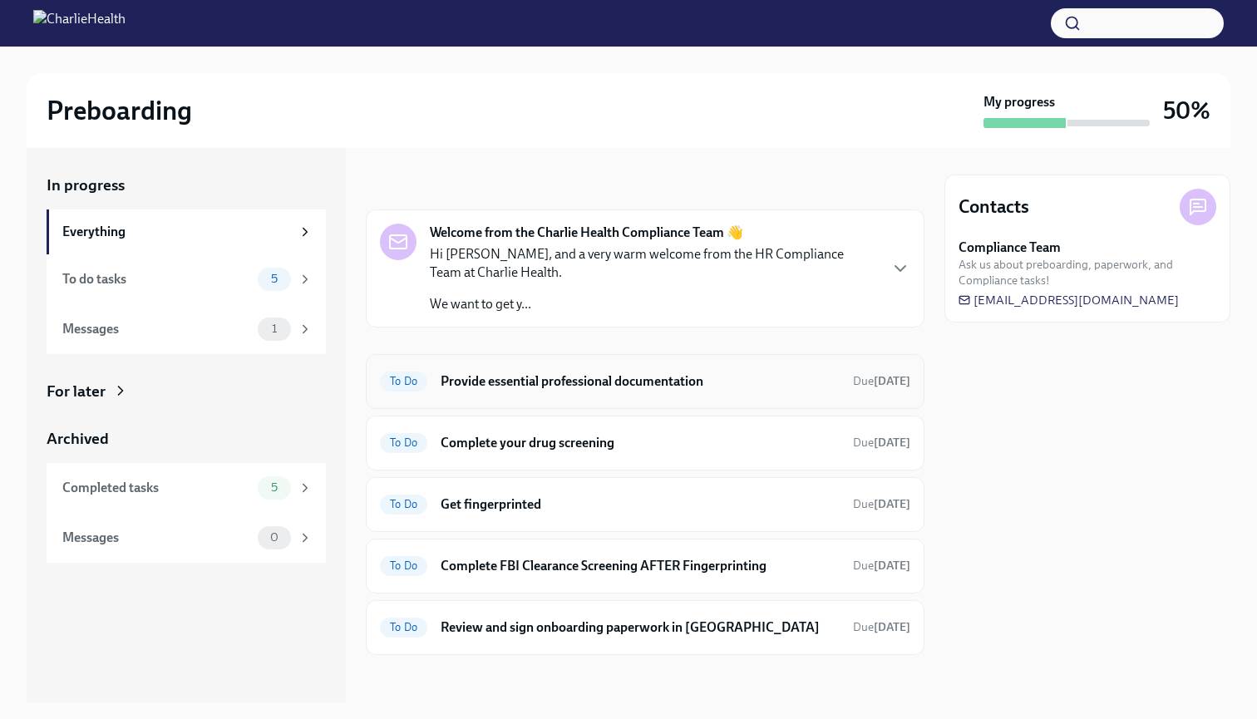
click at [665, 389] on h6 "Provide essential professional documentation" at bounding box center [640, 381] width 399 height 18
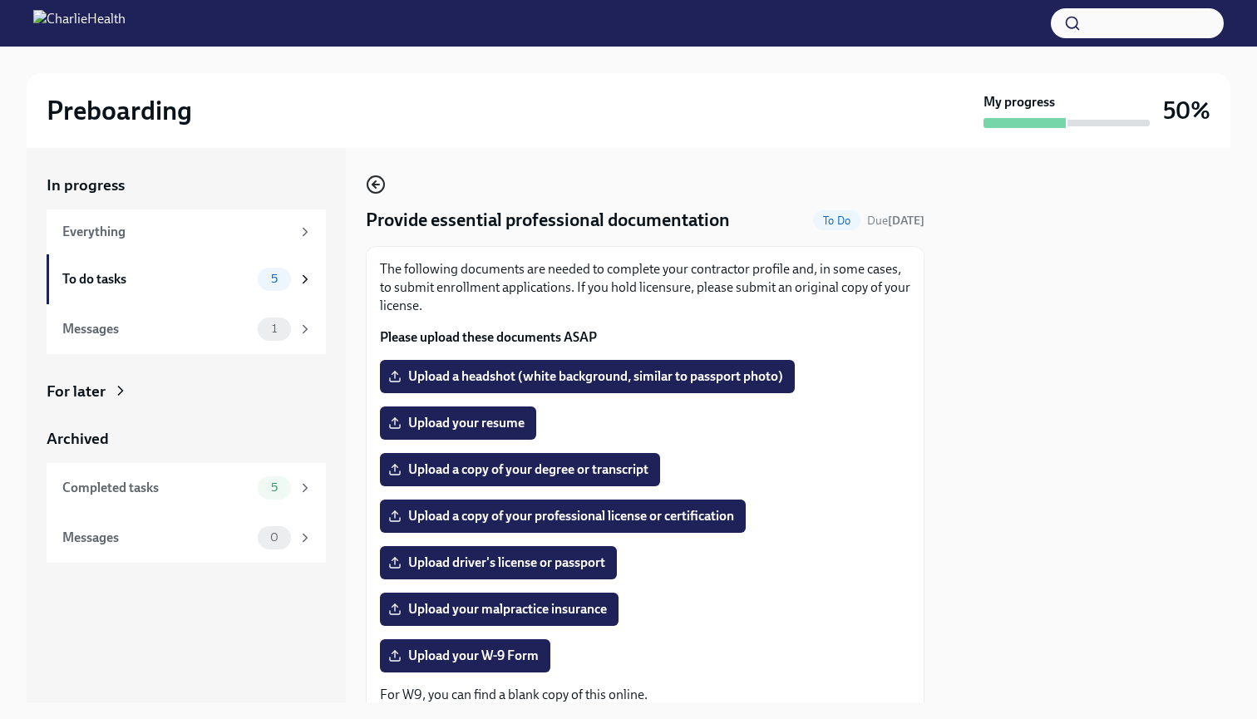
click at [378, 185] on icon "button" at bounding box center [375, 185] width 7 height 0
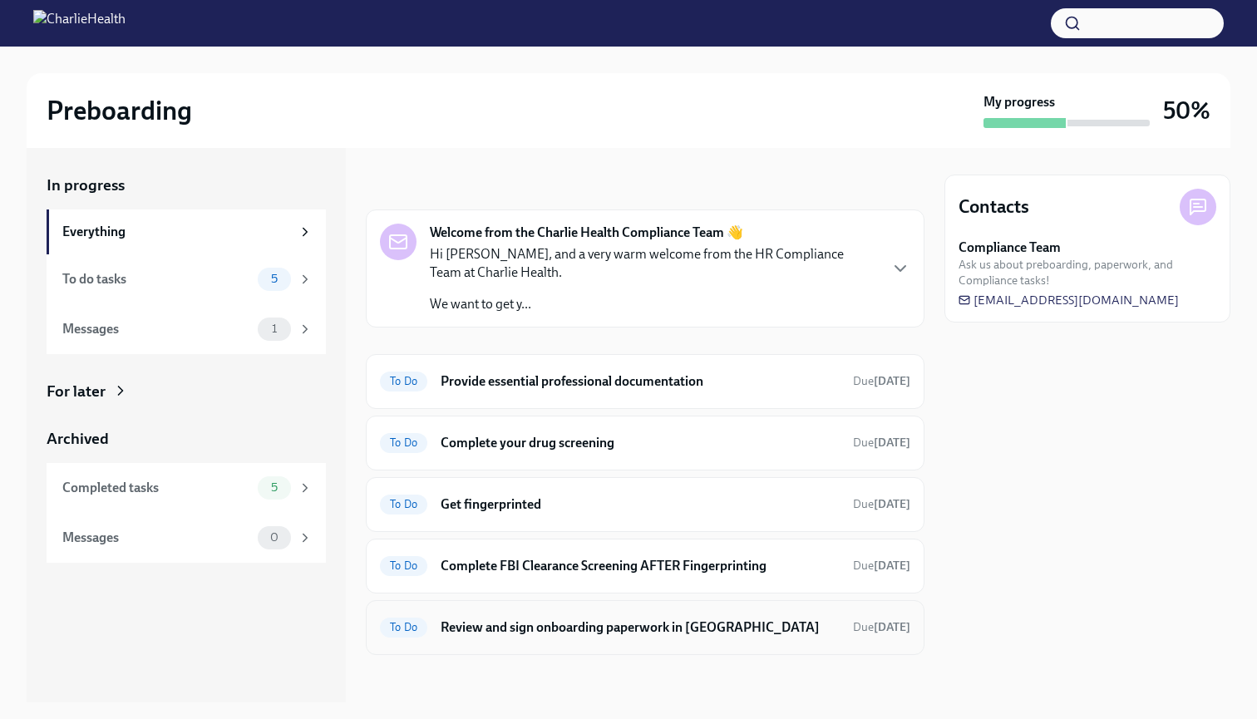
click at [589, 619] on h6 "Review and sign onboarding paperwork in UKG" at bounding box center [640, 628] width 399 height 18
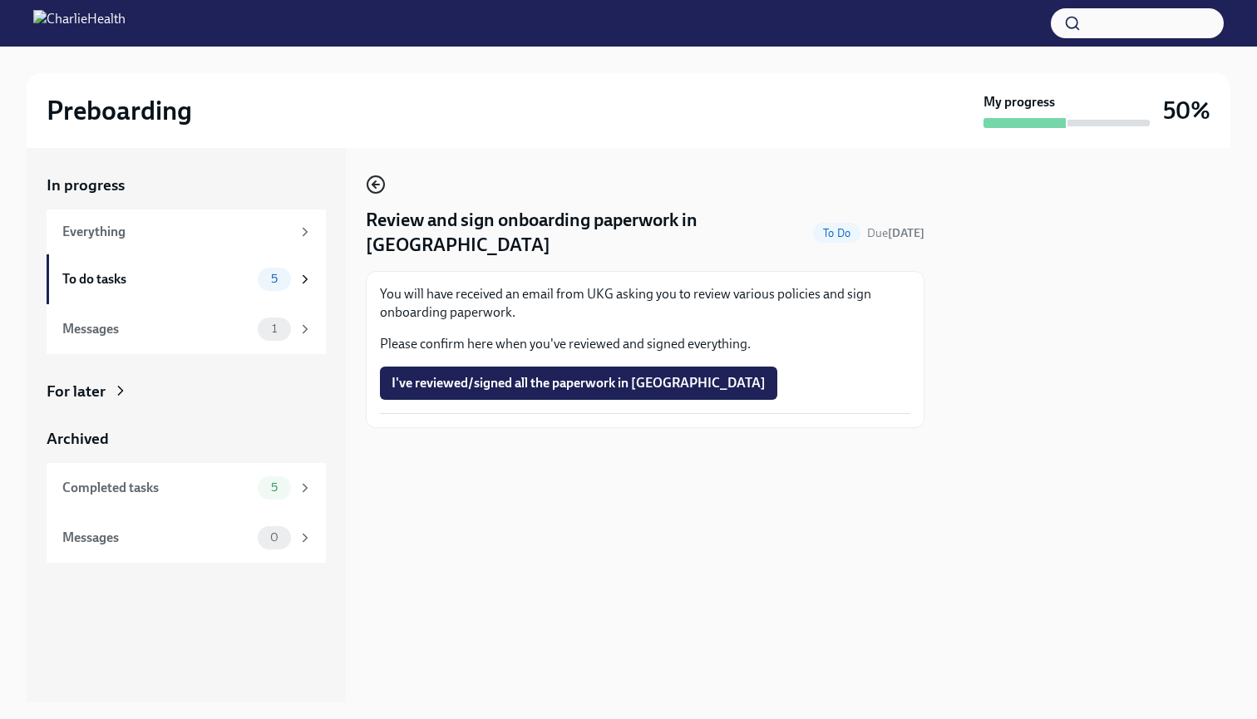
click at [379, 190] on icon "button" at bounding box center [376, 185] width 20 height 20
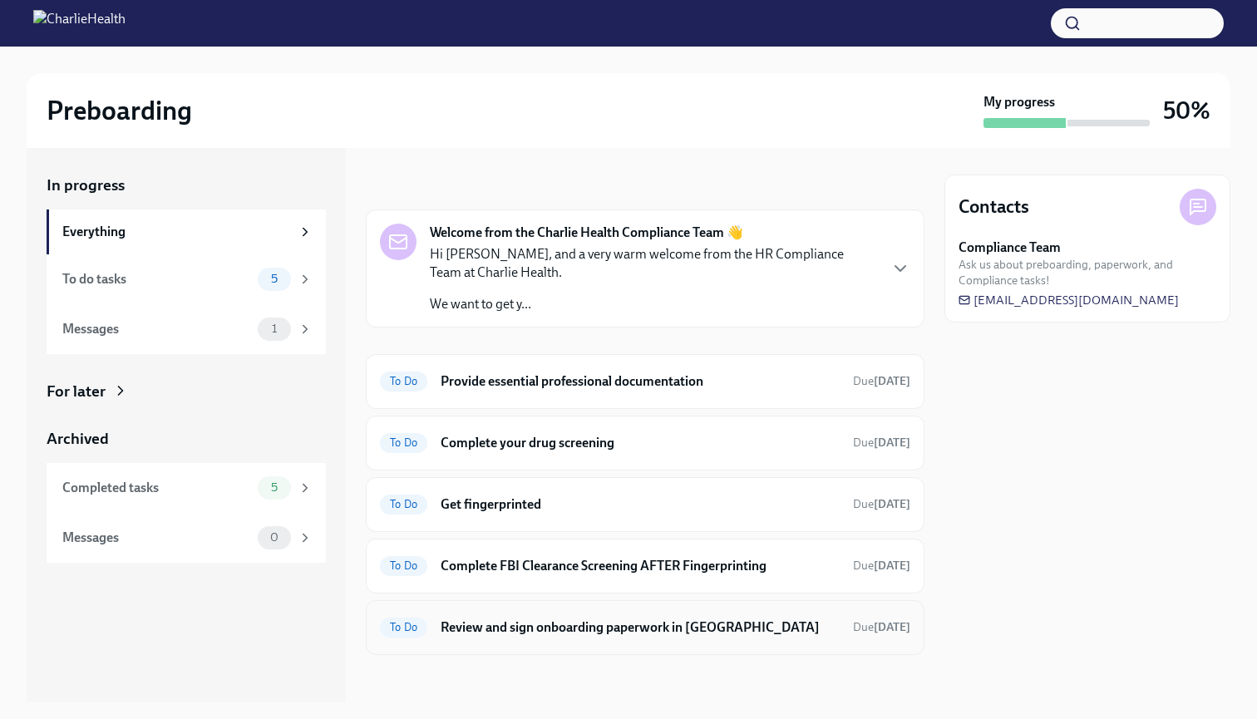
click at [591, 624] on h6 "Review and sign onboarding paperwork in UKG" at bounding box center [640, 628] width 399 height 18
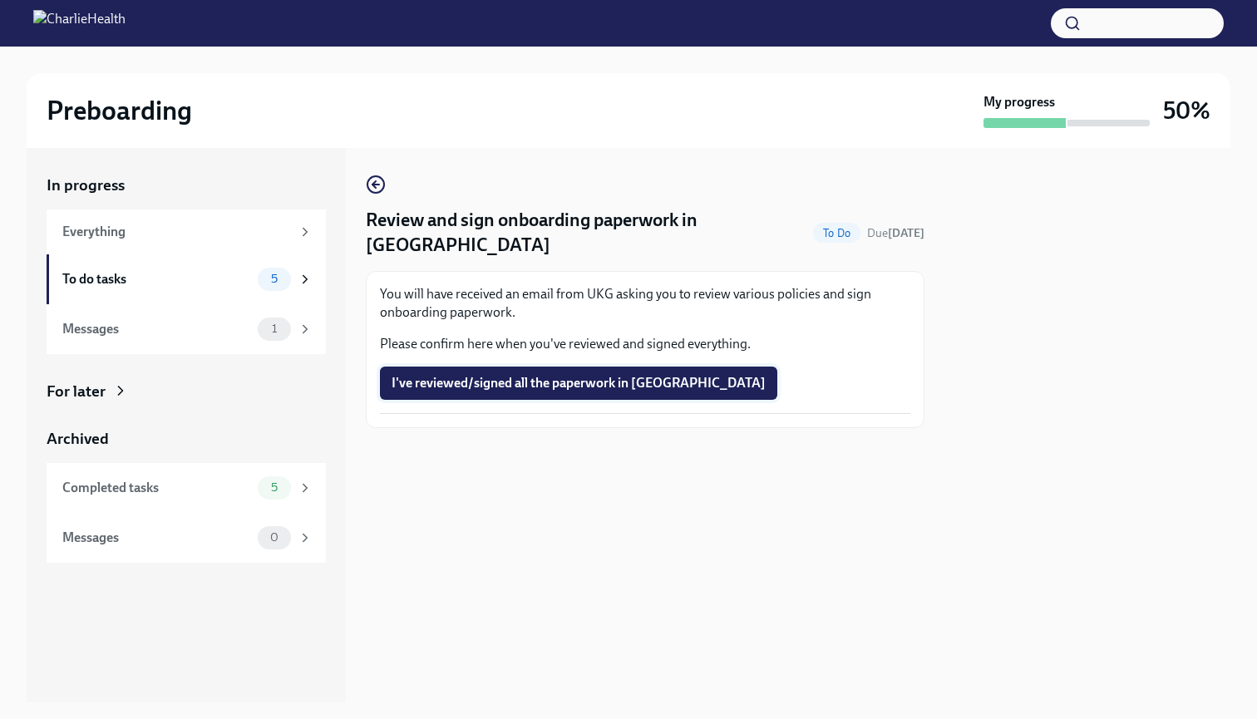
click at [587, 375] on span "I've reviewed/signed all the paperwork in UKG" at bounding box center [579, 383] width 374 height 17
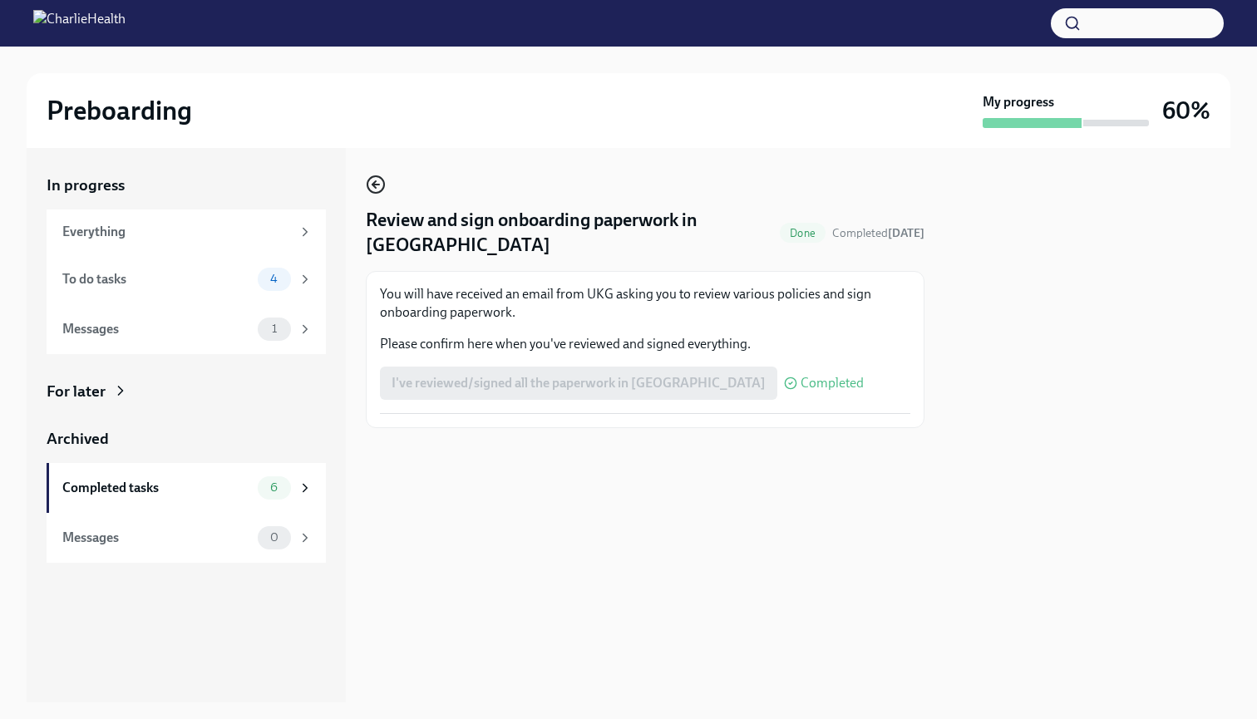
click at [380, 186] on icon "button" at bounding box center [376, 185] width 20 height 20
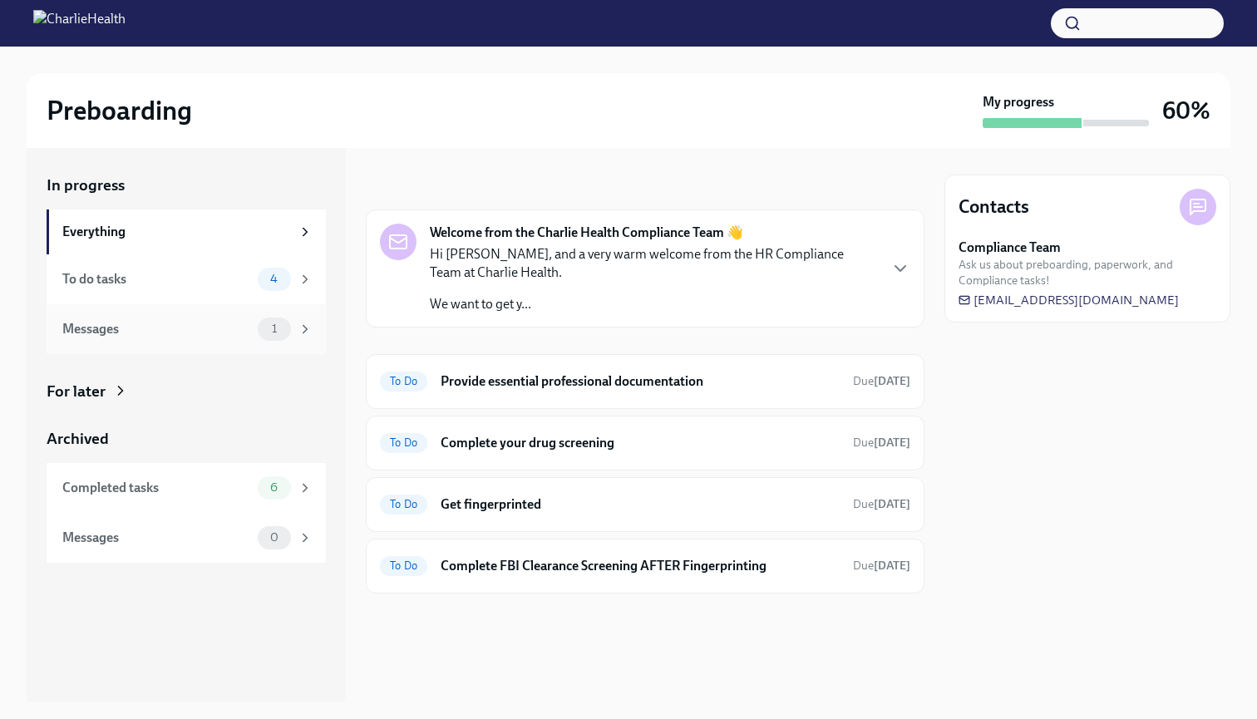
click at [260, 325] on div "1" at bounding box center [274, 329] width 33 height 23
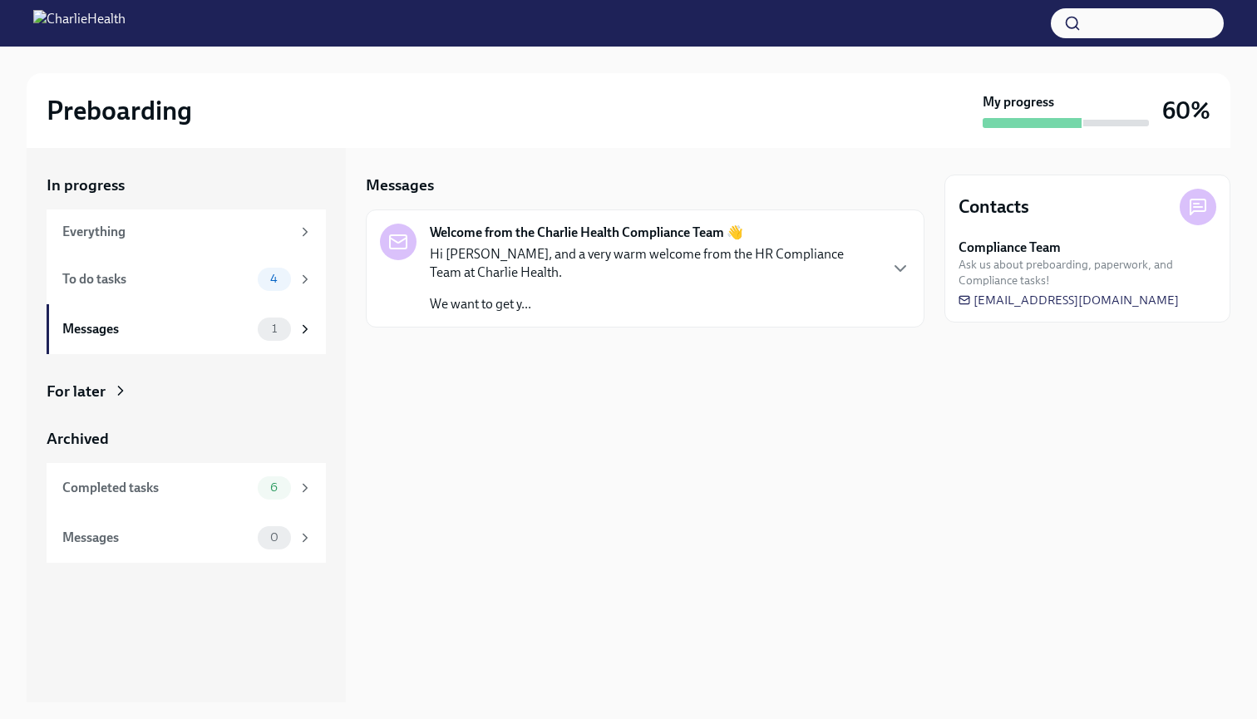
click at [647, 268] on p "Hi [PERSON_NAME], and a very warm welcome from the HR Compliance Team at Charli…" at bounding box center [653, 263] width 447 height 37
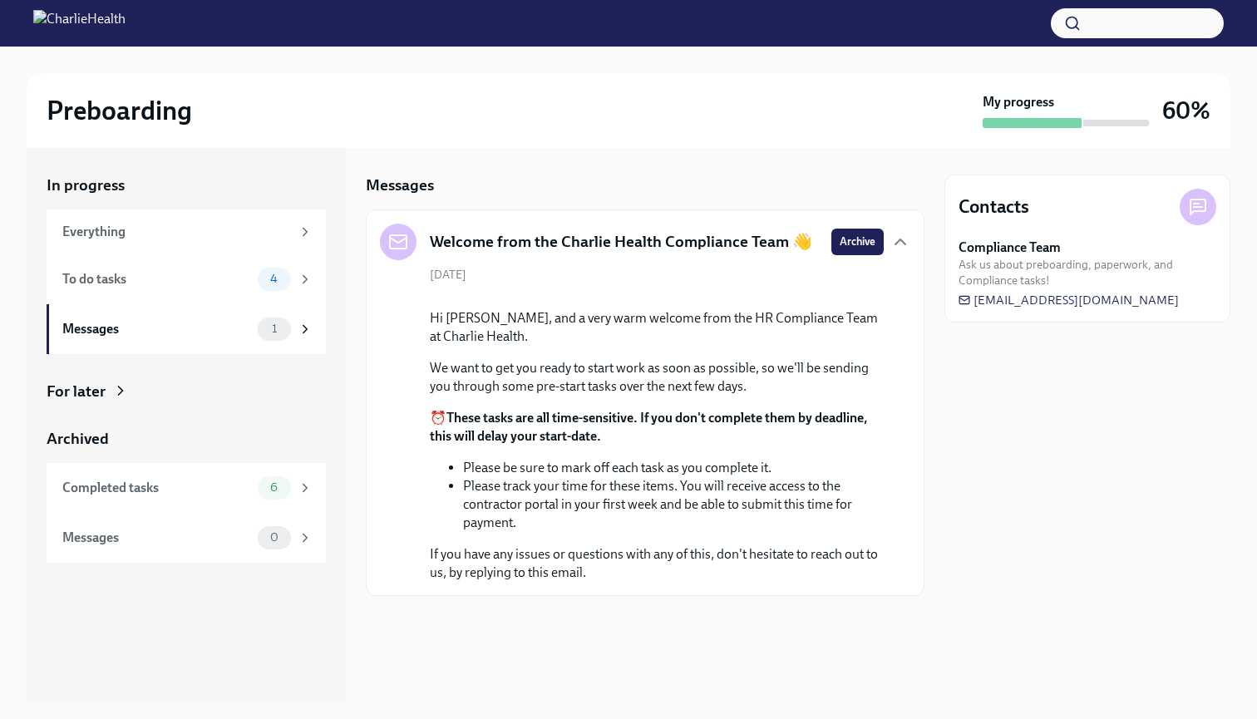
scroll to position [40, 0]
click at [896, 232] on icon "button" at bounding box center [900, 242] width 20 height 20
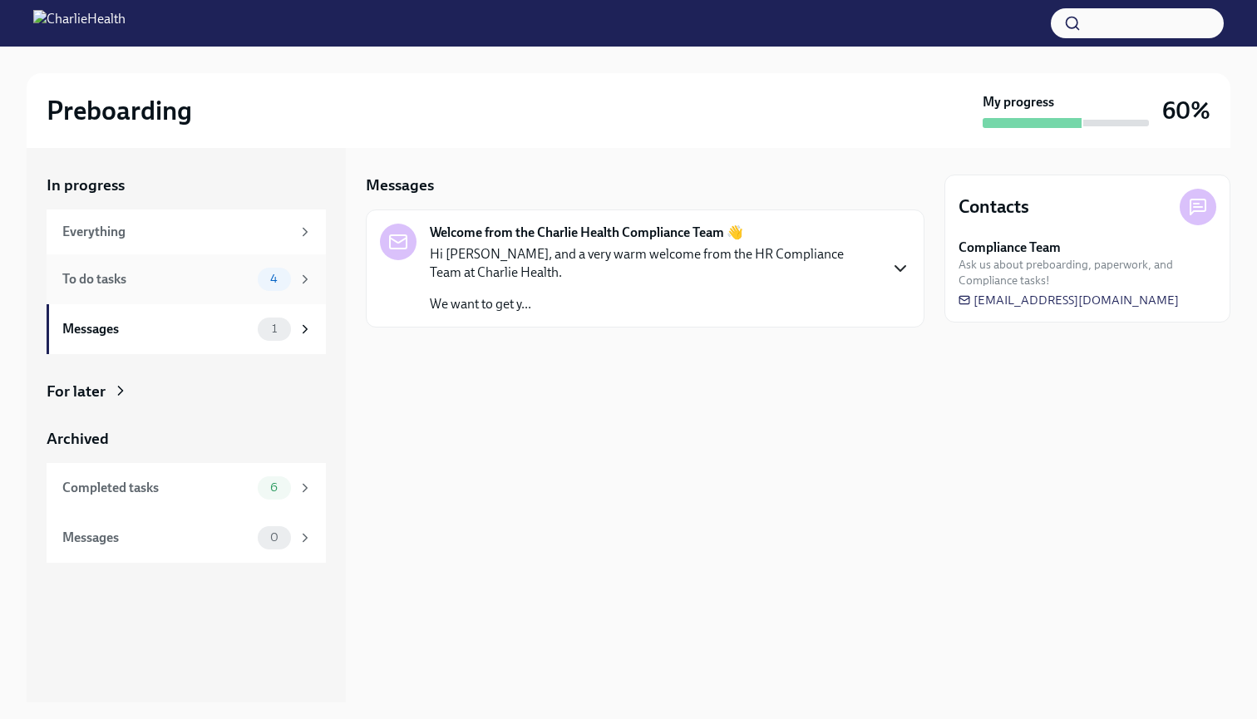
click at [231, 279] on div "To do tasks" at bounding box center [156, 279] width 189 height 18
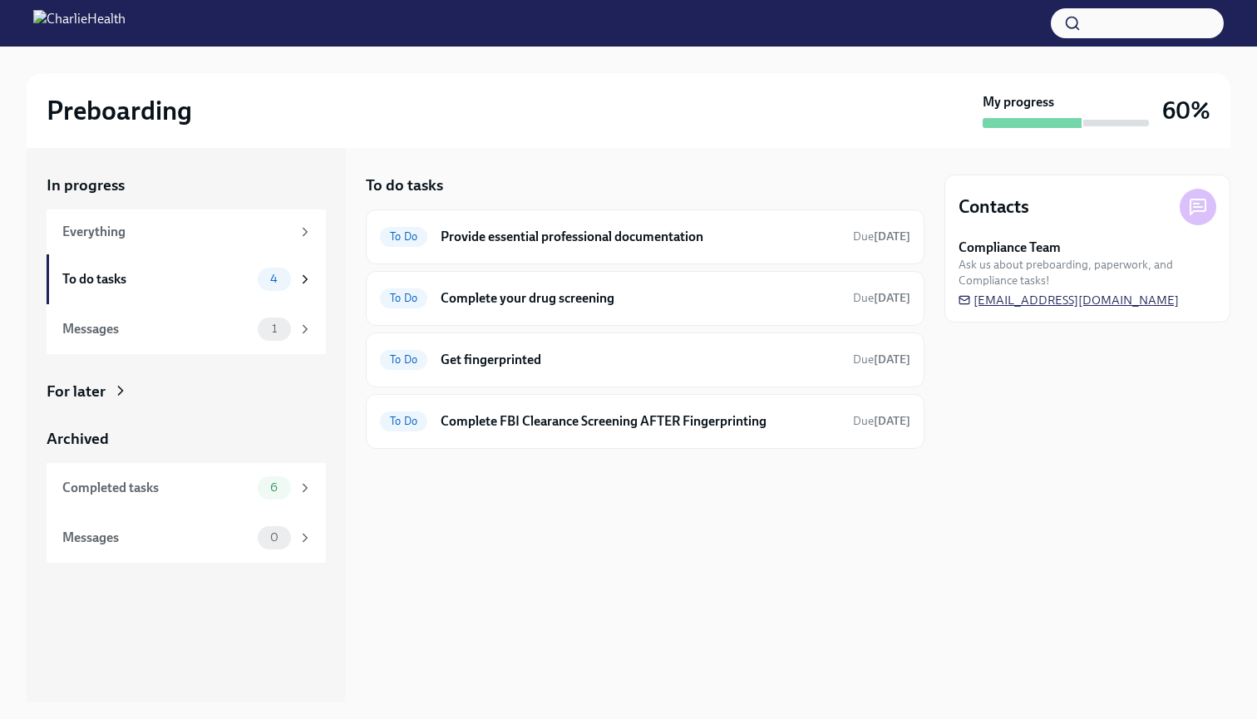
click at [1090, 303] on span "[EMAIL_ADDRESS][DOMAIN_NAME]" at bounding box center [1069, 300] width 220 height 17
click at [580, 428] on h6 "Complete FBI Clearance Screening AFTER Fingerprinting" at bounding box center [640, 421] width 399 height 18
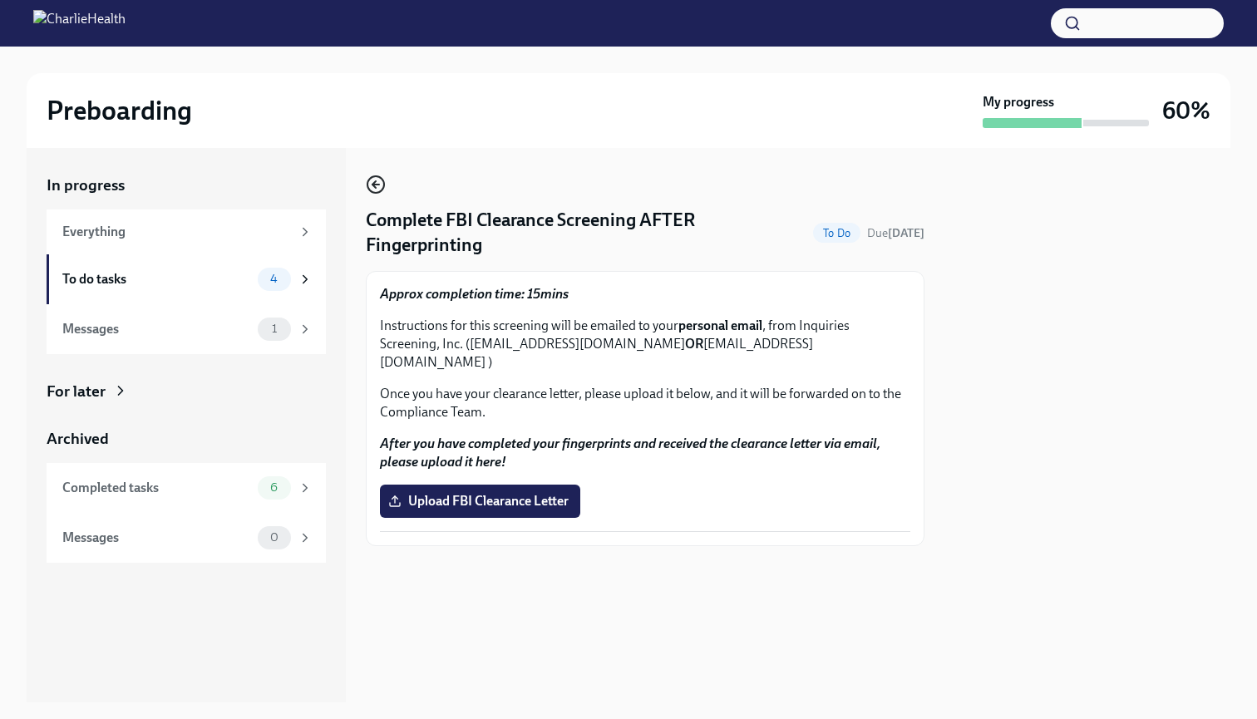
click at [376, 180] on icon "button" at bounding box center [376, 185] width 20 height 20
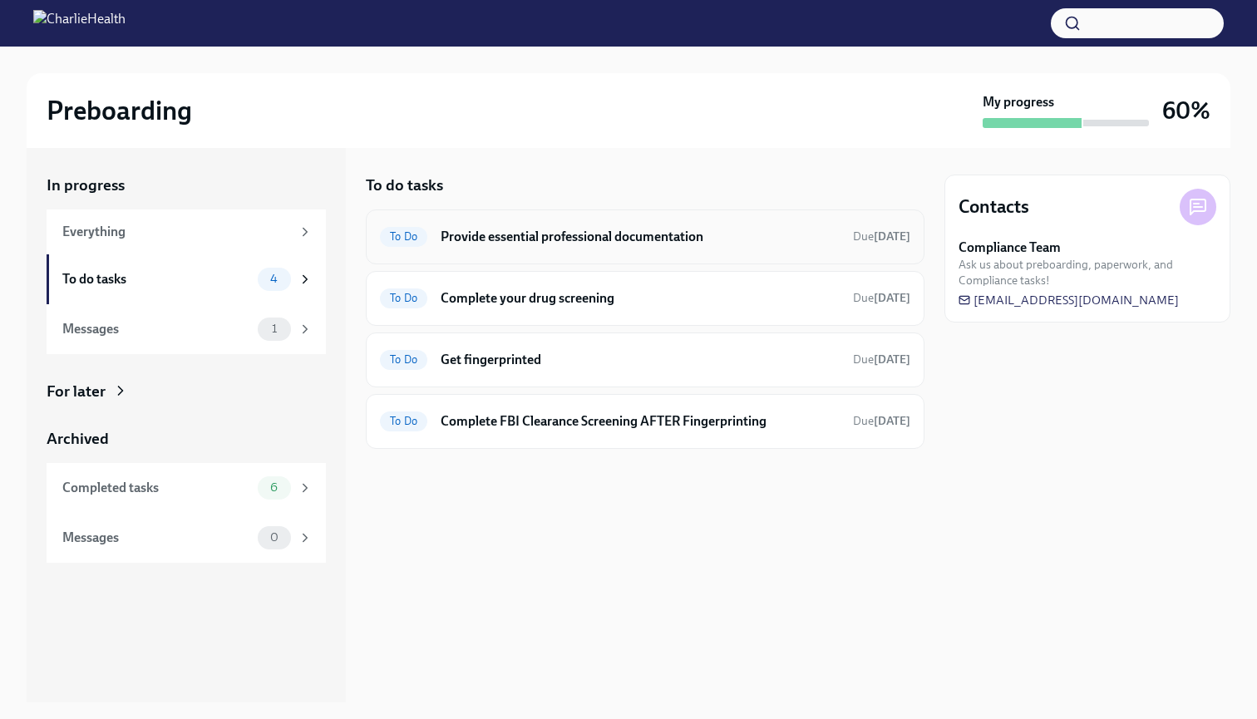
click at [622, 239] on h6 "Provide essential professional documentation" at bounding box center [640, 237] width 399 height 18
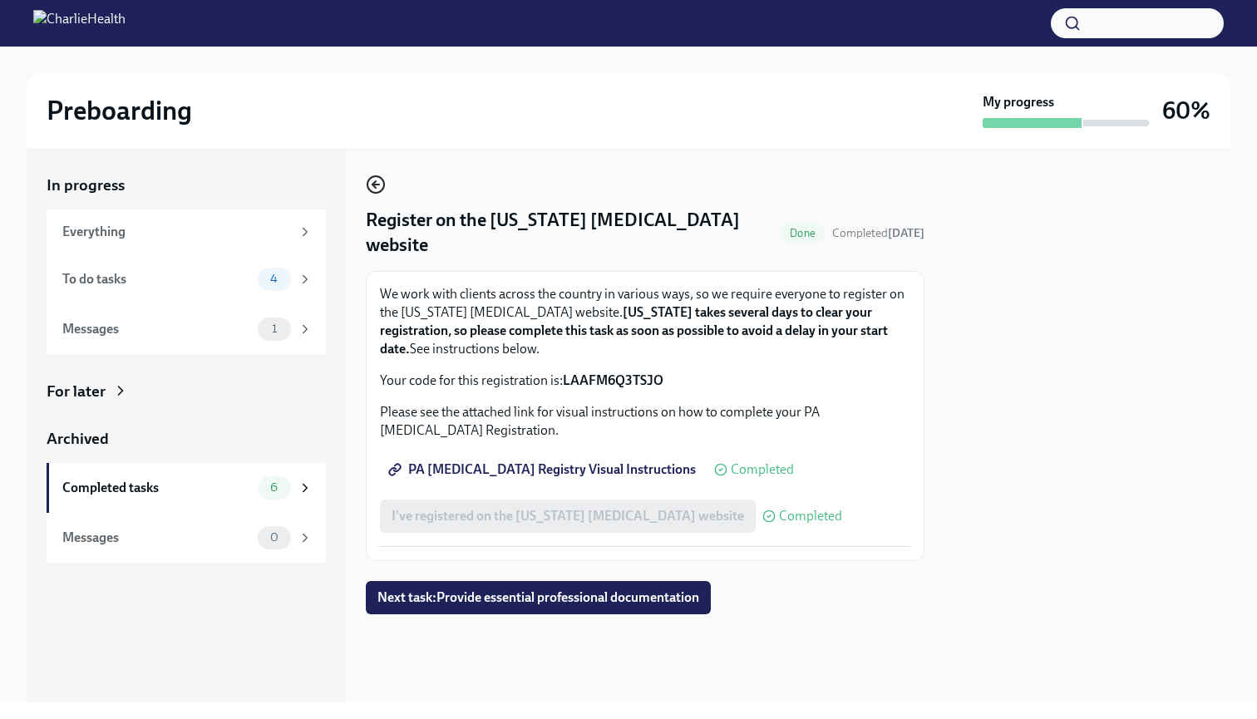
click at [378, 180] on icon "button" at bounding box center [376, 185] width 20 height 20
